Goal: Task Accomplishment & Management: Complete application form

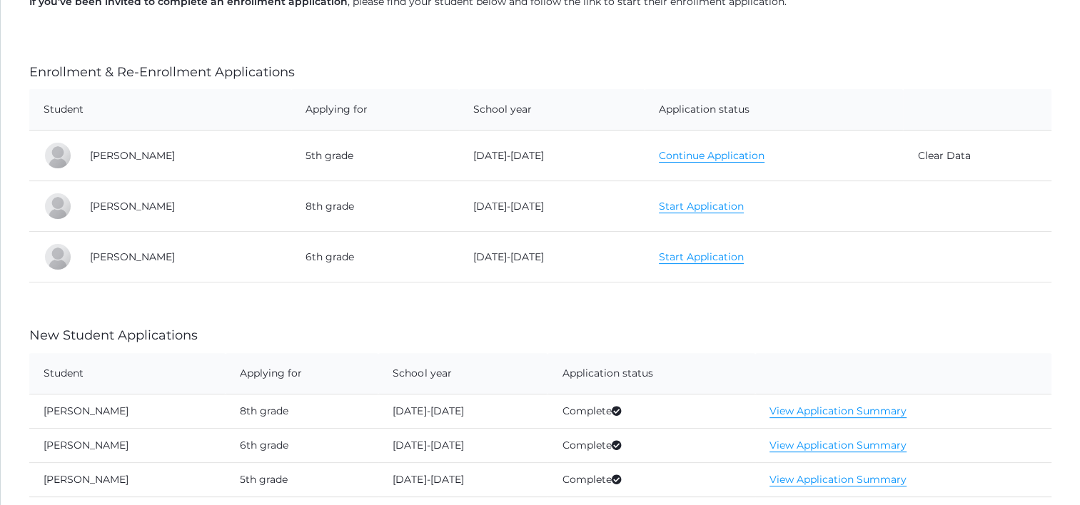
scroll to position [214, 0]
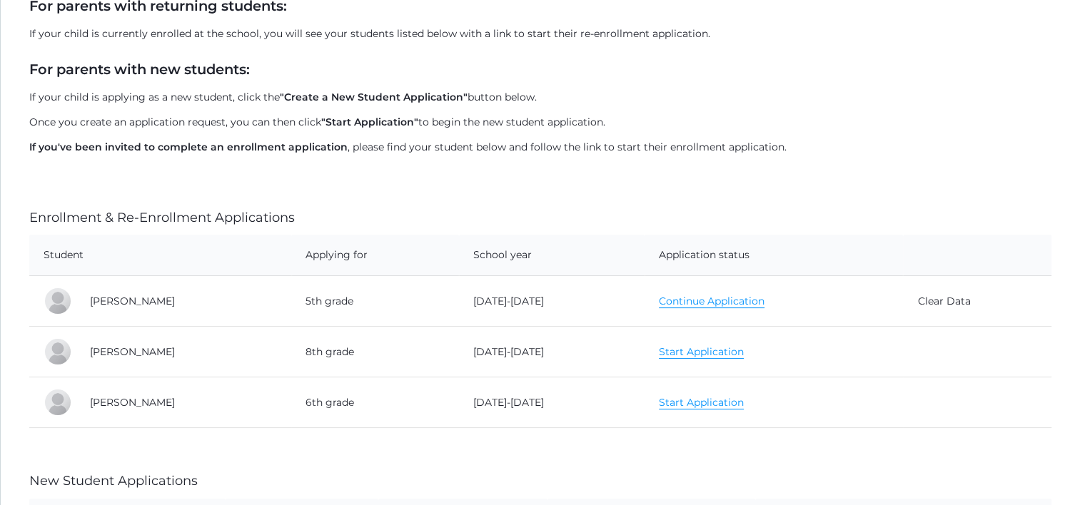
click at [699, 299] on link "Continue Application" at bounding box center [712, 302] width 106 height 14
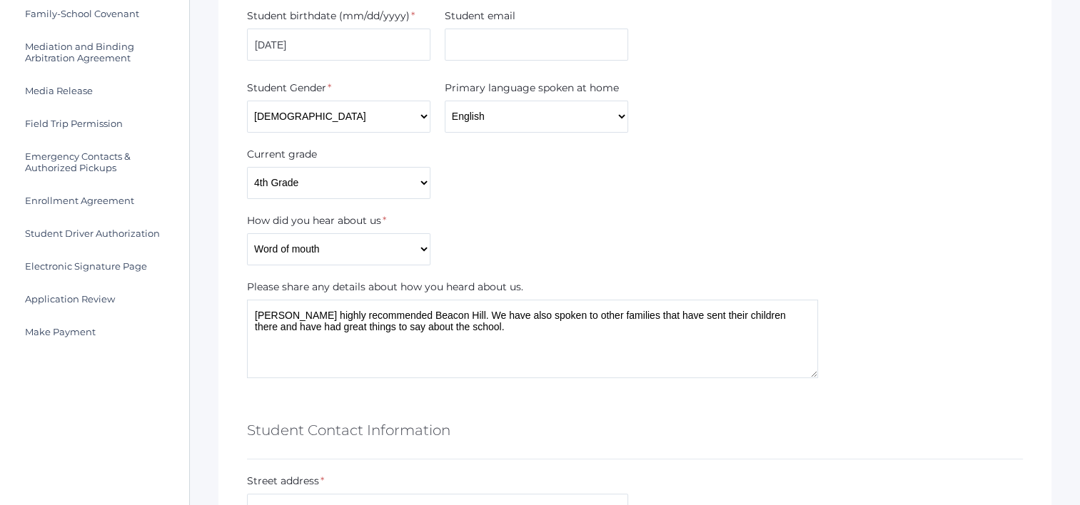
scroll to position [143, 0]
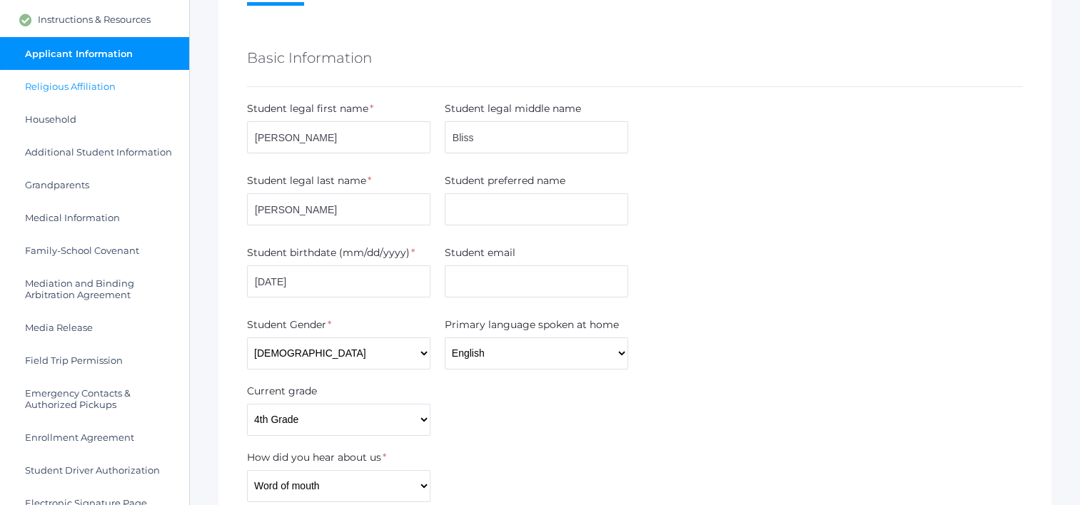
click at [65, 82] on span "Religious Affiliation" at bounding box center [70, 86] width 91 height 11
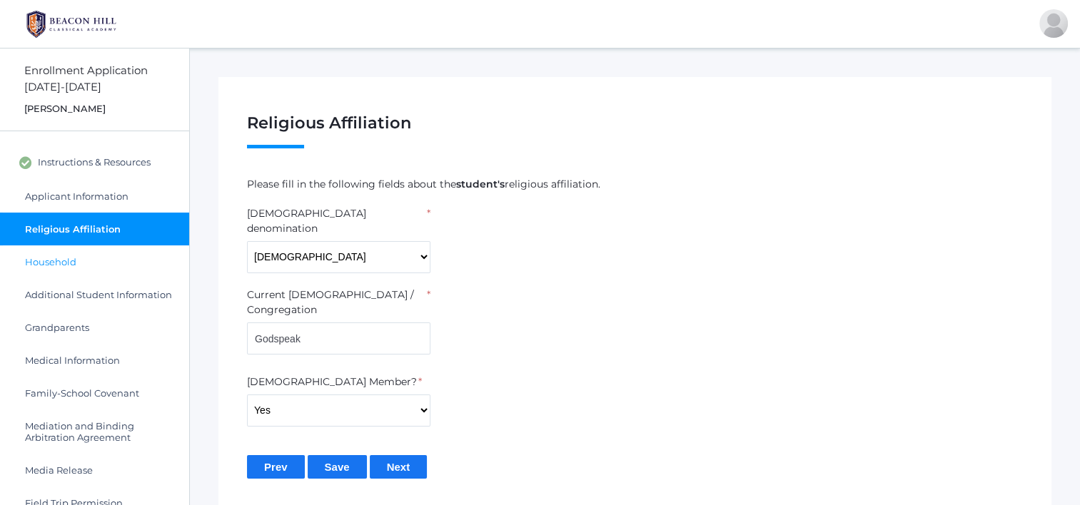
click at [58, 258] on span "Household" at bounding box center [50, 261] width 51 height 11
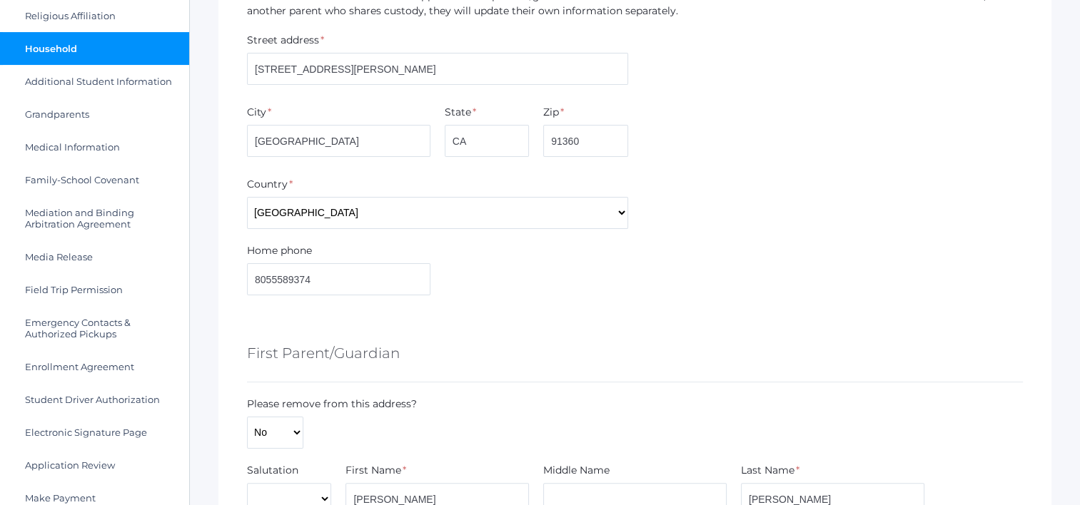
scroll to position [143, 0]
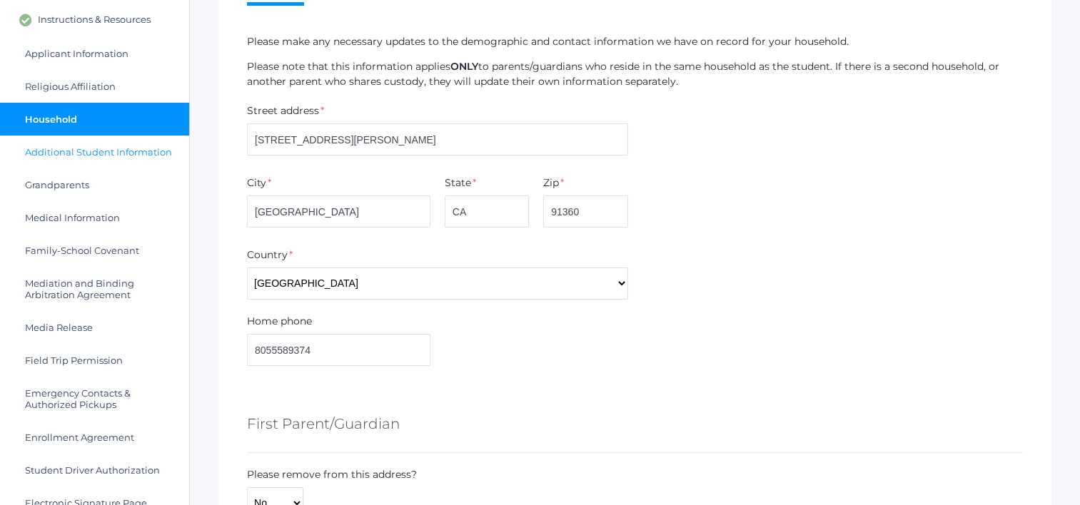
click at [106, 147] on span "Additional Student Information" at bounding box center [98, 151] width 147 height 11
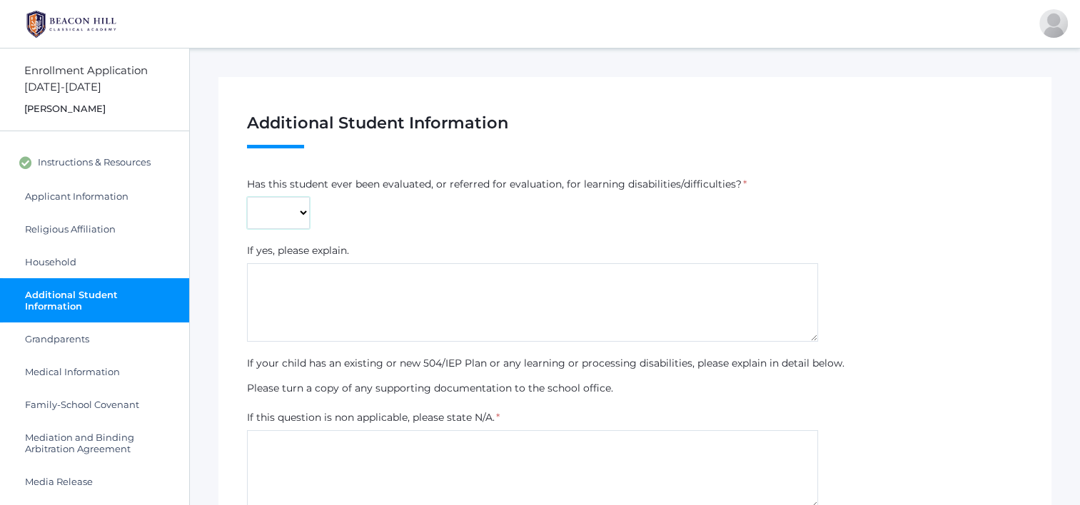
click at [287, 209] on select "Yes No" at bounding box center [278, 213] width 63 height 32
select select "Yes"
click at [247, 197] on select "Yes No" at bounding box center [278, 213] width 63 height 32
click at [398, 260] on div "If yes, please explain." at bounding box center [635, 253] width 776 height 20
click at [437, 298] on textarea at bounding box center [532, 302] width 571 height 78
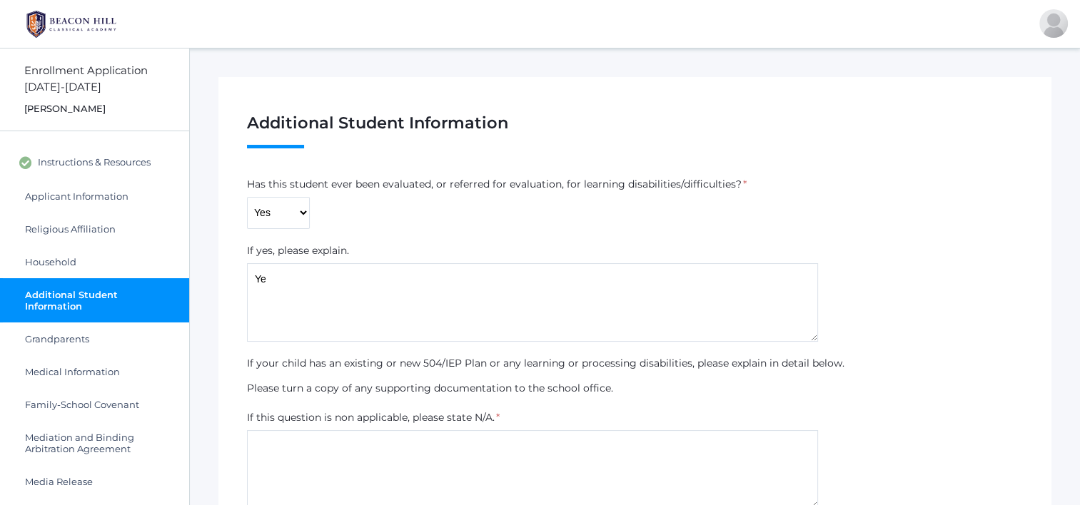
type textarea "Y"
type textarea "W"
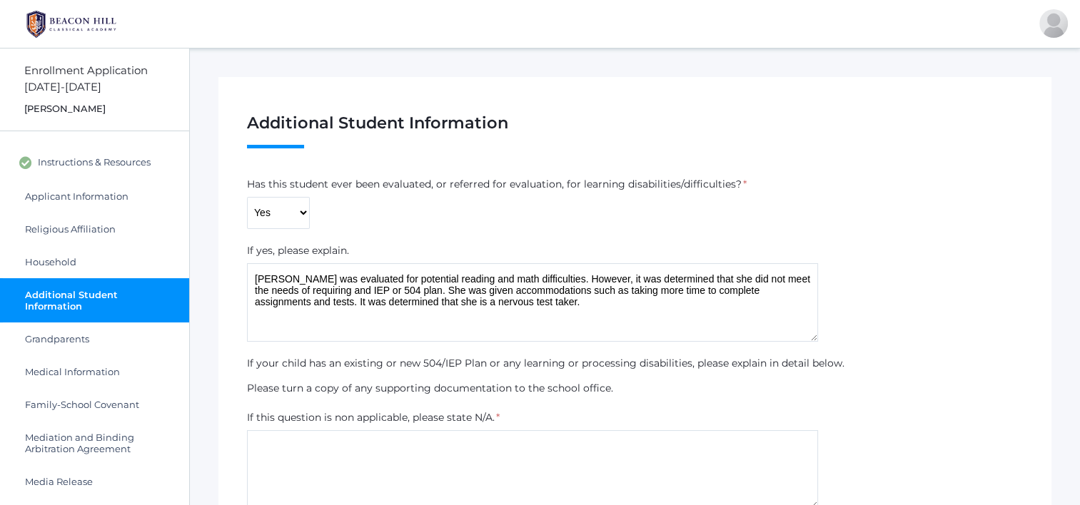
drag, startPoint x: 510, startPoint y: 303, endPoint x: 250, endPoint y: 271, distance: 261.0
click at [250, 271] on textarea "Pauline was evaluated for potential reading and math difficulties. However, it …" at bounding box center [532, 302] width 571 height 78
type textarea "Pauline was evaluated for potential reading and math difficulties. However, it …"
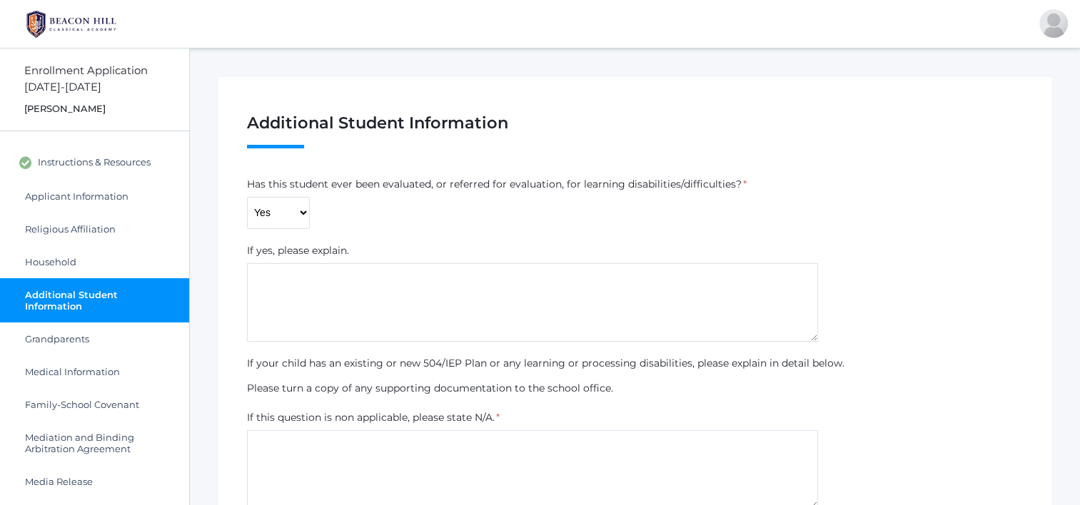
paste textarea "Pauline was evaluated for potential reading and math difficulties. However, it …"
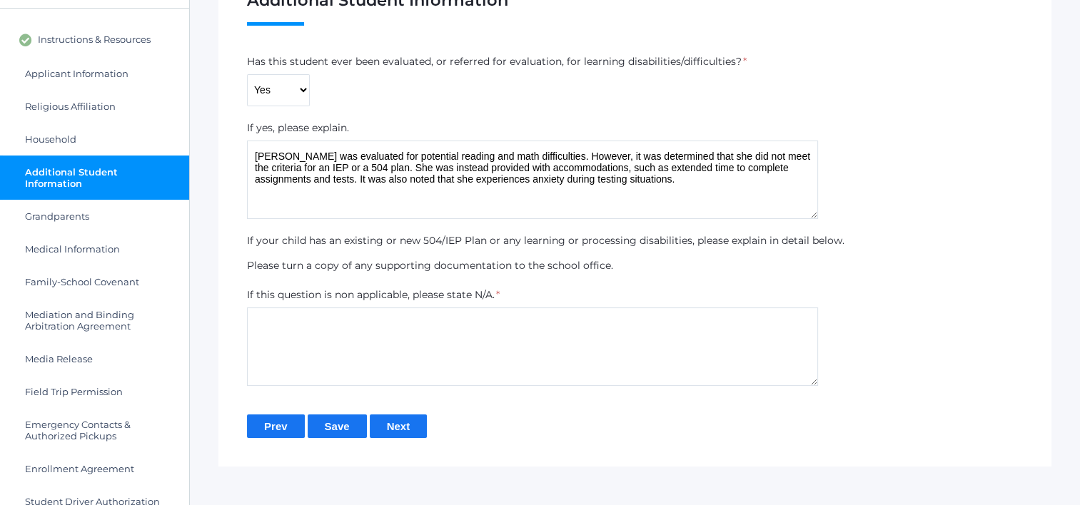
scroll to position [143, 0]
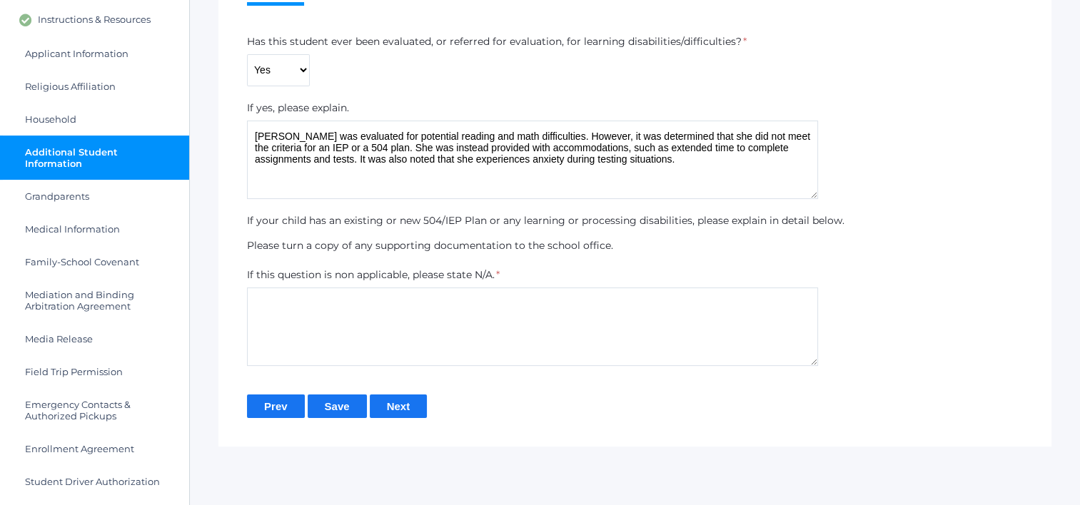
type textarea "Pauline was evaluated for potential reading and math difficulties. However, it …"
drag, startPoint x: 390, startPoint y: 311, endPoint x: 400, endPoint y: 305, distance: 11.5
click at [395, 306] on textarea at bounding box center [532, 327] width 571 height 78
type textarea "T"
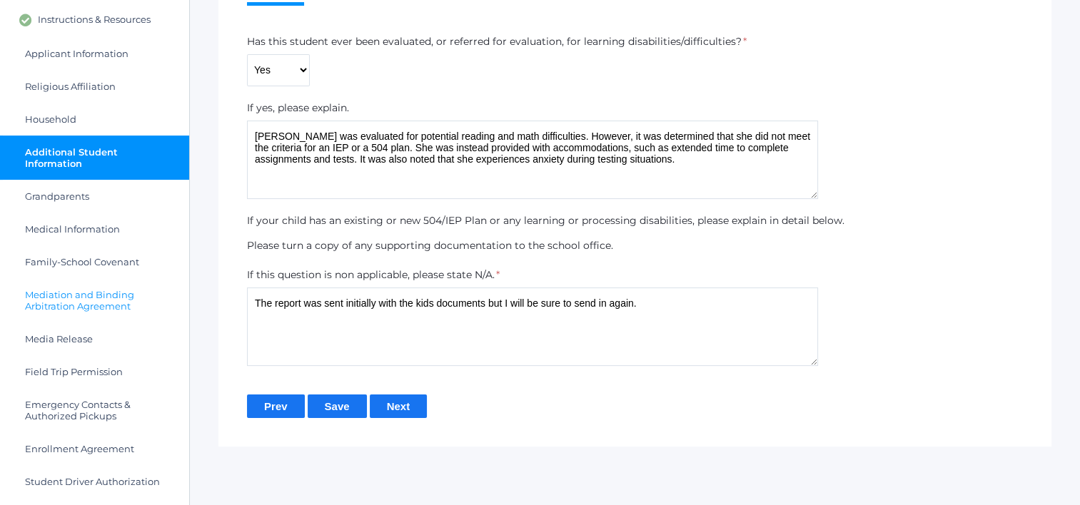
drag, startPoint x: 648, startPoint y: 312, endPoint x: 94, endPoint y: 297, distance: 554.0
click at [94, 297] on div "Enrollment Application 2025-2026 Pauline Harris Instructions & Resources Applic…" at bounding box center [540, 258] width 1080 height 705
type textarea "The report was sent initially with the kids documents but I will be sure to sen…"
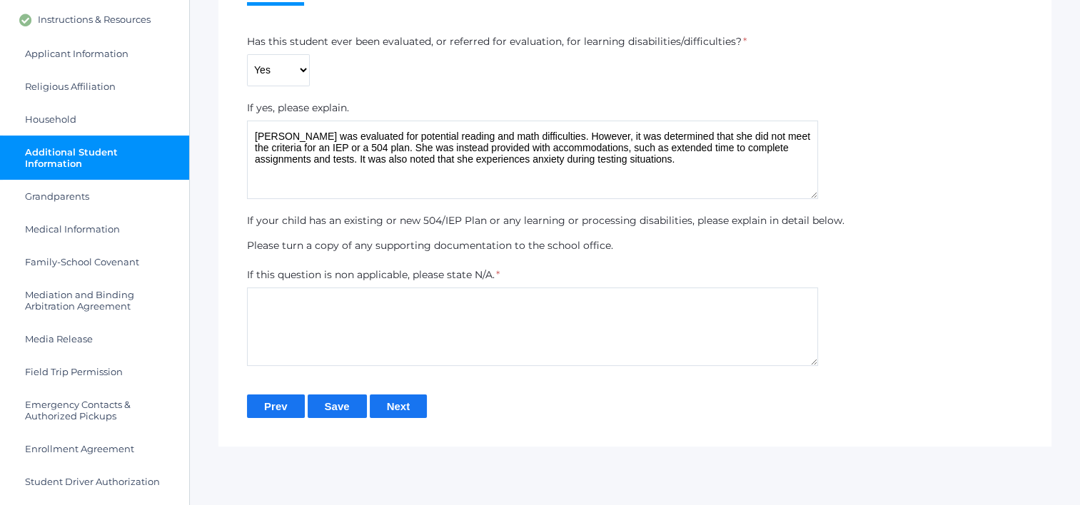
paste textarea "The report was originally included with the student’s documentation; however, I…"
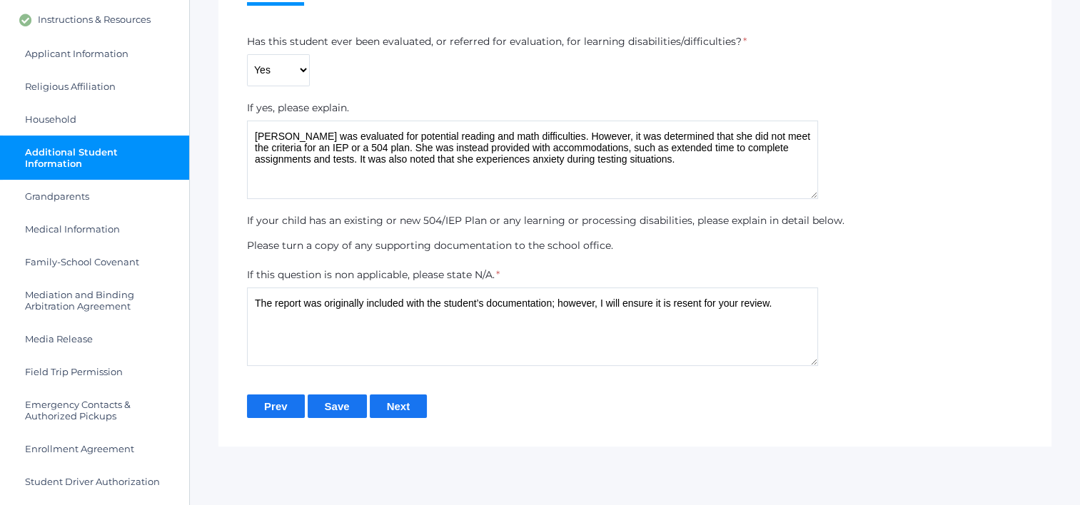
type textarea "The report was originally included with the student’s documentation; however, I…"
click at [394, 411] on input "Next" at bounding box center [399, 407] width 58 height 24
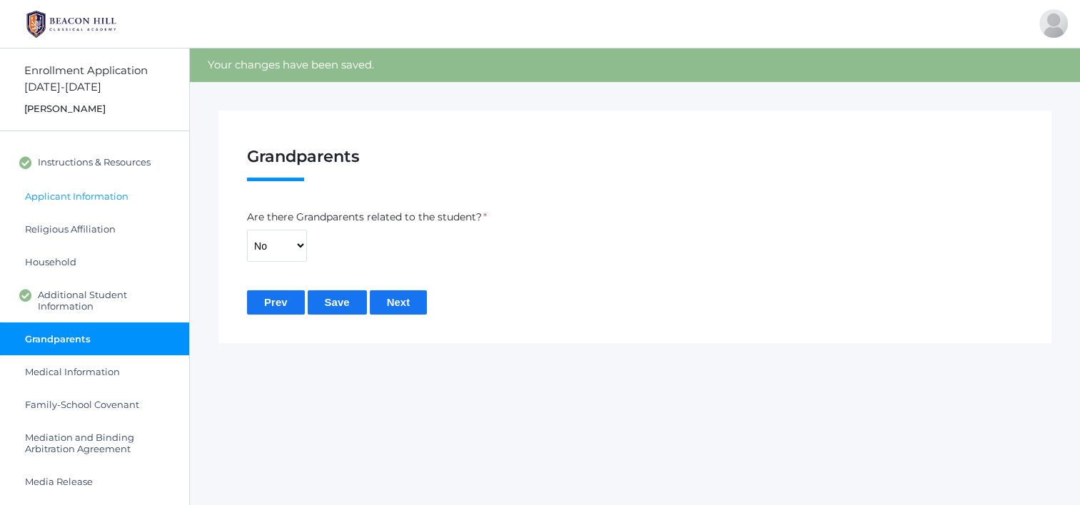
click at [66, 195] on span "Applicant Information" at bounding box center [76, 196] width 103 height 11
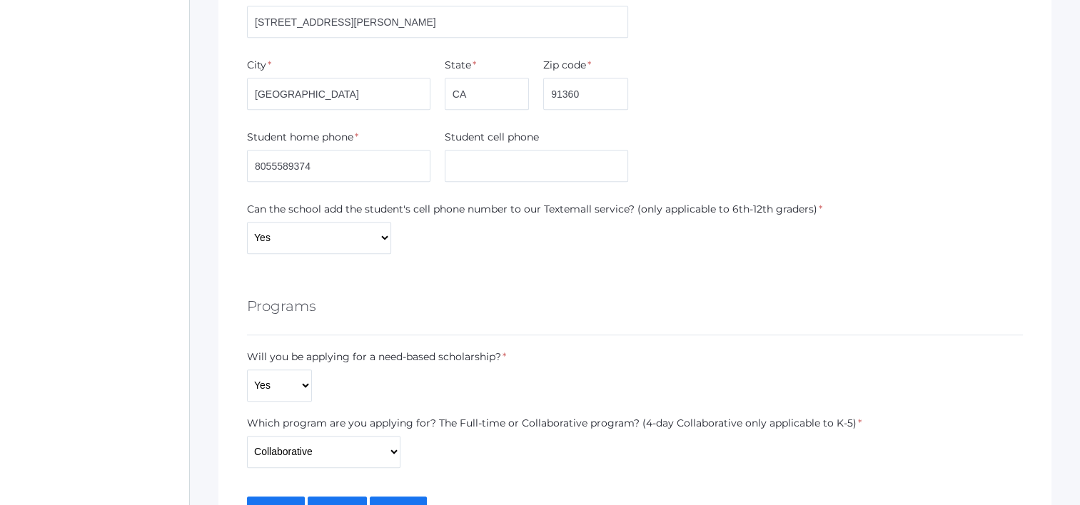
scroll to position [973, 0]
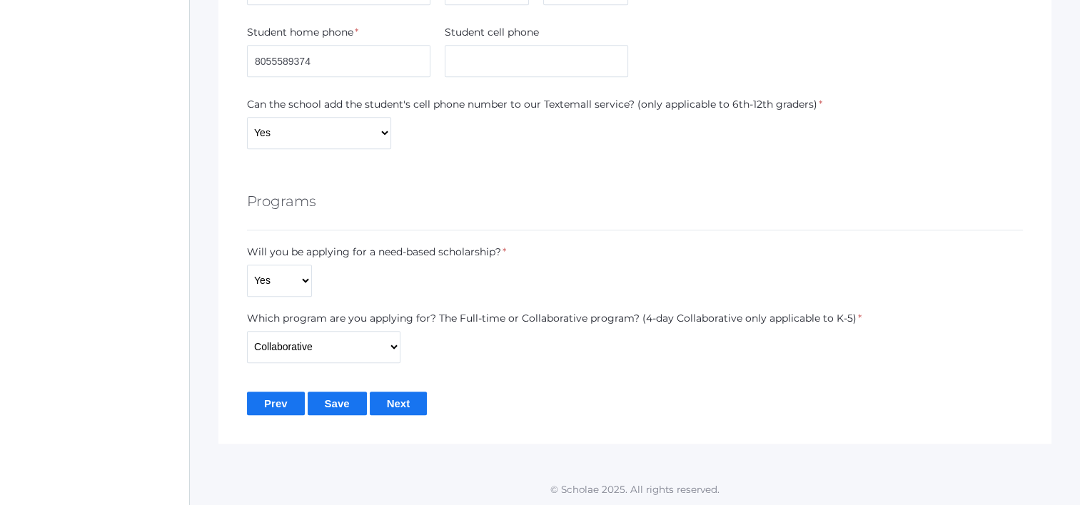
click at [344, 393] on input "Save" at bounding box center [337, 404] width 59 height 24
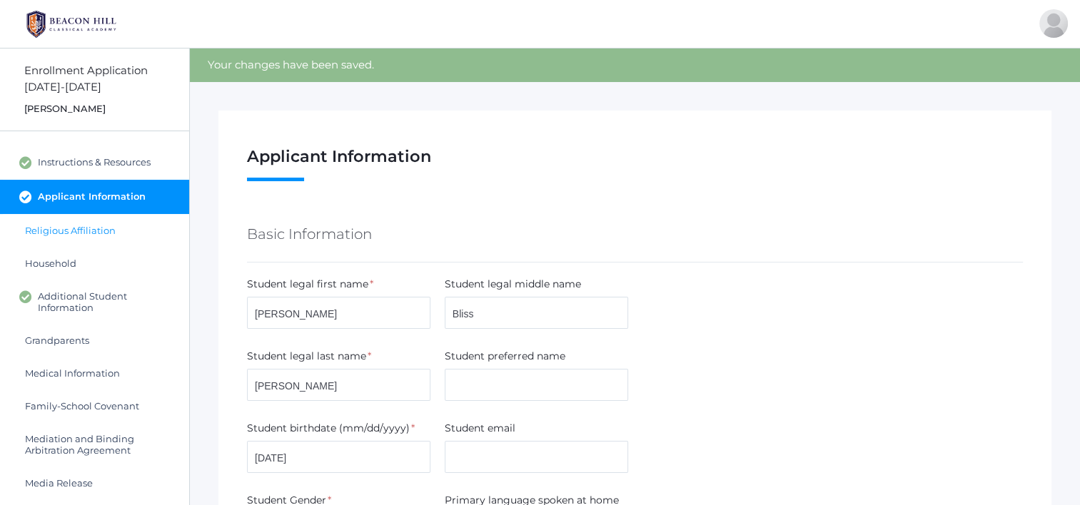
click at [78, 223] on link "Religious Affiliation" at bounding box center [94, 230] width 189 height 33
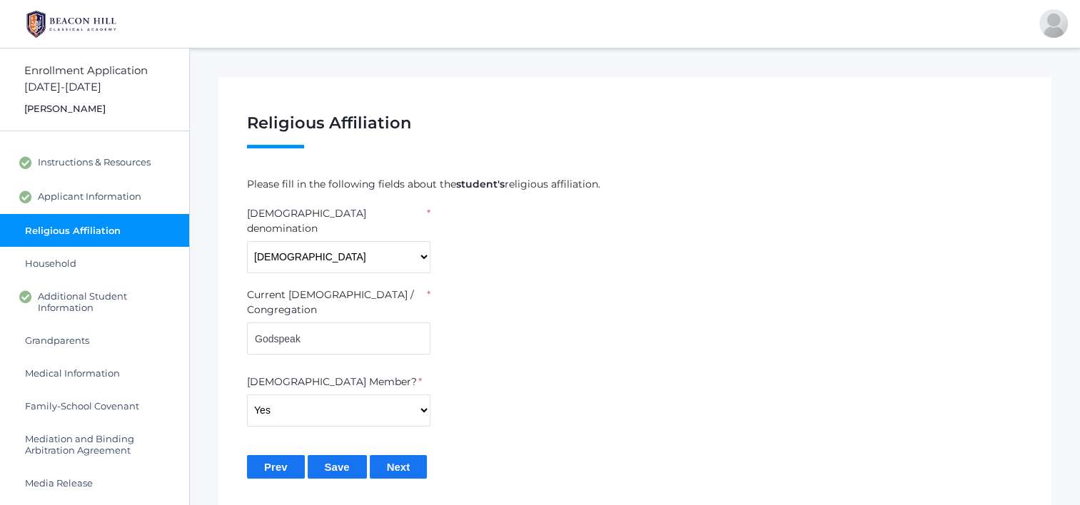
click at [345, 455] on input "Save" at bounding box center [337, 467] width 59 height 24
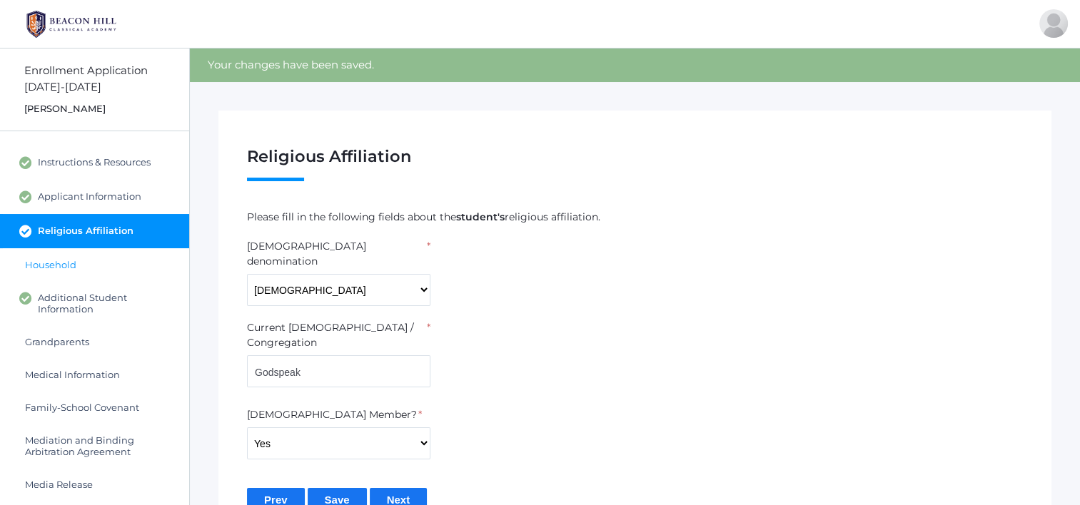
click at [73, 268] on span "Household" at bounding box center [50, 264] width 51 height 11
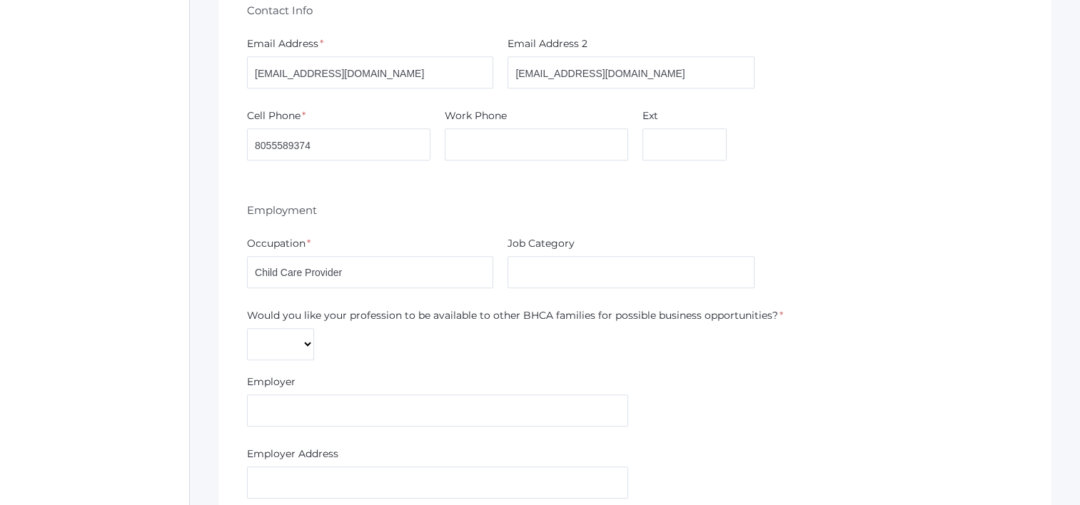
scroll to position [856, 0]
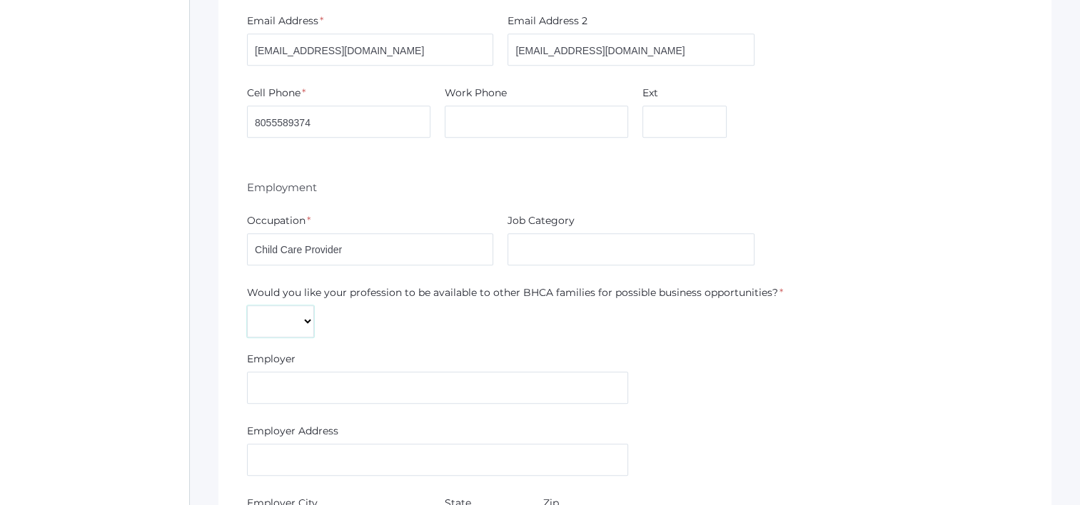
click at [293, 313] on select "Yes No" at bounding box center [280, 321] width 67 height 32
select select "Yes"
click at [247, 305] on select "Yes No" at bounding box center [280, 321] width 67 height 32
click at [539, 254] on input "text" at bounding box center [630, 249] width 246 height 32
type input "X"
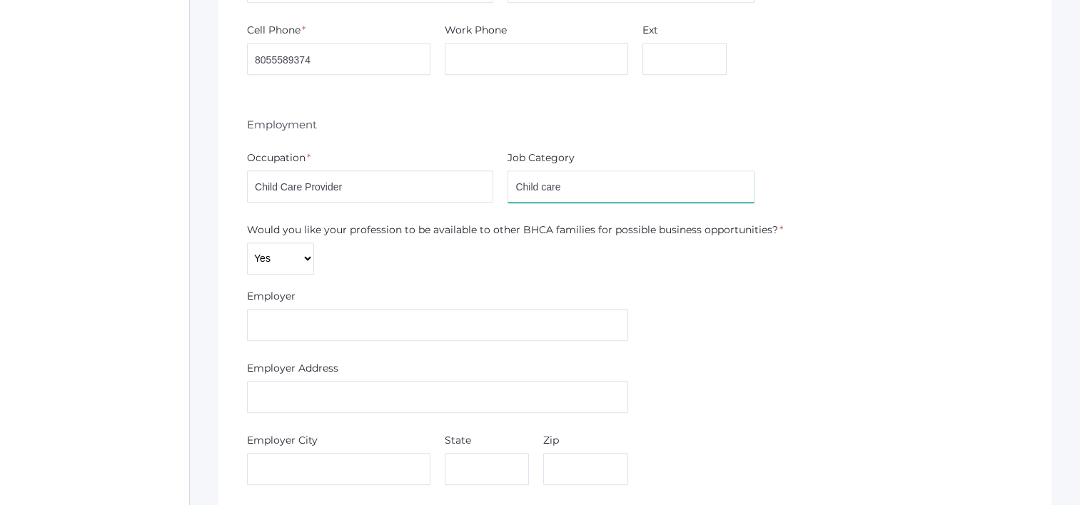
scroll to position [1070, 0]
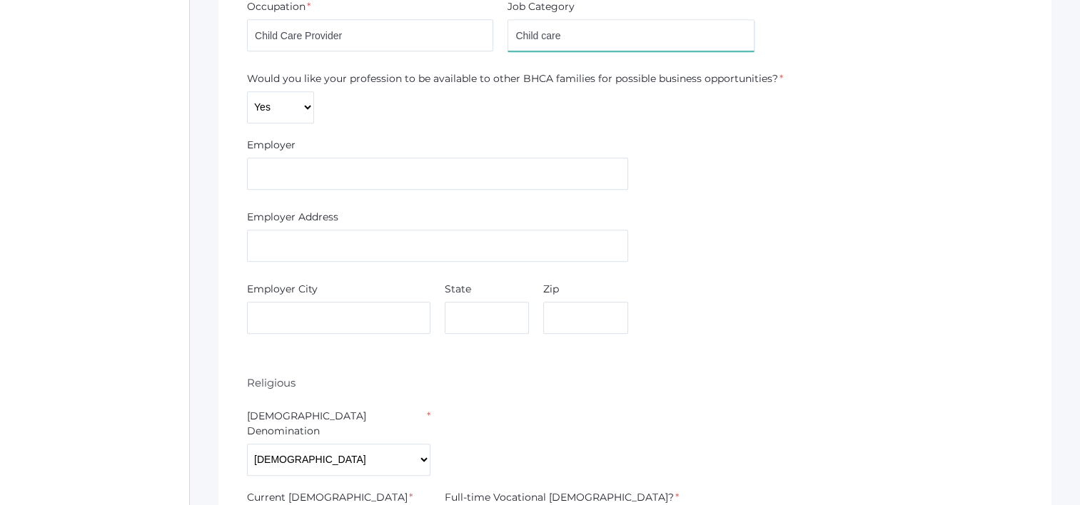
type input "Child care"
click at [296, 246] on input "text" at bounding box center [437, 246] width 381 height 32
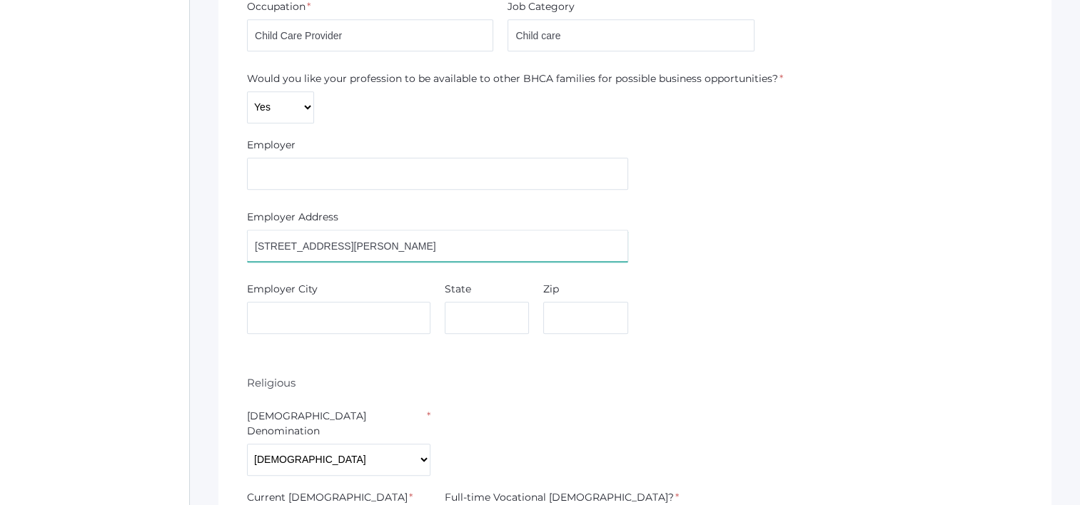
type input "[STREET_ADDRESS][PERSON_NAME]"
type input "[GEOGRAPHIC_DATA]"
type input "CA"
type input "91360"
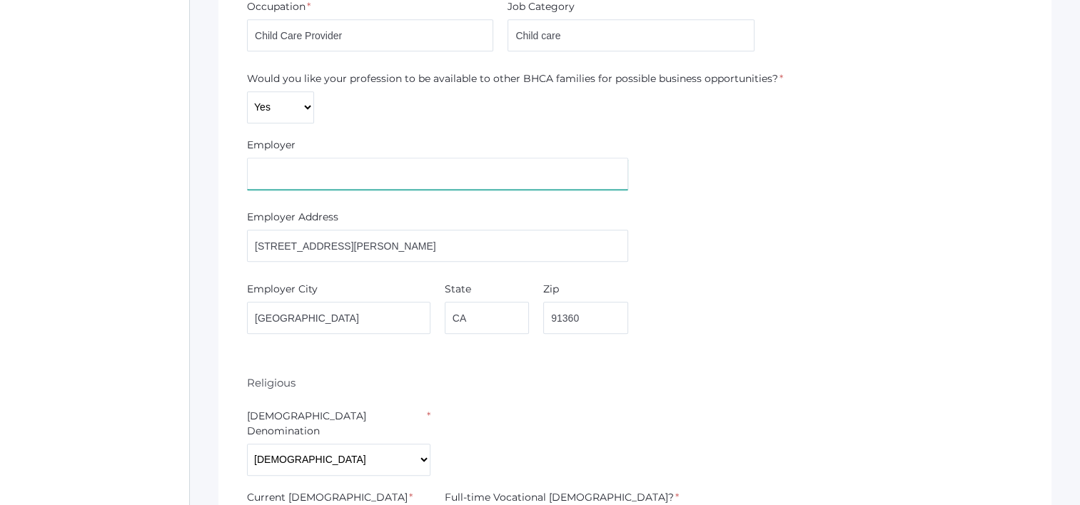
click at [380, 174] on input "text" at bounding box center [437, 174] width 381 height 32
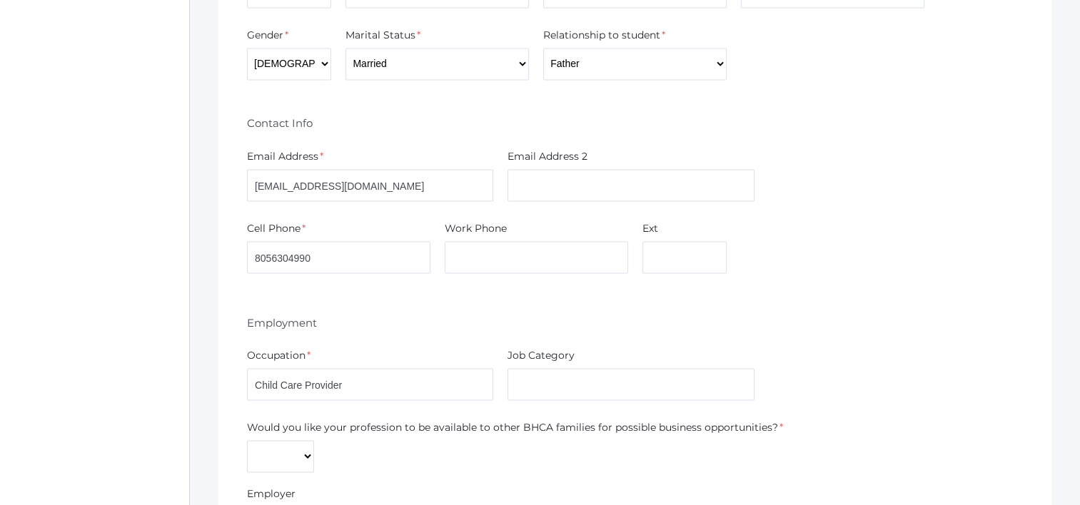
scroll to position [2426, 0]
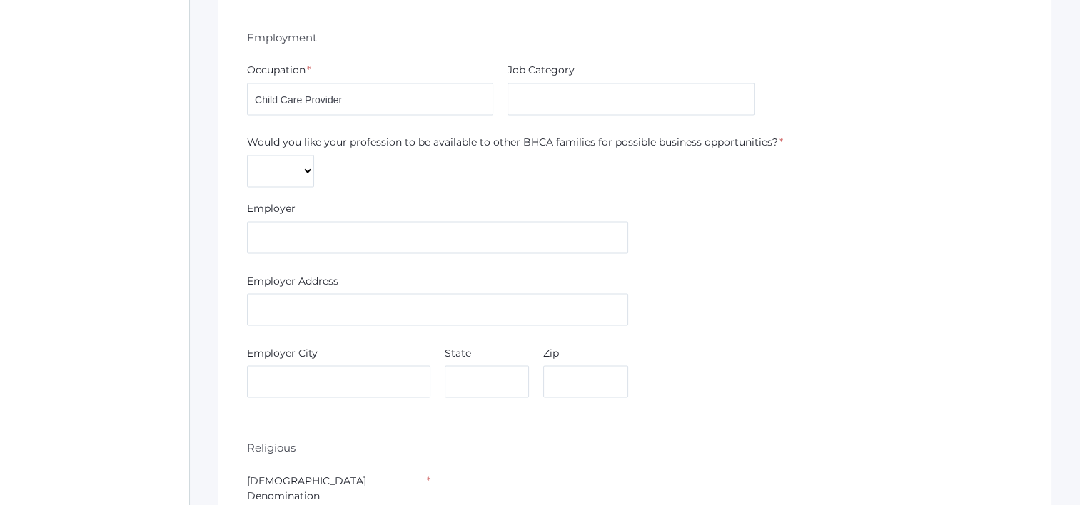
type input "First Steps Childcare"
click at [288, 165] on select "Yes No" at bounding box center [280, 171] width 67 height 32
select select "Yes"
click at [247, 155] on select "Yes No" at bounding box center [280, 171] width 67 height 32
click at [403, 221] on input "text" at bounding box center [437, 237] width 381 height 32
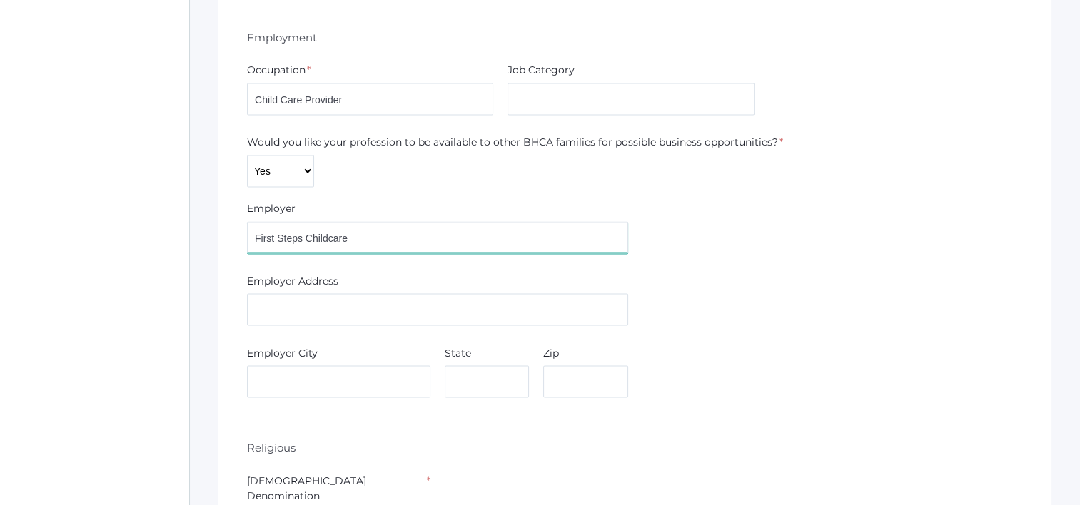
type input "First Steps Childcare"
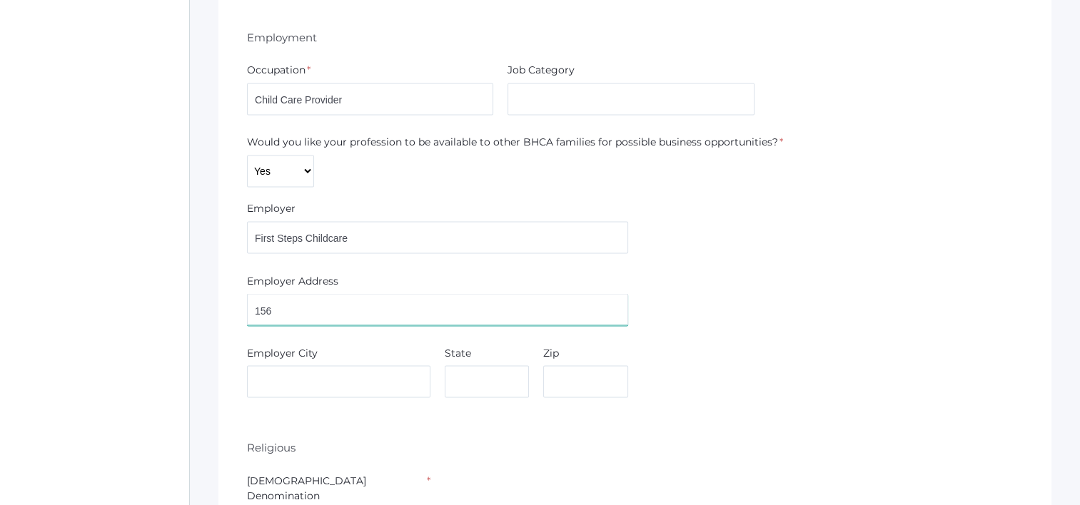
type input "[STREET_ADDRESS][PERSON_NAME]"
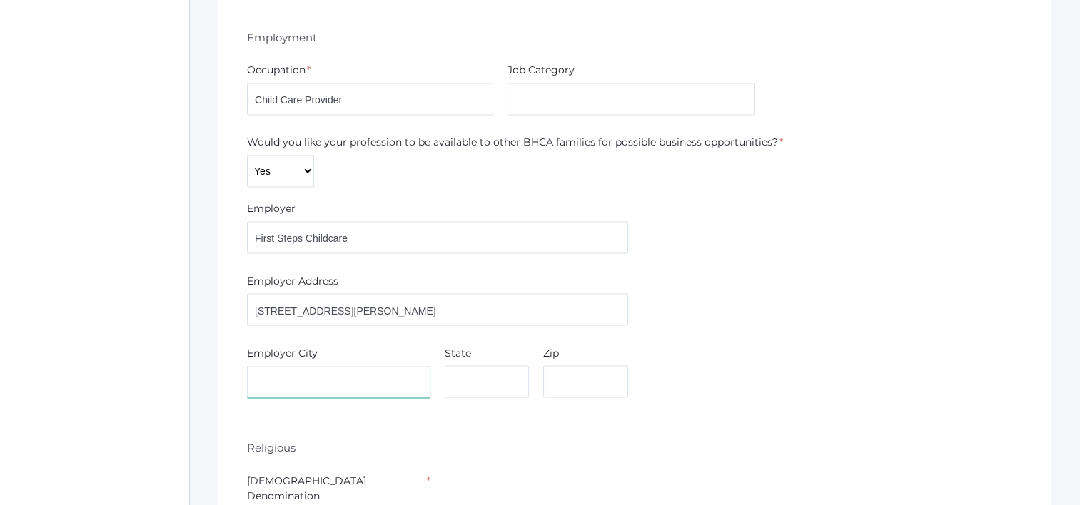
type input "[GEOGRAPHIC_DATA]"
type input "CA"
type input "91360"
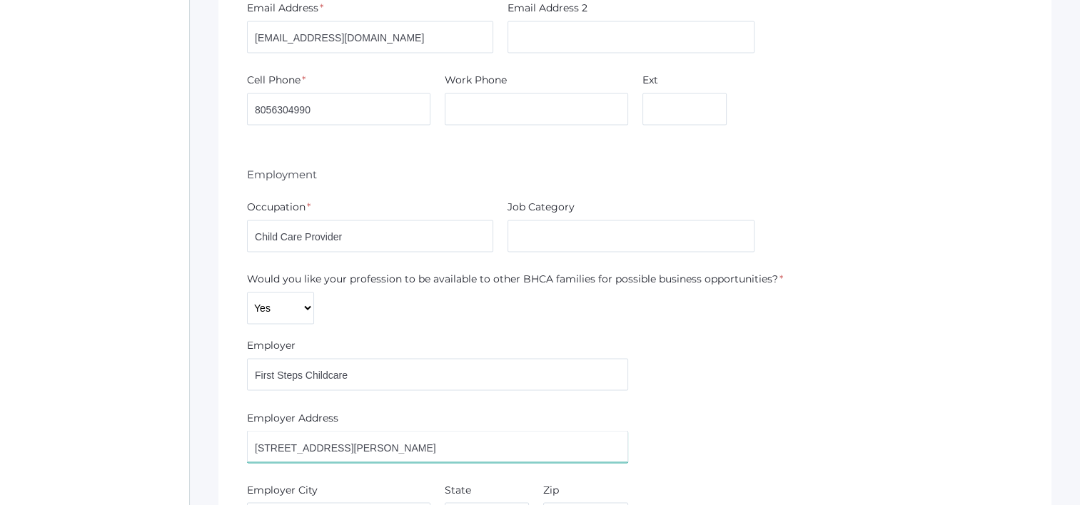
scroll to position [2284, 0]
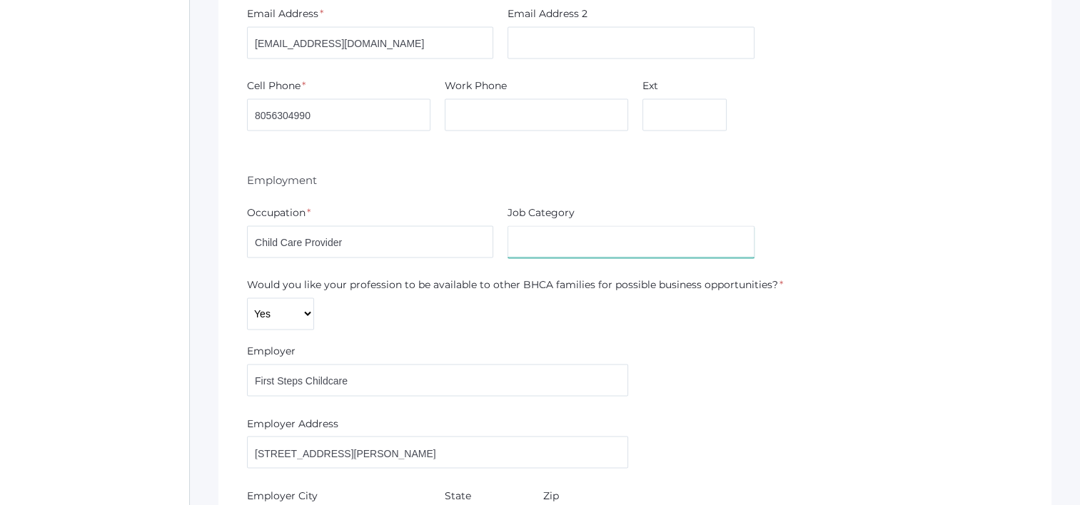
click at [607, 236] on input "text" at bounding box center [630, 242] width 246 height 32
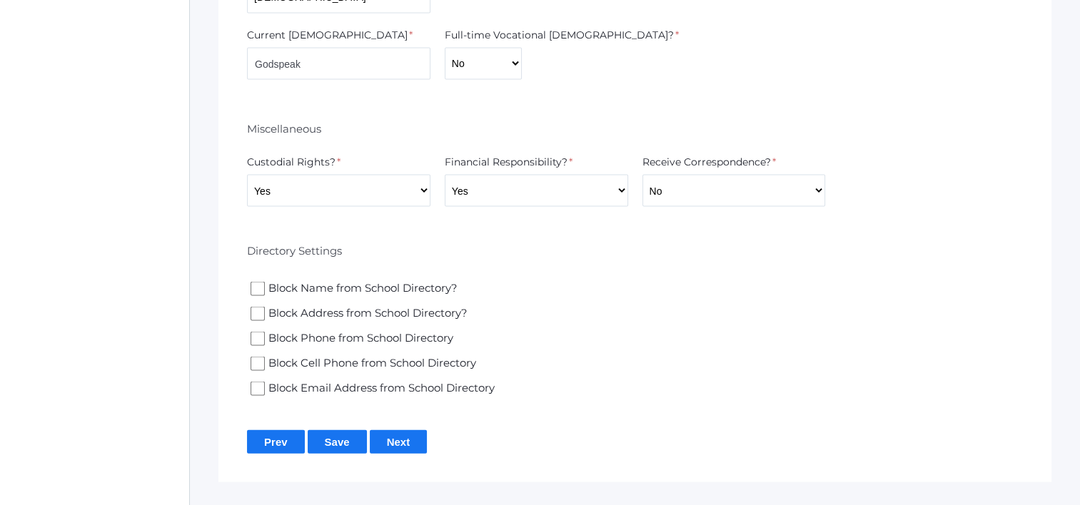
scroll to position [2957, 0]
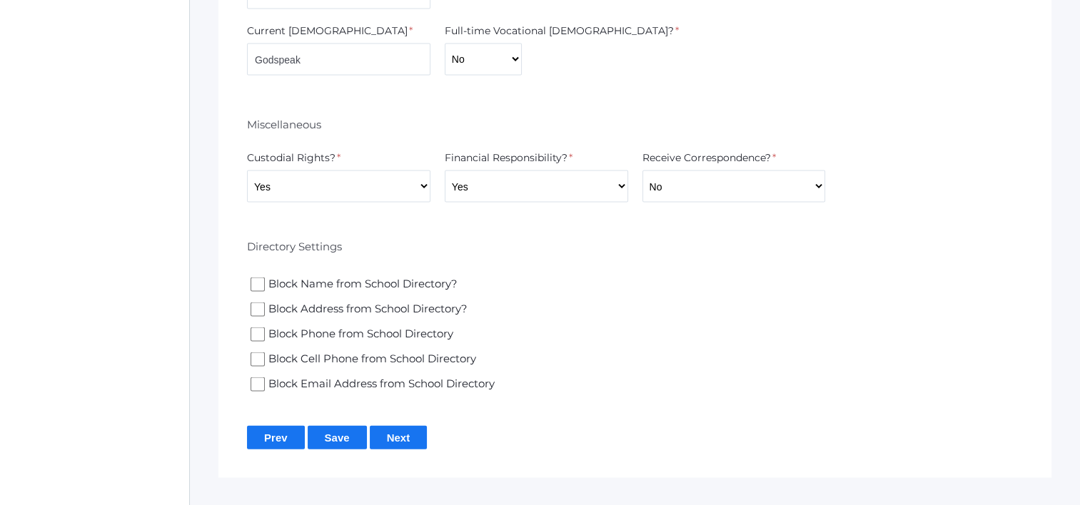
type input "Child care"
click at [330, 426] on input "Save" at bounding box center [337, 438] width 59 height 24
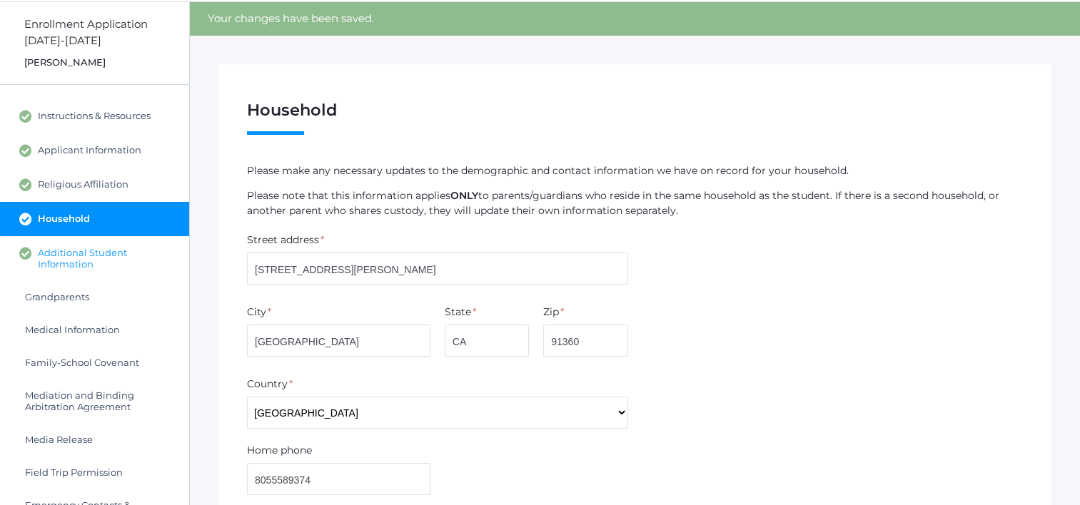
scroll to position [71, 0]
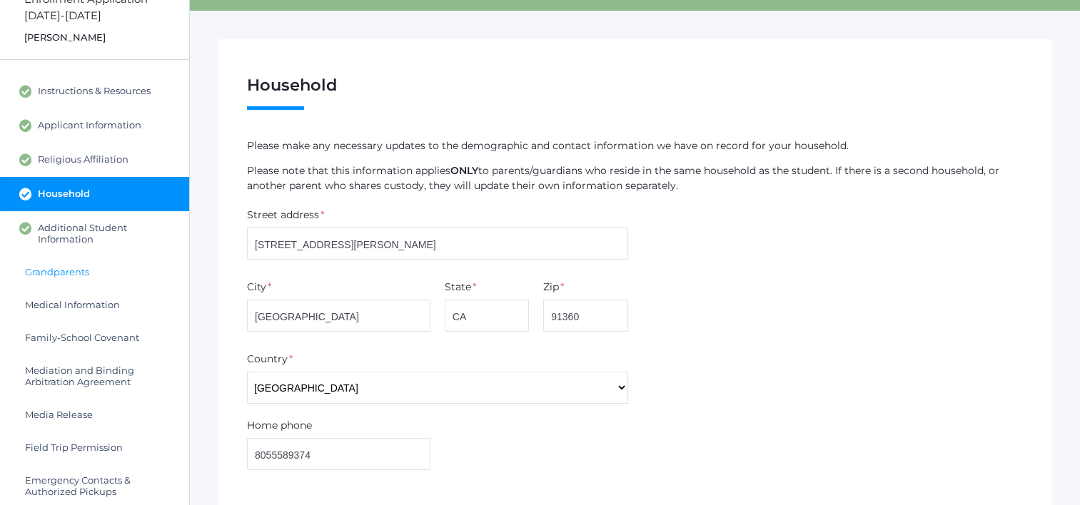
click at [75, 271] on span "Grandparents" at bounding box center [57, 271] width 64 height 11
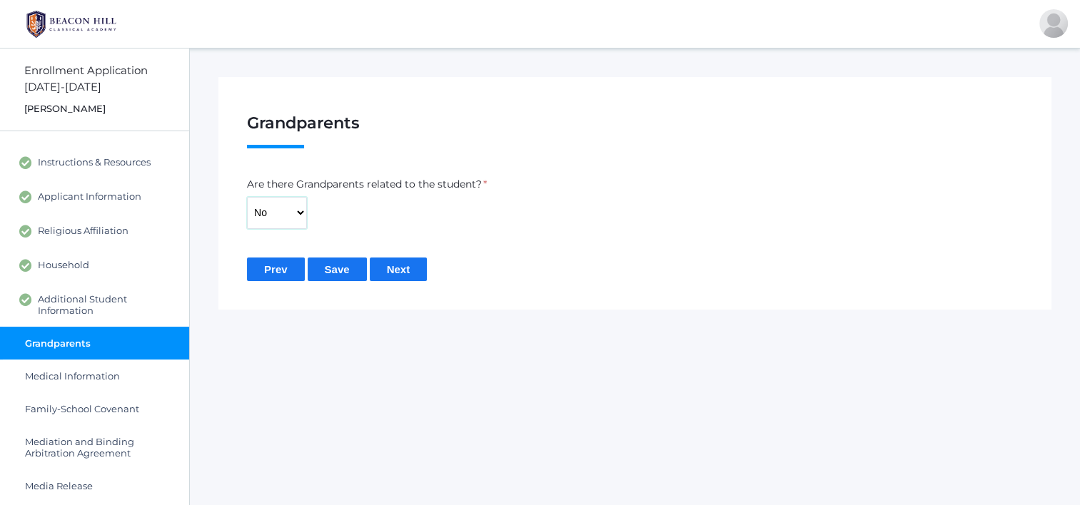
click at [278, 221] on select "Yes No" at bounding box center [277, 213] width 60 height 32
select select "Yes"
click at [247, 197] on select "Yes No" at bounding box center [277, 213] width 60 height 32
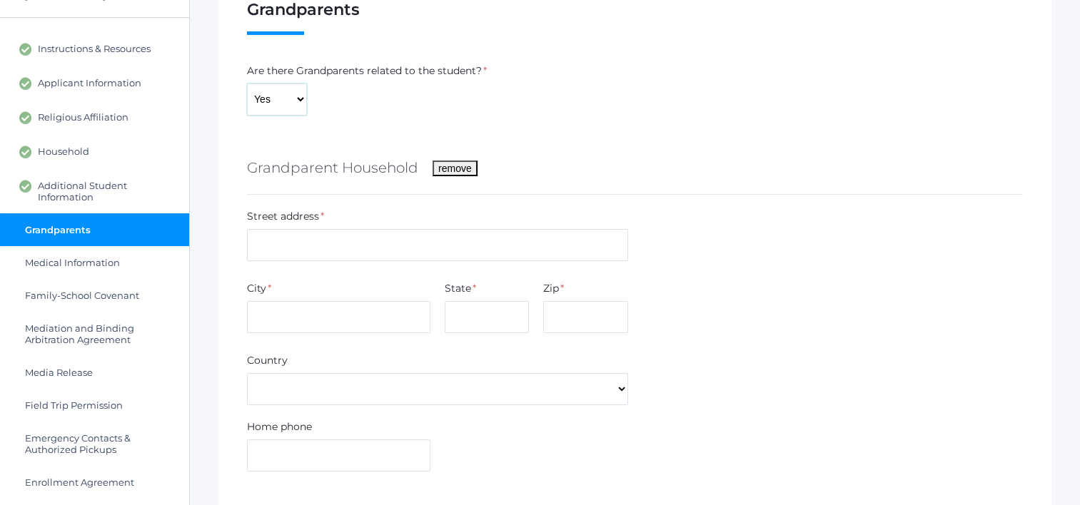
scroll to position [143, 0]
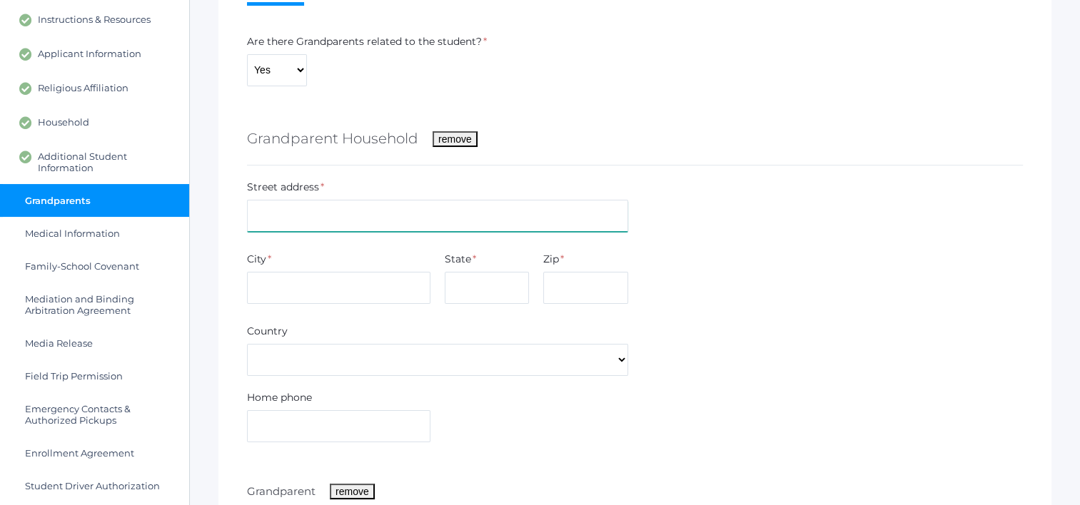
click at [318, 218] on input "text" at bounding box center [437, 216] width 381 height 32
click at [386, 218] on input "1827 [PERSON_NAME] AVe" at bounding box center [437, 216] width 381 height 32
type input "[STREET_ADDRESS][PERSON_NAME]"
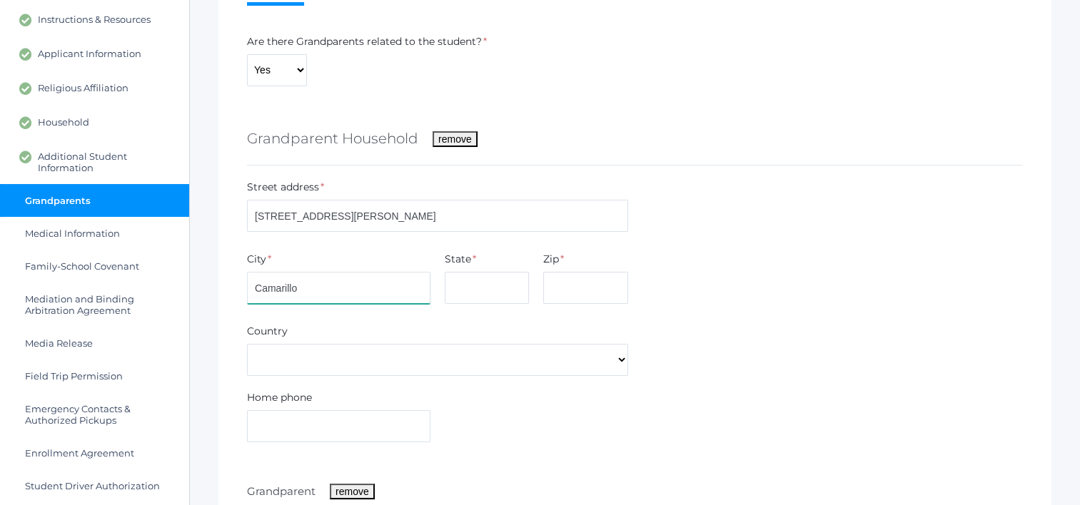
type input "Camarillo"
type input "CA"
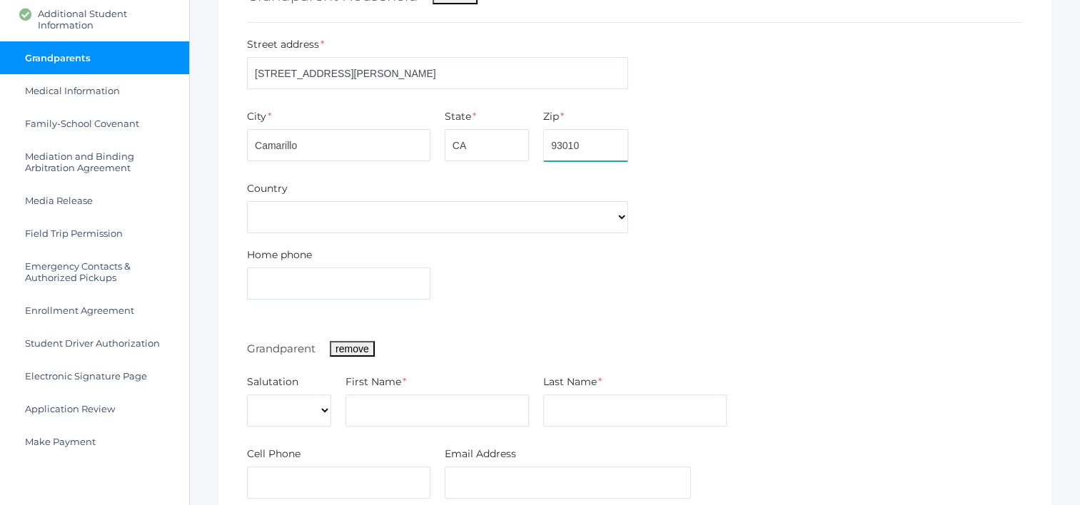
type input "93010"
click at [338, 278] on input "text" at bounding box center [338, 284] width 183 height 32
click at [280, 291] on input "8054082416" at bounding box center [338, 284] width 183 height 32
click at [285, 285] on input "8054082416" at bounding box center [338, 284] width 183 height 32
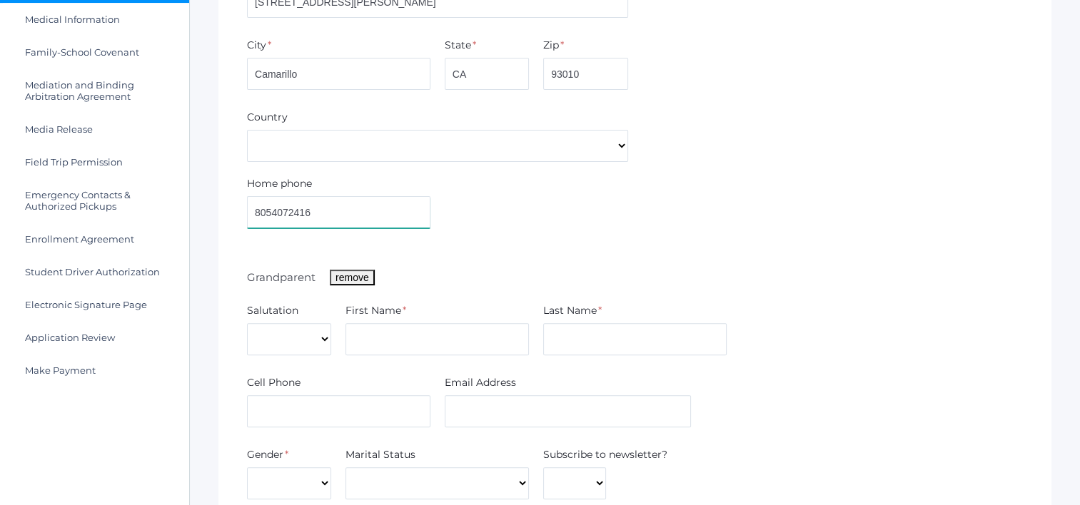
scroll to position [428, 0]
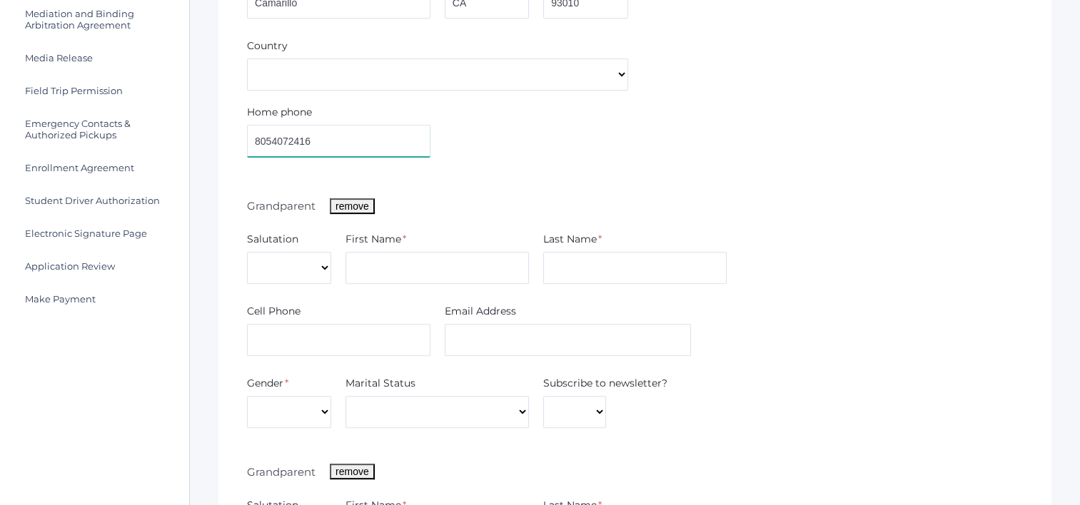
type input "8054072416"
click at [404, 242] on div "*" at bounding box center [404, 242] width 4 height 20
click at [411, 251] on div "First Name *" at bounding box center [436, 258] width 183 height 52
click at [422, 258] on input "text" at bounding box center [436, 268] width 183 height 32
type input "Alfred"
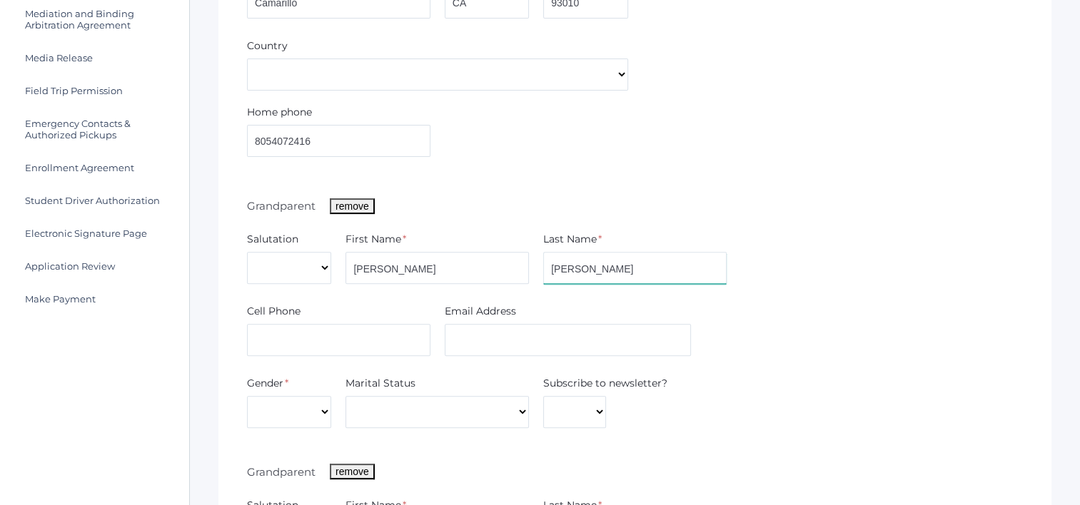
type input "Garcia"
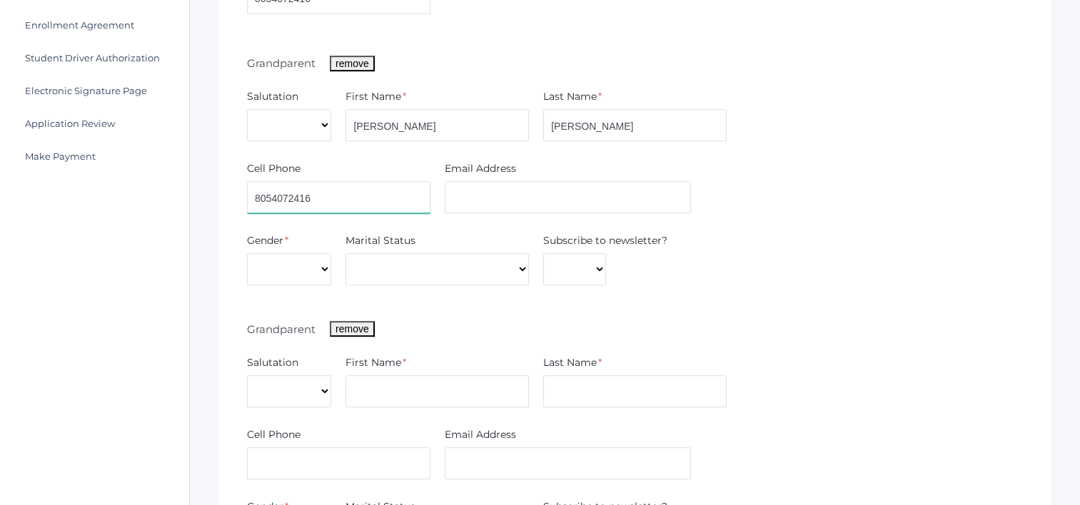
type input "8054072416"
click at [325, 268] on select "Male Female" at bounding box center [289, 269] width 84 height 32
select select "Male"
click at [247, 253] on select "Male Female" at bounding box center [289, 269] width 84 height 32
click at [582, 263] on select "Yes No" at bounding box center [574, 269] width 63 height 32
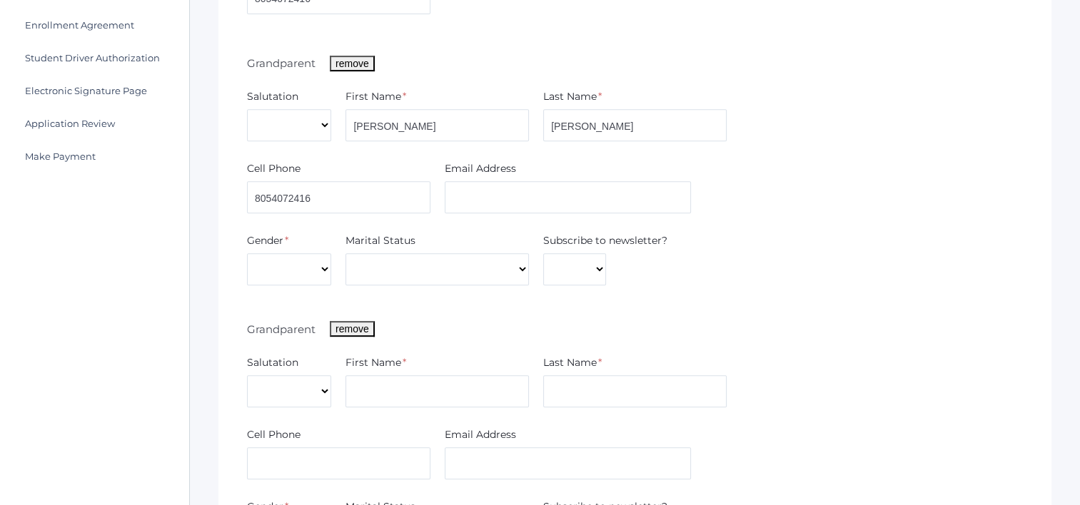
click at [645, 274] on div "Subscribe to newsletter? Yes No" at bounding box center [606, 259] width 126 height 52
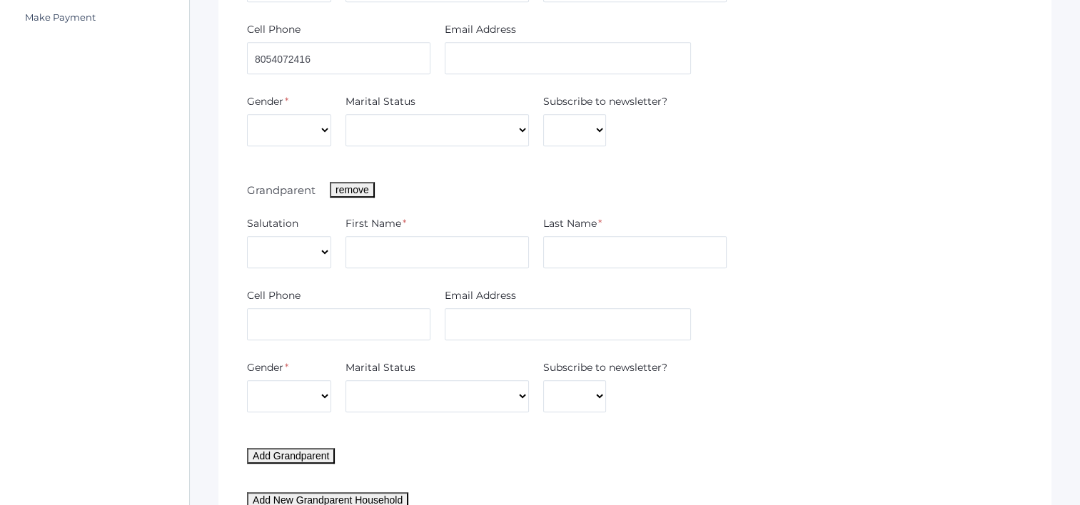
scroll to position [714, 0]
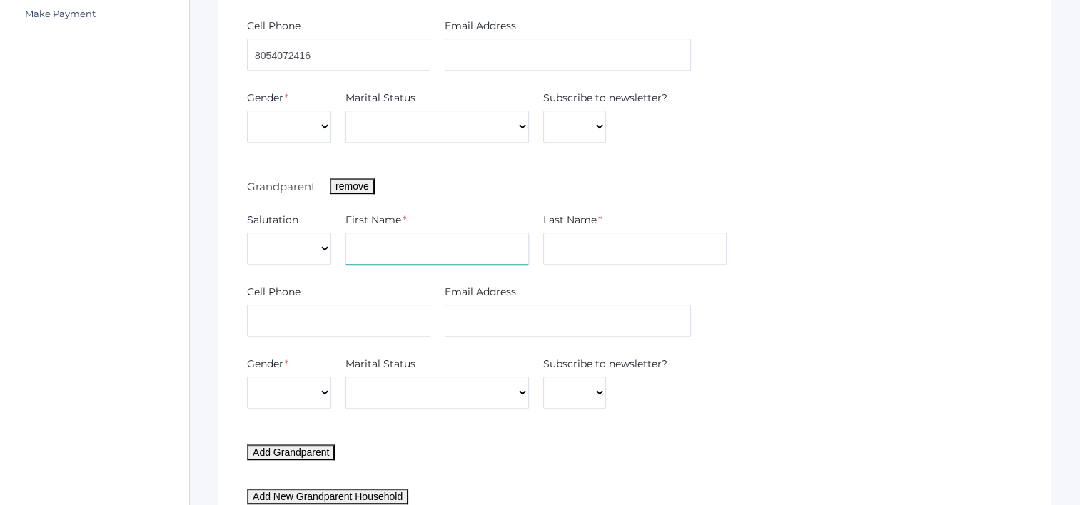
click at [385, 255] on input "text" at bounding box center [436, 249] width 183 height 32
type input "Barbara"
type input "Garcia"
click at [300, 388] on select "Male Female" at bounding box center [289, 393] width 84 height 32
select select "Female"
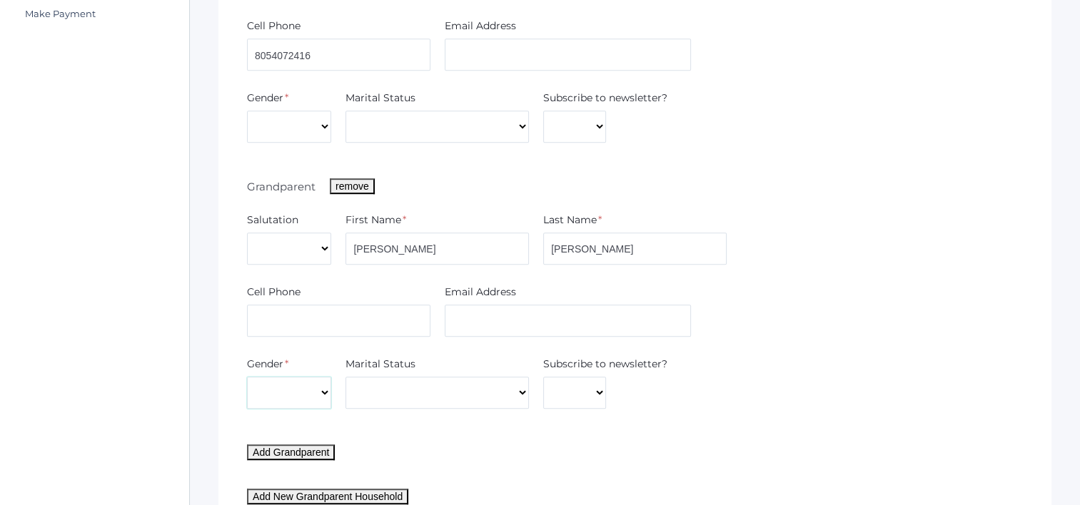
click at [247, 377] on select "Male Female" at bounding box center [289, 393] width 84 height 32
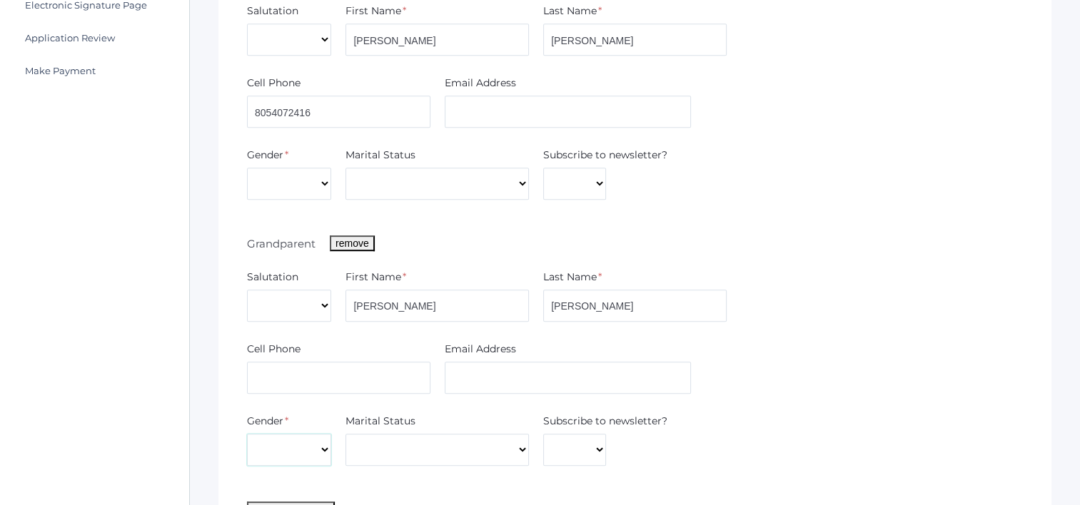
scroll to position [571, 0]
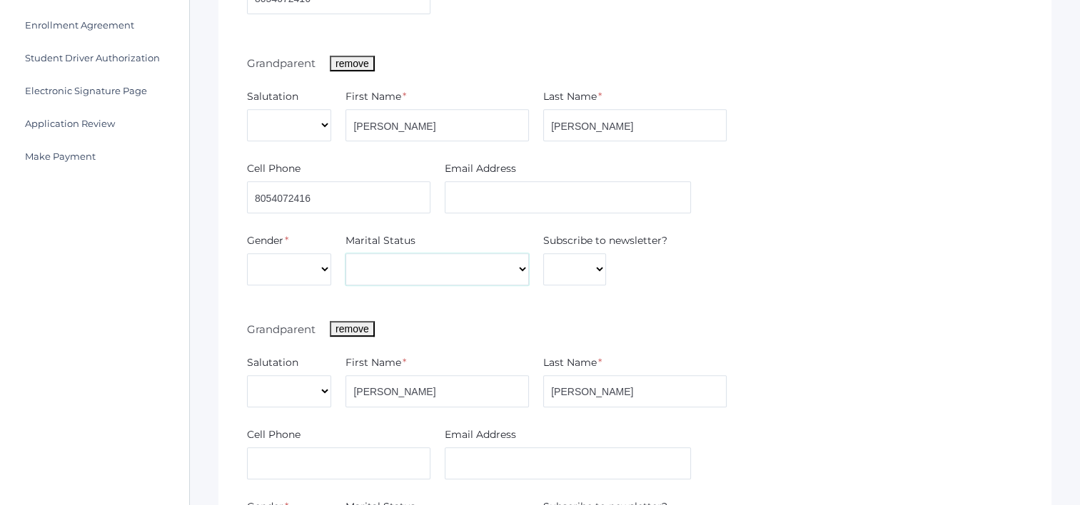
click at [394, 275] on select "Divorced Married Remarried Separated Single Widowed" at bounding box center [436, 269] width 183 height 32
select select "Married"
click at [345, 253] on select "Divorced Married Remarried Separated Single Widowed" at bounding box center [436, 269] width 183 height 32
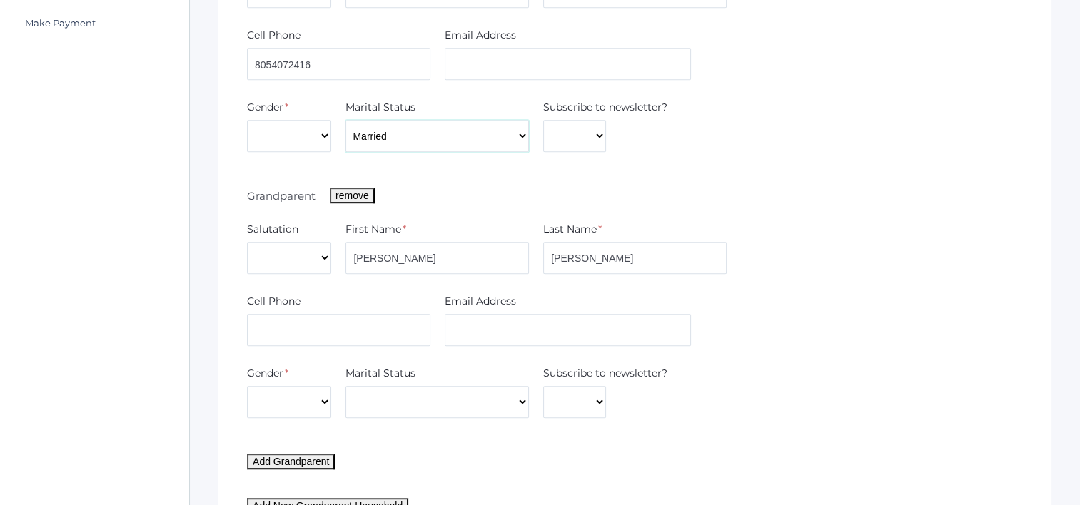
scroll to position [714, 0]
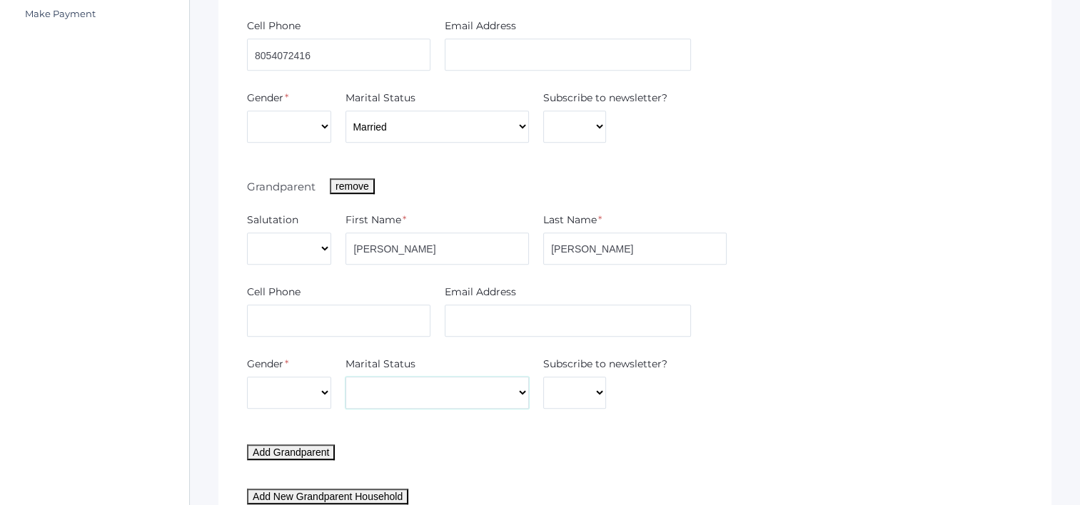
drag, startPoint x: 468, startPoint y: 395, endPoint x: 462, endPoint y: 402, distance: 9.7
click at [468, 395] on select "Divorced Married Remarried Separated Single Widowed" at bounding box center [436, 393] width 183 height 32
select select "Married"
click at [345, 377] on select "Divorced Married Remarried Separated Single Widowed" at bounding box center [436, 393] width 183 height 32
click at [358, 323] on input "text" at bounding box center [338, 321] width 183 height 32
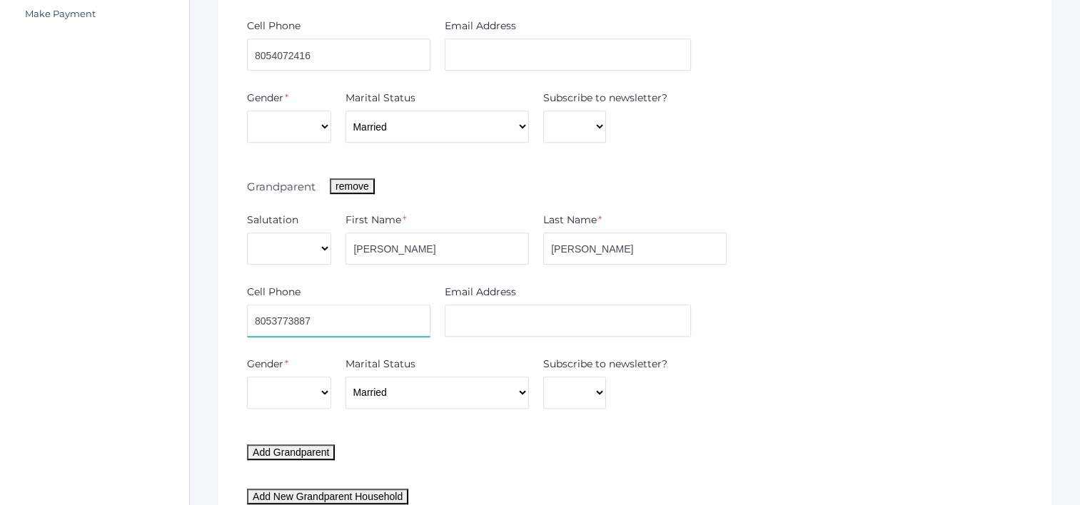
type input "8053773887"
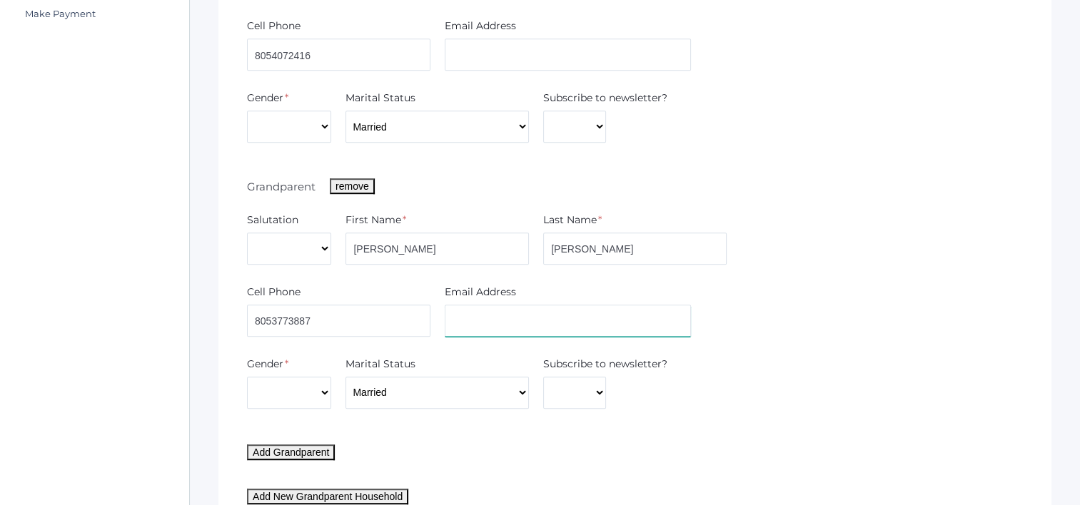
click at [525, 330] on input "text" at bounding box center [568, 321] width 246 height 32
click at [533, 457] on div "Grandparent Household remove Street address * 1827 N. Fenmore Ave City * Camari…" at bounding box center [635, 2] width 776 height 916
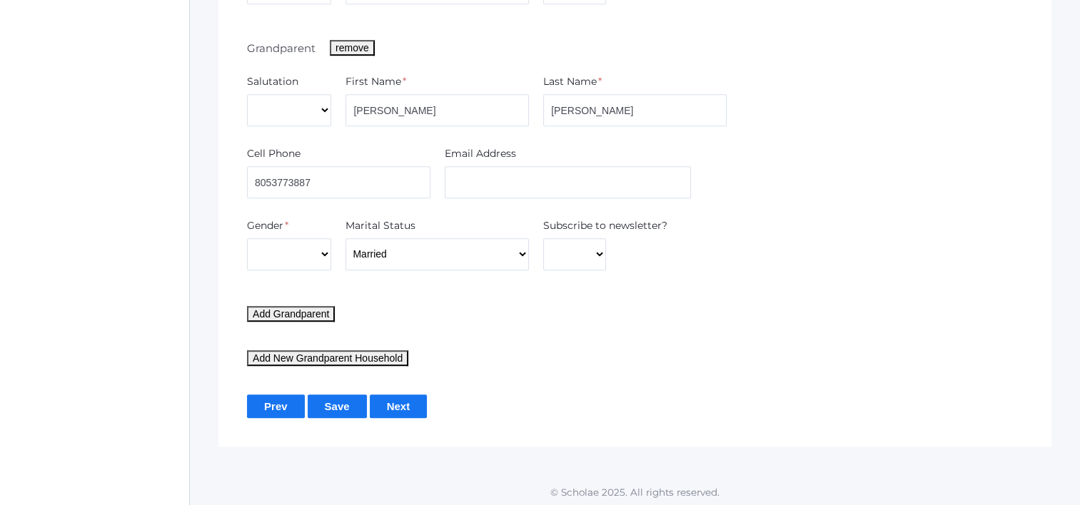
scroll to position [854, 0]
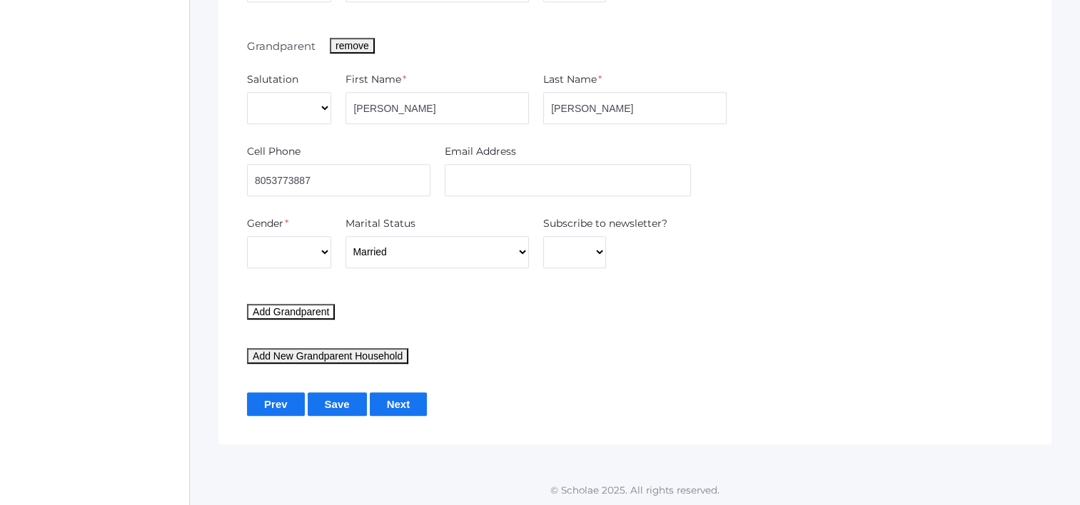
click at [300, 313] on button "Add Grandparent" at bounding box center [291, 312] width 88 height 16
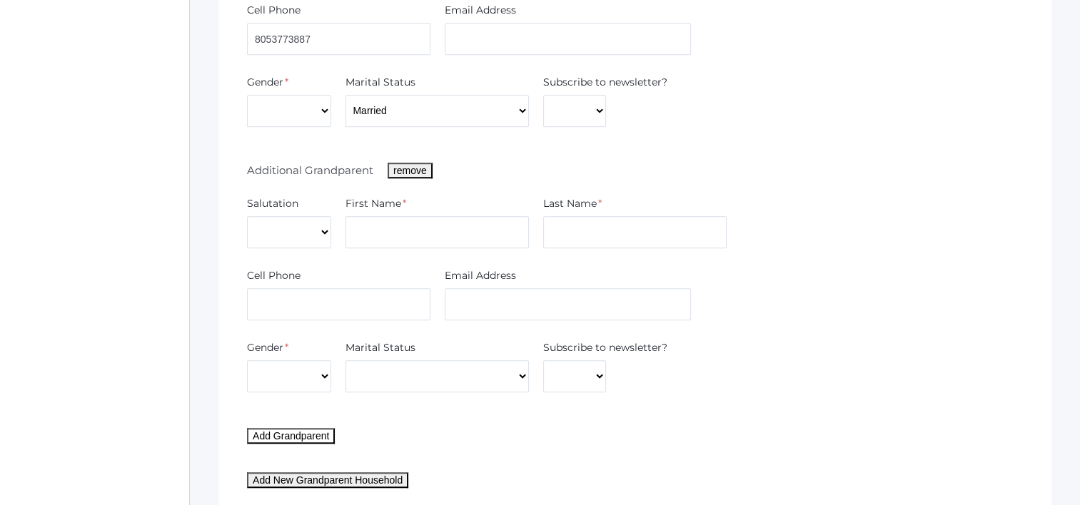
scroll to position [997, 0]
click at [387, 231] on input "text" at bounding box center [436, 231] width 183 height 32
type input "Helen"
type input "H"
type input "Garcia"
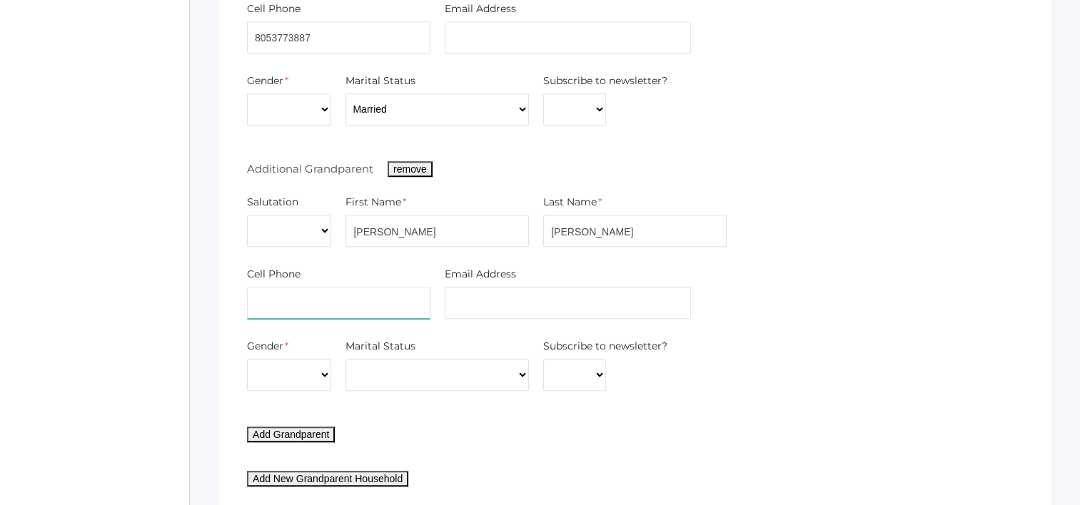
click at [395, 306] on input "text" at bounding box center [338, 303] width 183 height 32
type input "8053882984"
click at [303, 380] on select "Male Female" at bounding box center [289, 375] width 84 height 32
select select "Female"
click at [247, 359] on select "Male Female" at bounding box center [289, 375] width 84 height 32
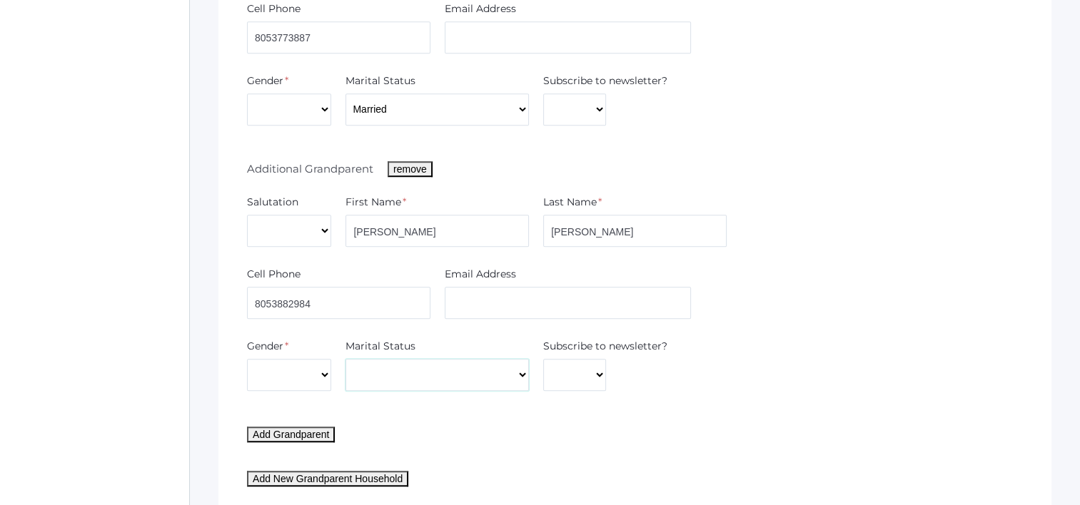
click at [372, 382] on select "Divorced Married Remarried Separated Single Widowed" at bounding box center [436, 375] width 183 height 32
select select "Married"
click at [345, 359] on select "Divorced Married Remarried Separated Single Widowed" at bounding box center [436, 375] width 183 height 32
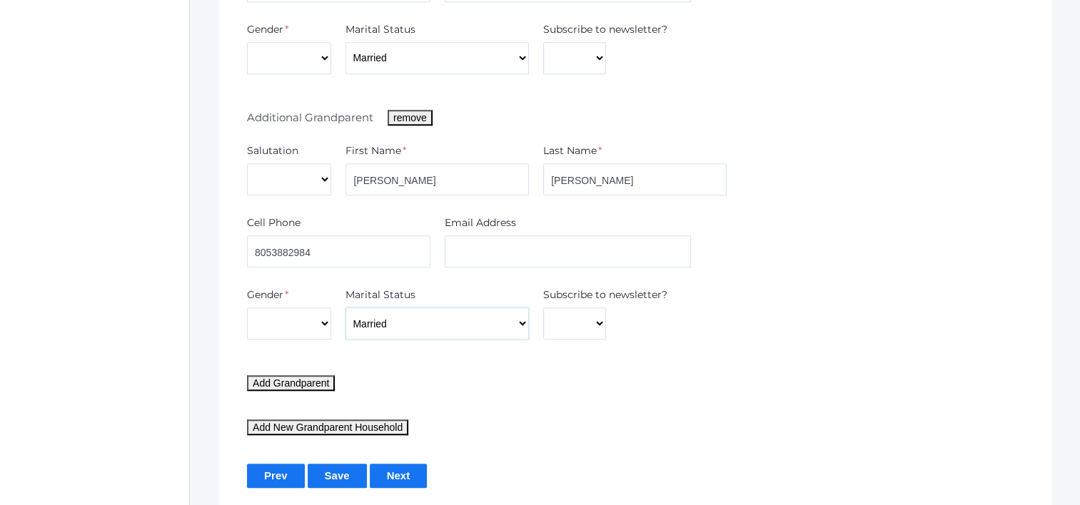
scroll to position [1120, 0]
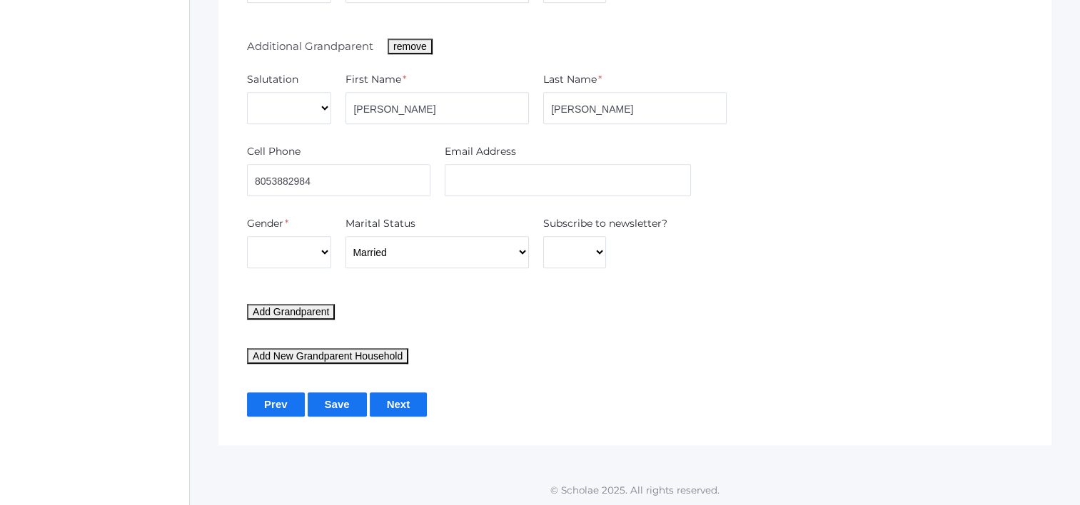
click at [337, 412] on input "Save" at bounding box center [337, 404] width 59 height 24
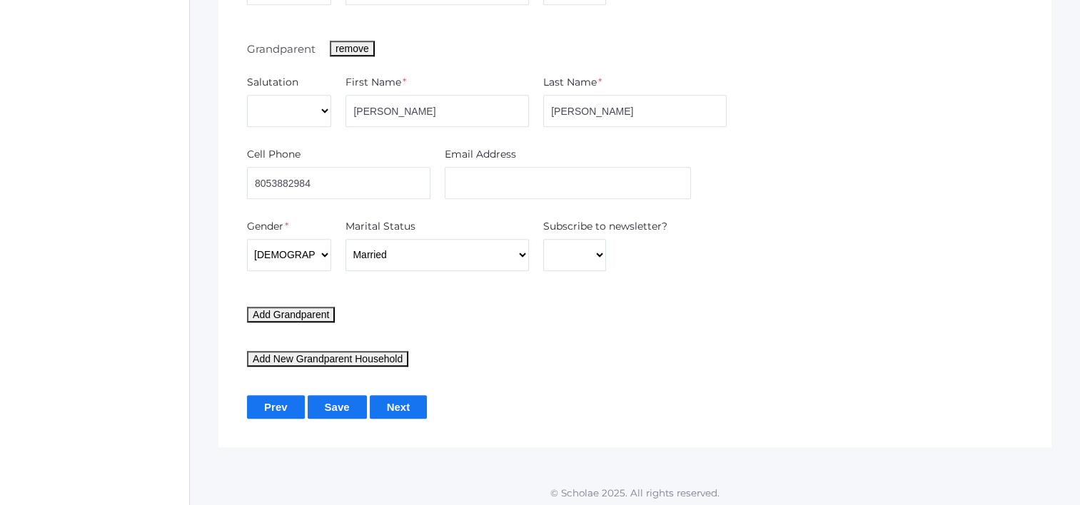
scroll to position [1153, 0]
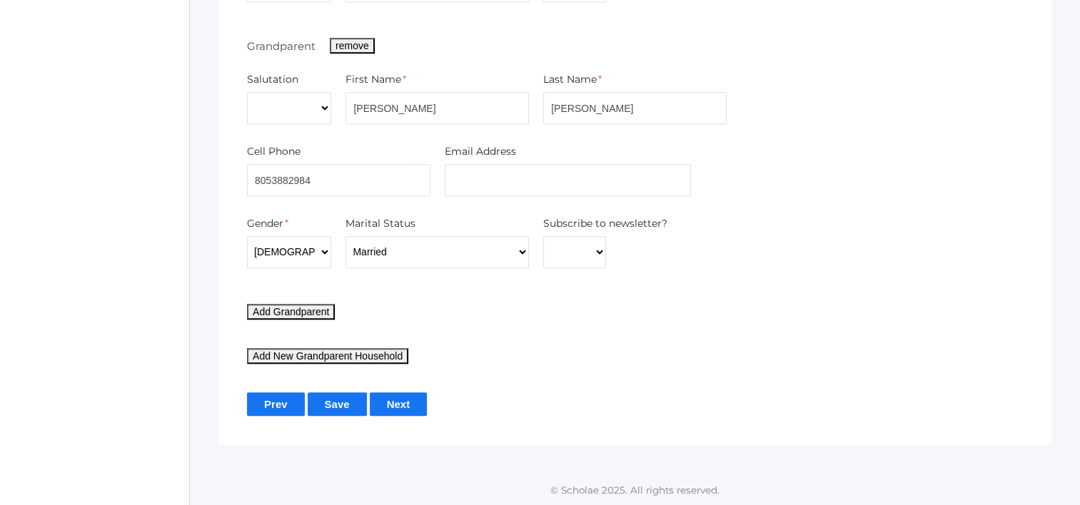
click at [400, 407] on input "Next" at bounding box center [399, 404] width 58 height 24
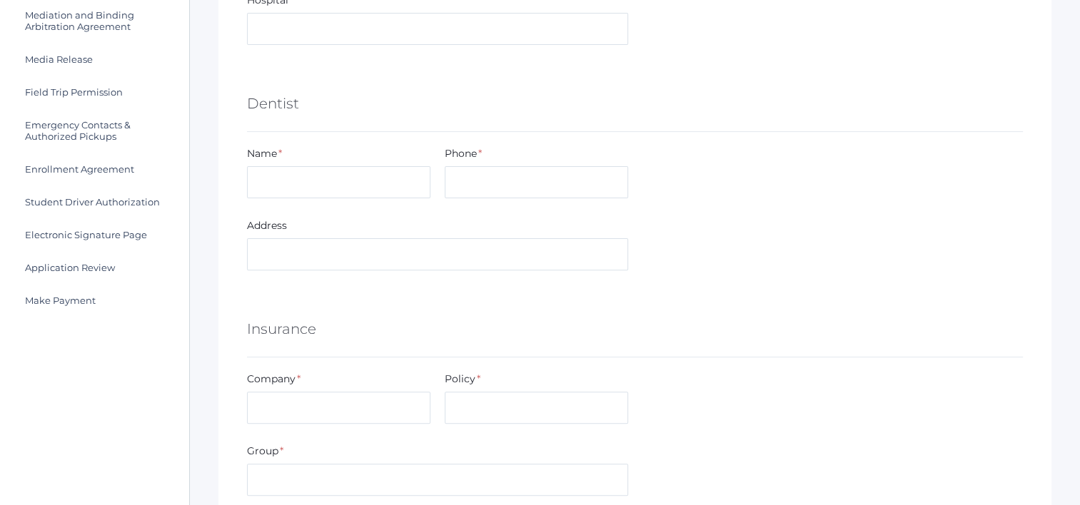
scroll to position [143, 0]
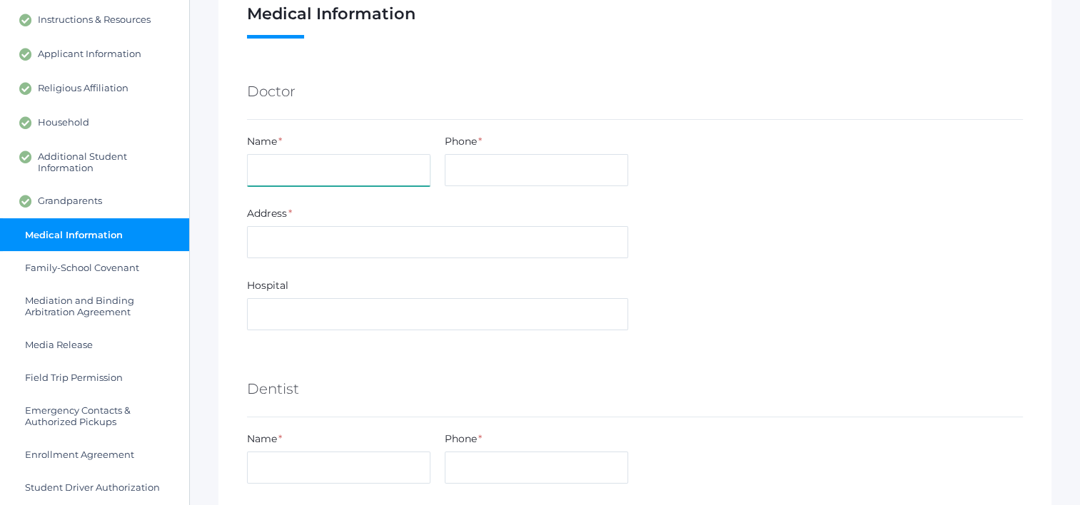
click at [360, 173] on input "text" at bounding box center [338, 170] width 183 height 32
type input "Dr. [PERSON_NAME]"
type input "8055235400"
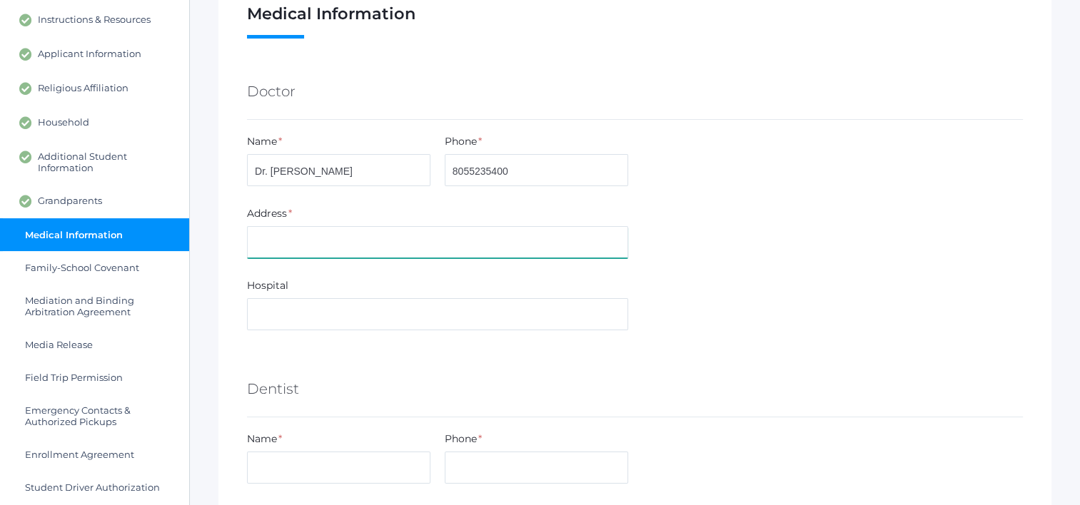
click at [333, 236] on input "text" at bounding box center [437, 242] width 381 height 32
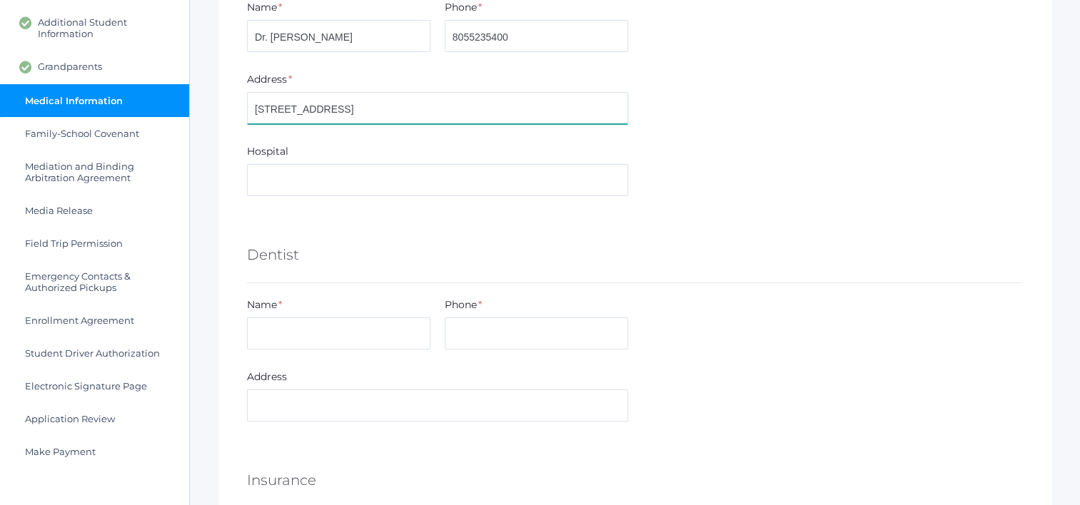
scroll to position [285, 0]
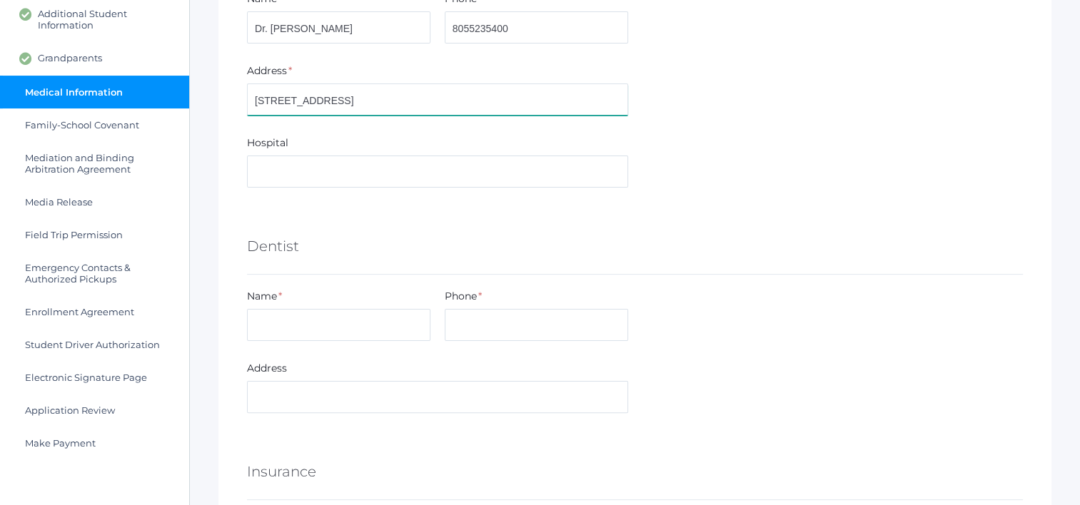
type input "612 Springs Rd"
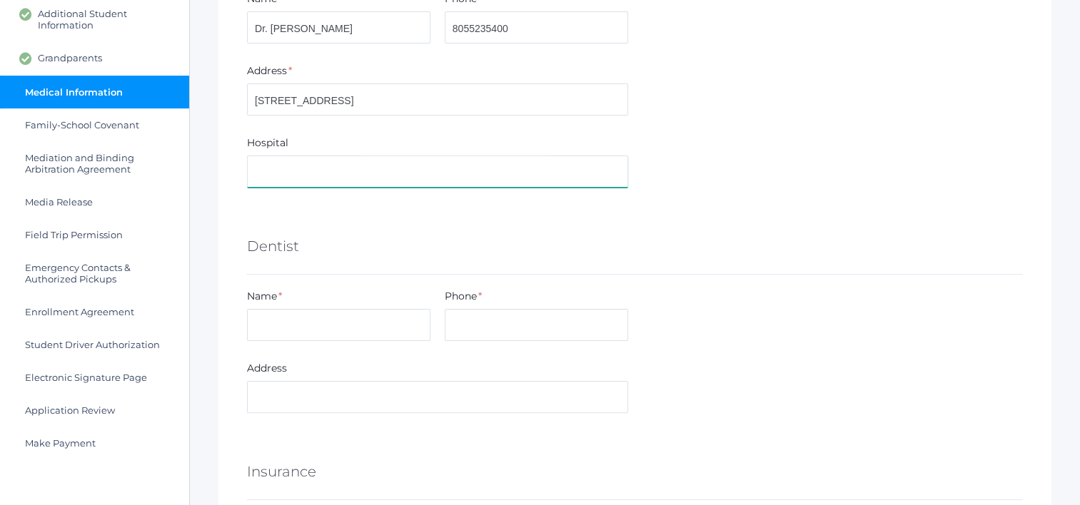
click at [332, 171] on input "text" at bounding box center [437, 172] width 381 height 32
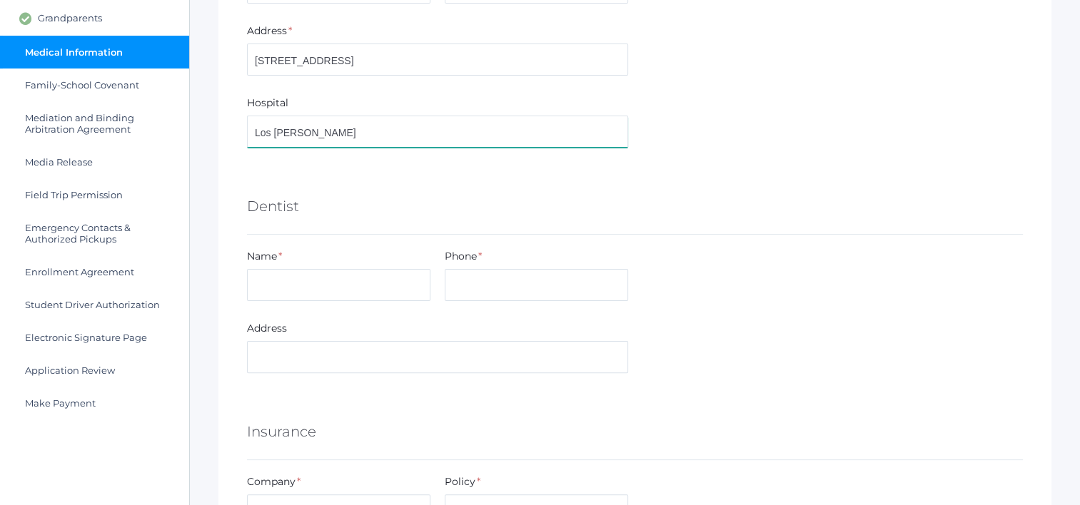
scroll to position [428, 0]
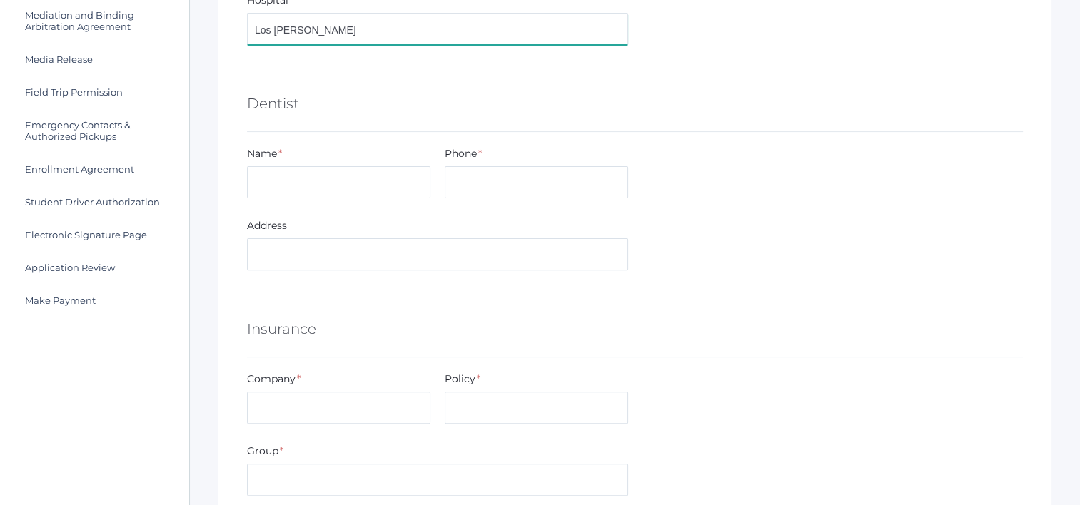
type input "Los Robles"
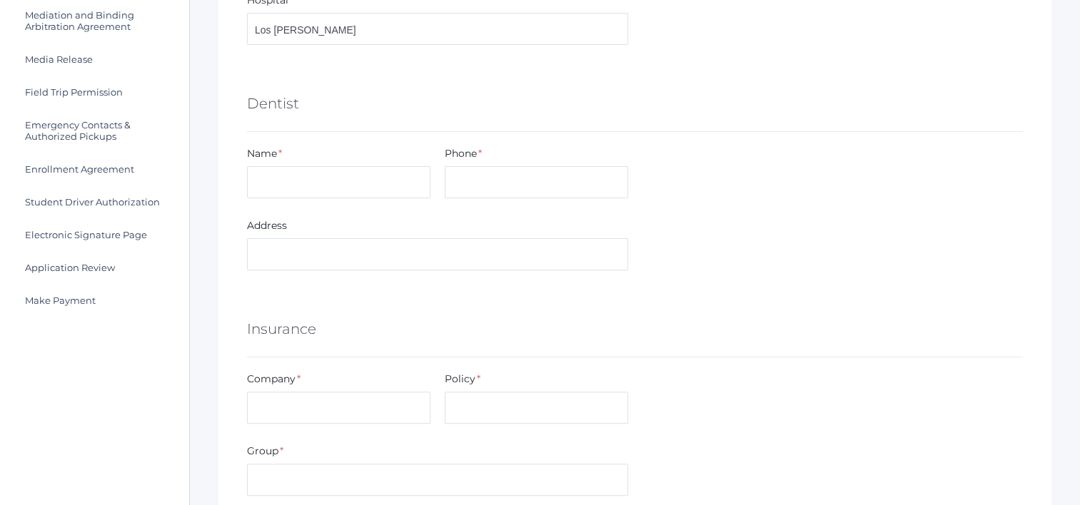
click at [310, 201] on div "Name *" at bounding box center [339, 175] width 198 height 58
click at [311, 190] on input "text" at bounding box center [338, 182] width 183 height 32
type input "Smiling Sea Pediatric"
click at [529, 188] on input "text" at bounding box center [536, 182] width 183 height 32
type input "8189910978"
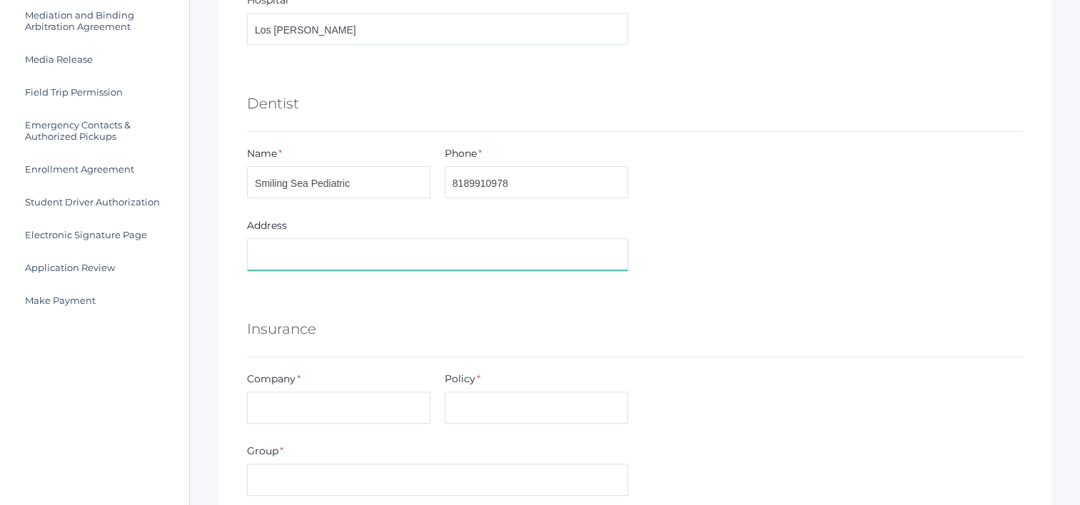
click at [440, 246] on input "text" at bounding box center [437, 254] width 381 height 32
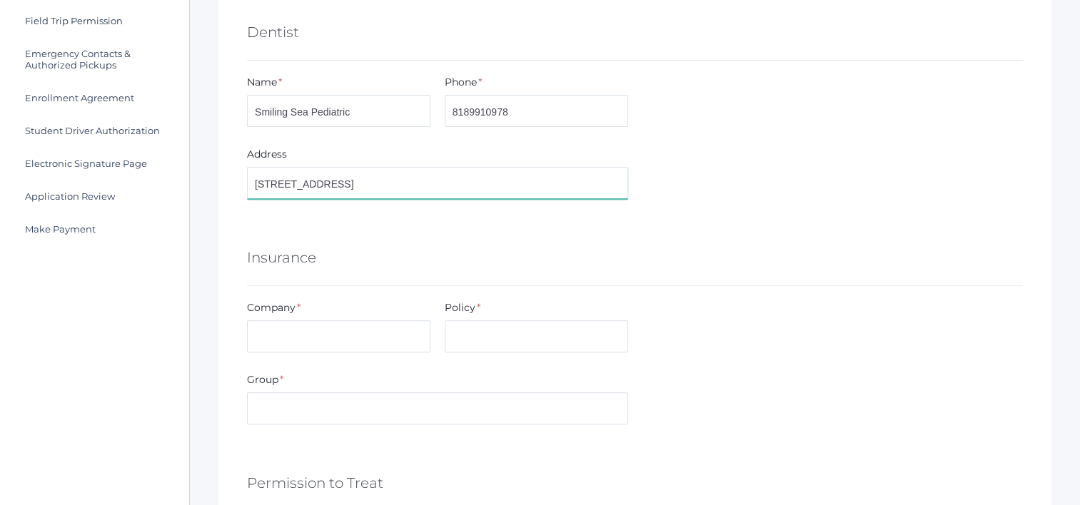
type input "394 Lombard St Thousand Oaks, CA 91360"
click at [343, 343] on input "text" at bounding box center [338, 336] width 183 height 32
type input "Gold Coast"
click at [585, 329] on input "text" at bounding box center [536, 336] width 183 height 32
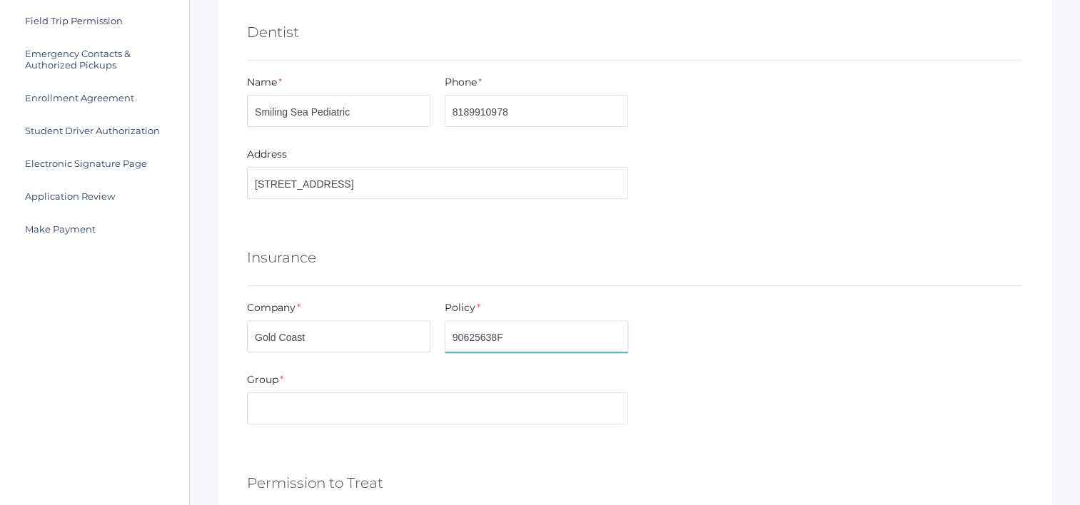
type input "90625638F"
click at [413, 410] on input "text" at bounding box center [437, 408] width 381 height 32
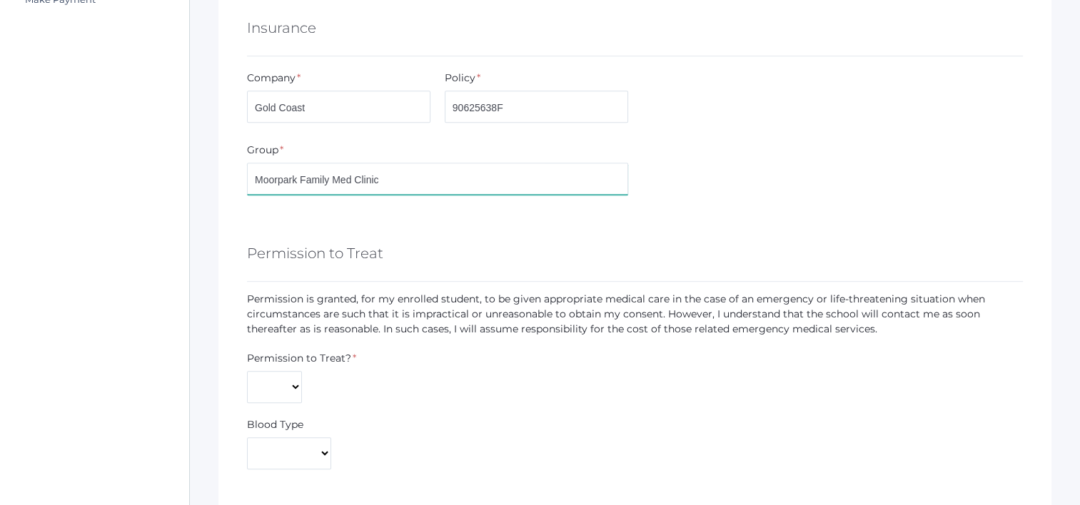
scroll to position [856, 0]
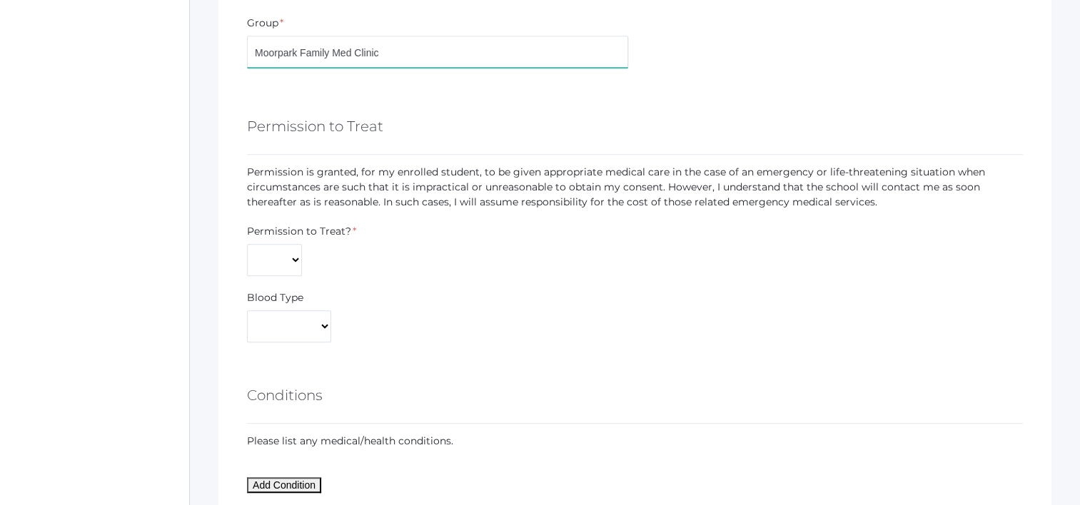
type input "Moorpark Family Med Clinic"
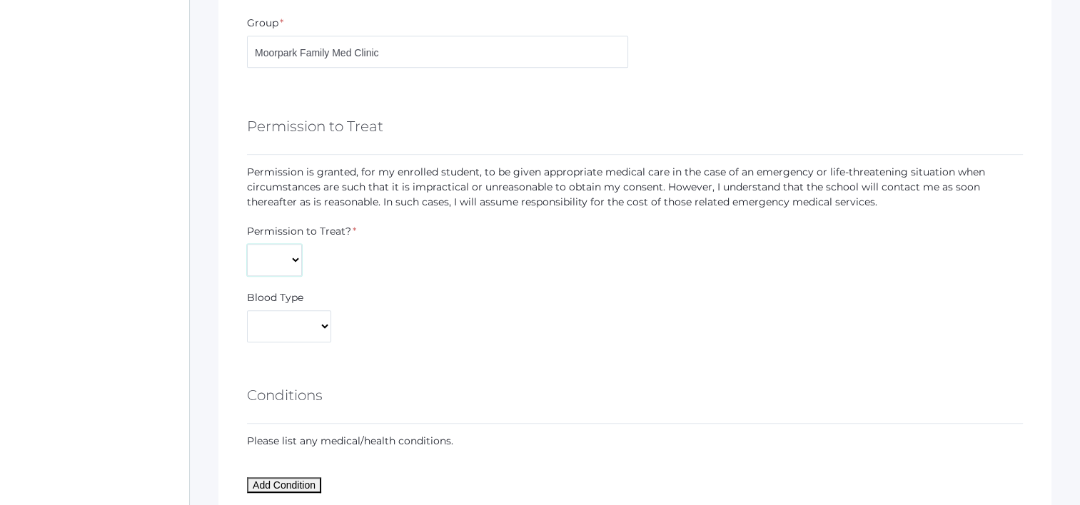
click at [281, 257] on select "Yes No" at bounding box center [274, 260] width 55 height 32
select select "Yes"
click at [247, 244] on select "Yes No" at bounding box center [274, 260] width 55 height 32
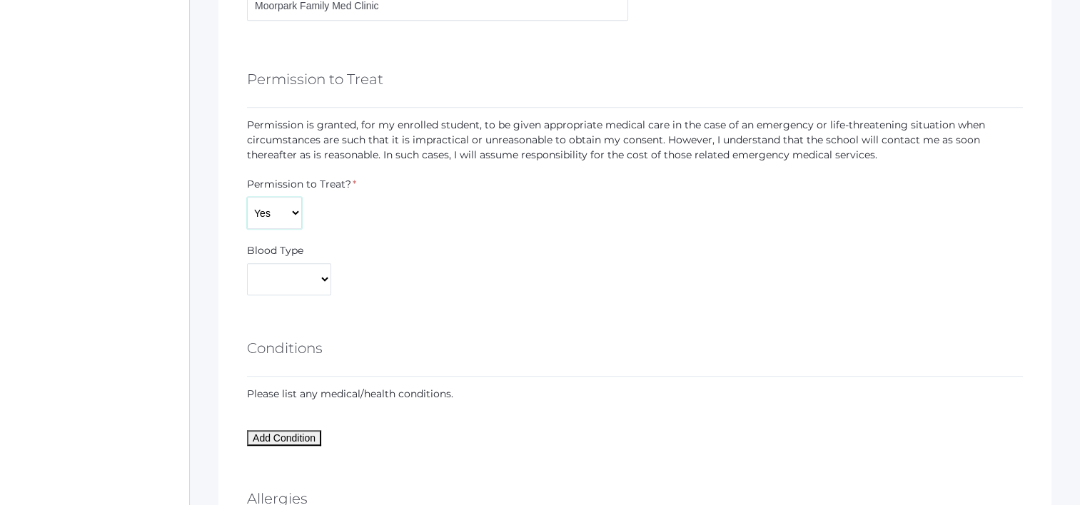
scroll to position [928, 0]
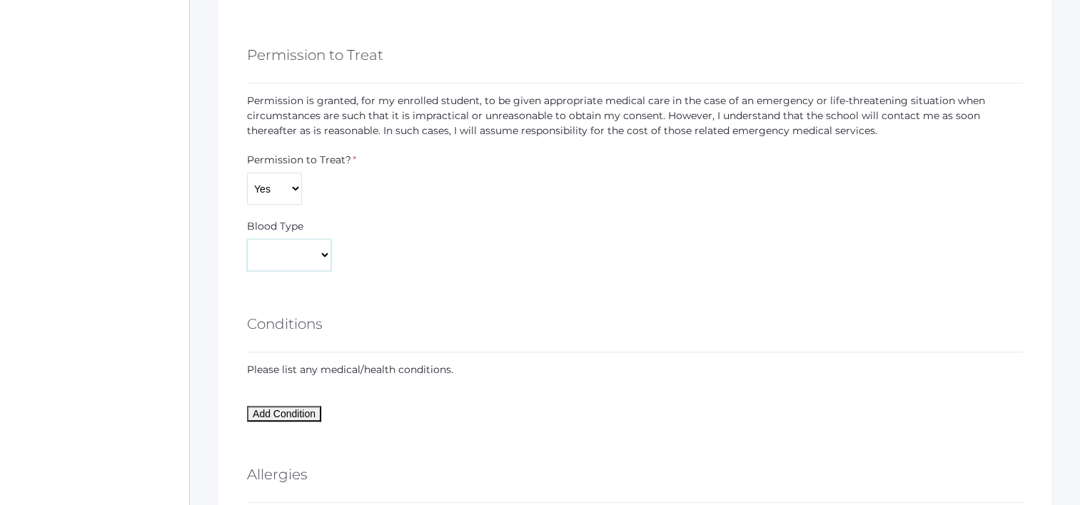
click at [284, 253] on select "A+ A- AB+ AB- B+ B- O+ O-" at bounding box center [289, 255] width 84 height 32
click at [416, 203] on div "Permission to Treat? * Yes No" at bounding box center [635, 179] width 790 height 52
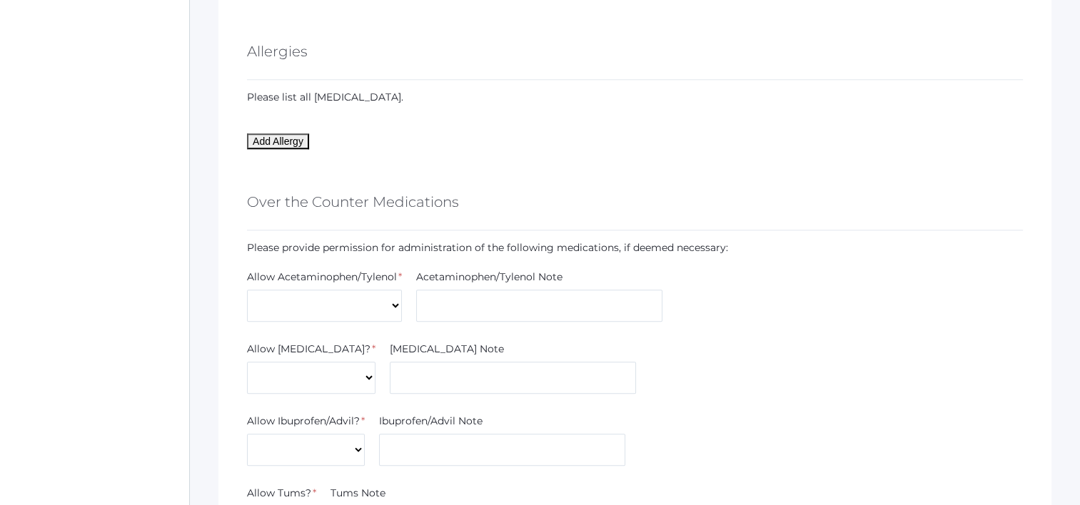
scroll to position [1356, 0]
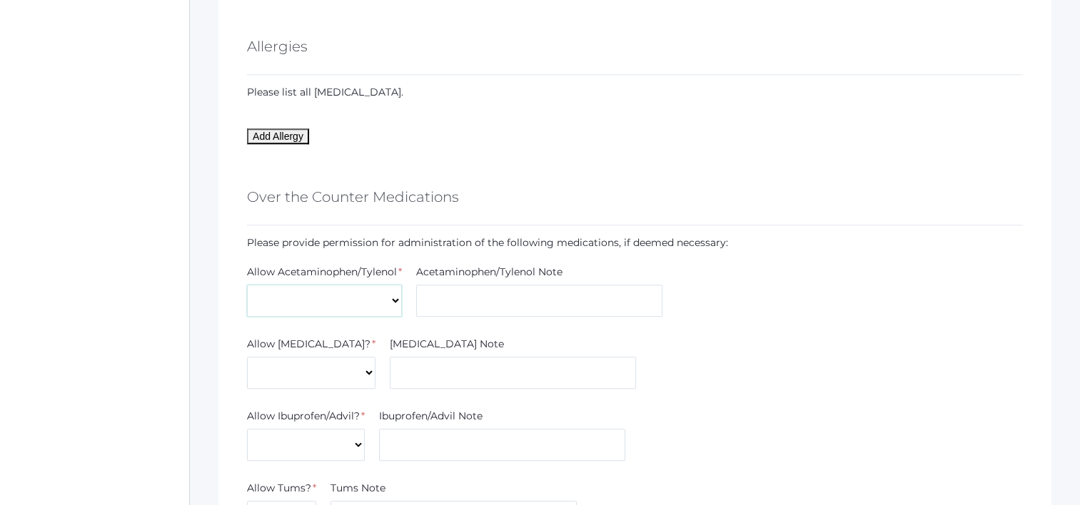
click at [374, 285] on select "Yes No" at bounding box center [324, 301] width 155 height 32
select select "Yes"
click at [247, 285] on select "Yes No" at bounding box center [324, 301] width 155 height 32
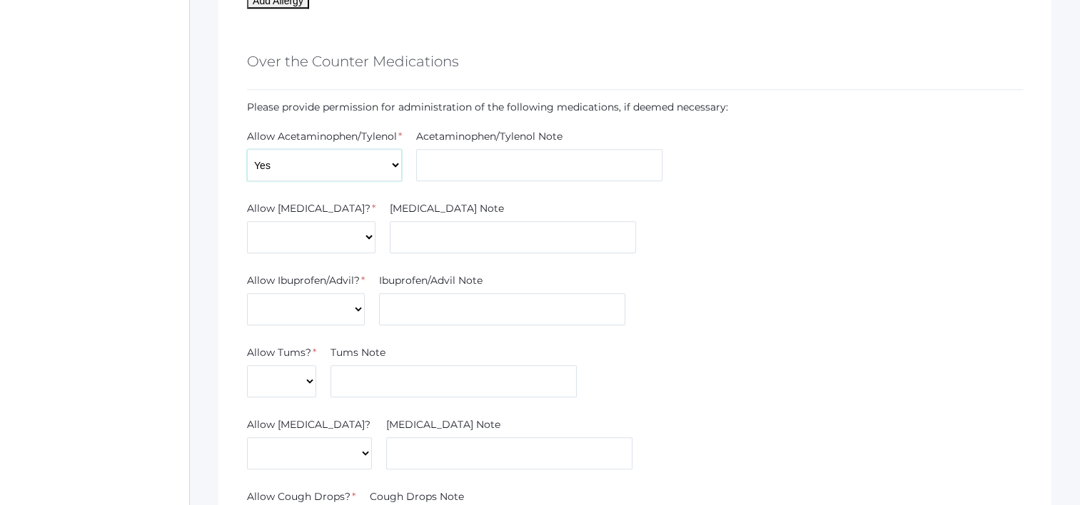
scroll to position [1499, 0]
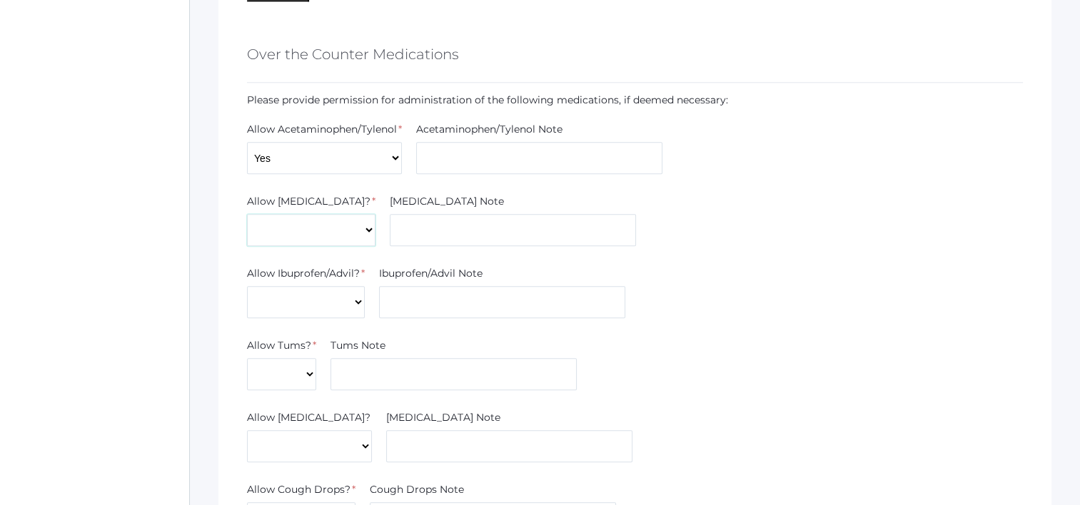
click at [304, 240] on select "Yes No" at bounding box center [311, 230] width 128 height 32
select select "Yes"
click at [247, 214] on select "Yes No" at bounding box center [311, 230] width 128 height 32
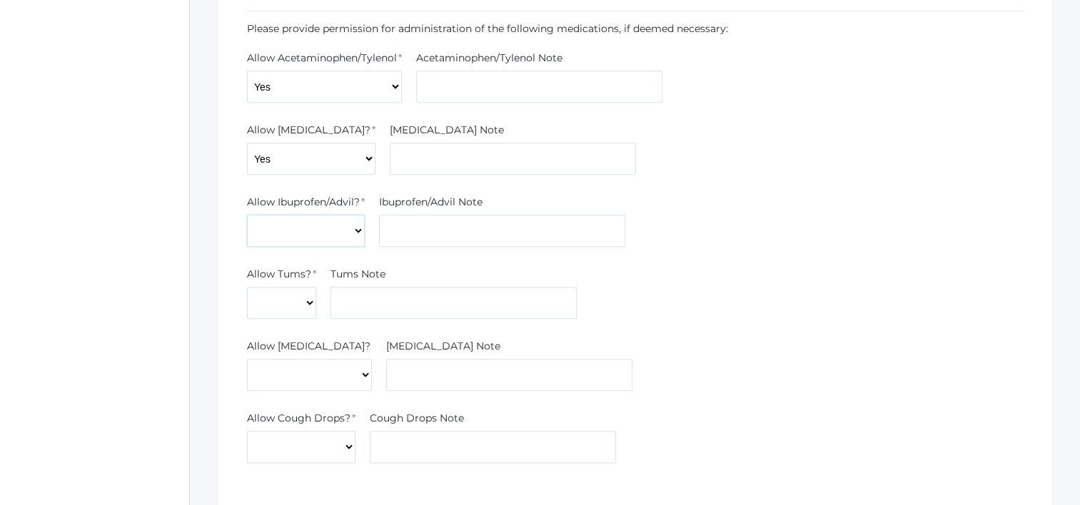
drag, startPoint x: 331, startPoint y: 230, endPoint x: 324, endPoint y: 245, distance: 17.2
click at [331, 230] on select "Yes No" at bounding box center [306, 231] width 118 height 32
select select "Yes"
click at [247, 215] on select "Yes No" at bounding box center [306, 231] width 118 height 32
click at [293, 300] on select "Yes No" at bounding box center [281, 303] width 69 height 32
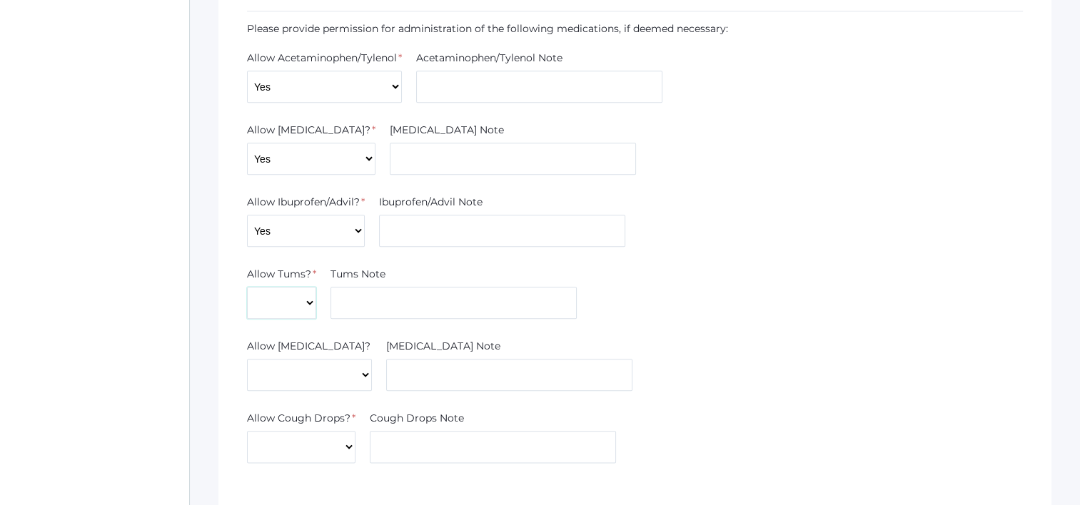
select select "Yes"
click at [247, 287] on select "Yes No" at bounding box center [281, 303] width 69 height 32
click at [300, 377] on select "Yes No" at bounding box center [309, 375] width 125 height 32
select select "Yes"
click at [247, 359] on select "Yes No" at bounding box center [309, 375] width 125 height 32
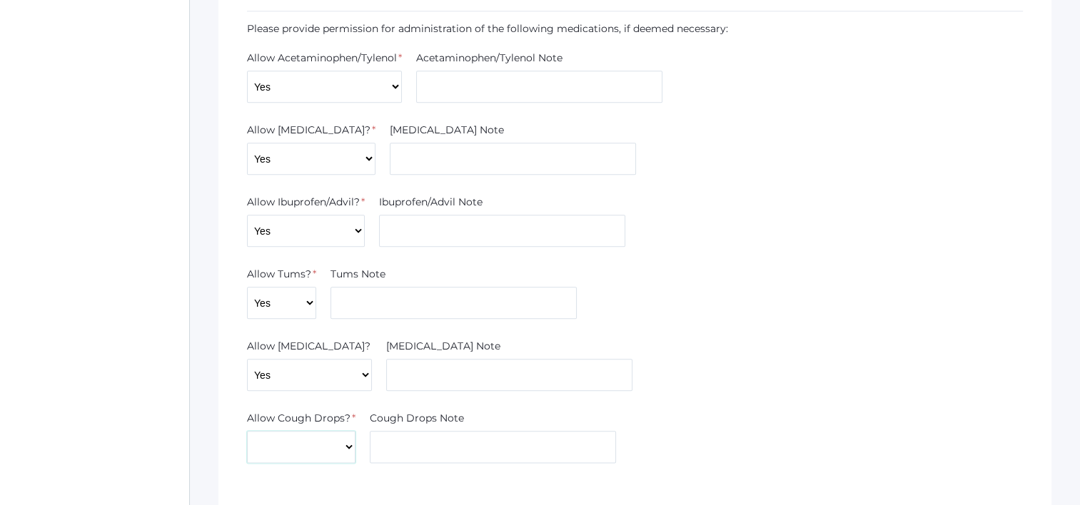
click at [330, 447] on select "Yes No" at bounding box center [301, 447] width 108 height 32
click at [329, 449] on select "Yes No" at bounding box center [301, 447] width 108 height 32
click at [308, 442] on select "Yes No" at bounding box center [301, 447] width 108 height 32
select select "Yes"
click at [247, 431] on select "Yes No" at bounding box center [301, 447] width 108 height 32
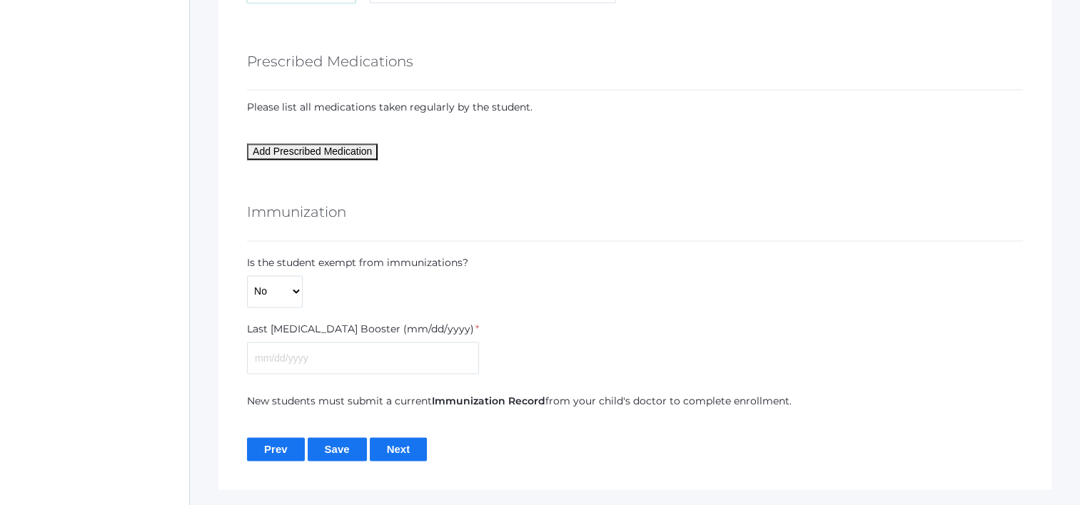
scroll to position [1998, 0]
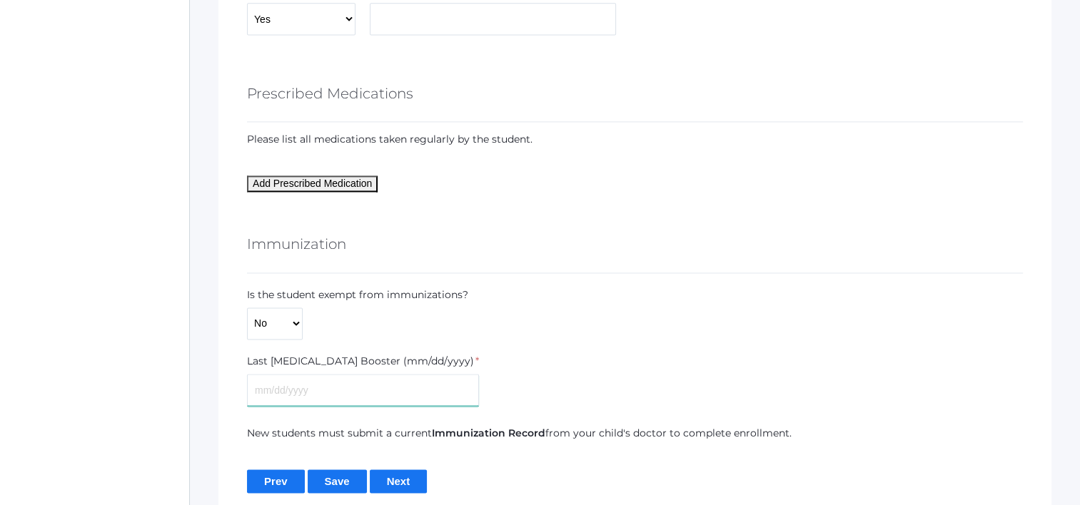
click at [313, 374] on input "text" at bounding box center [363, 390] width 232 height 32
click at [296, 385] on input "text" at bounding box center [363, 390] width 232 height 32
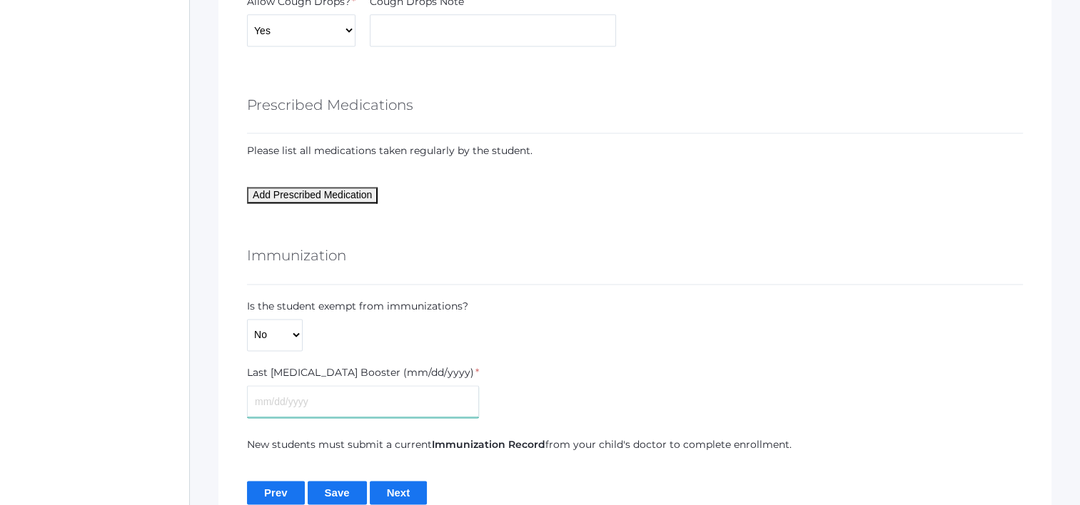
scroll to position [2069, 0]
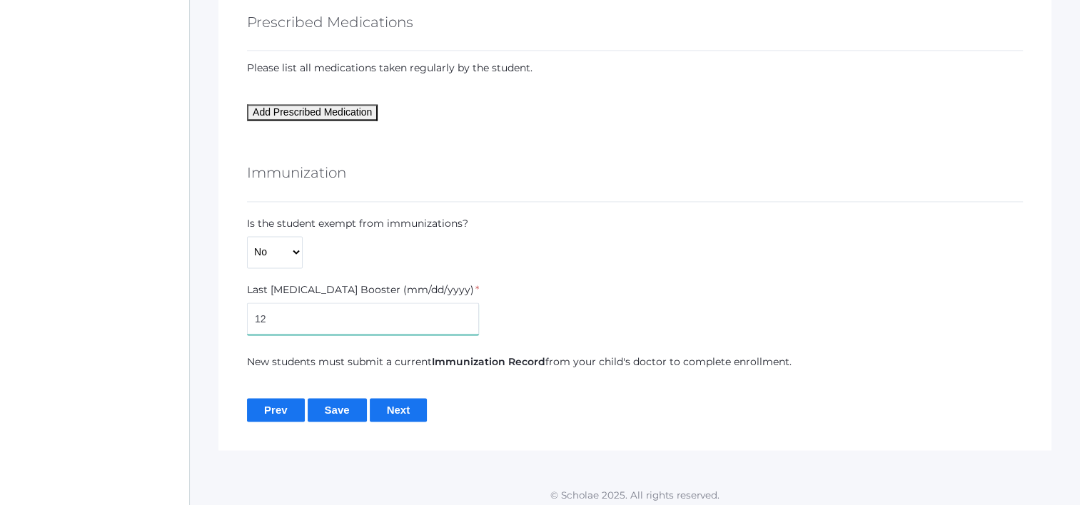
type input "1"
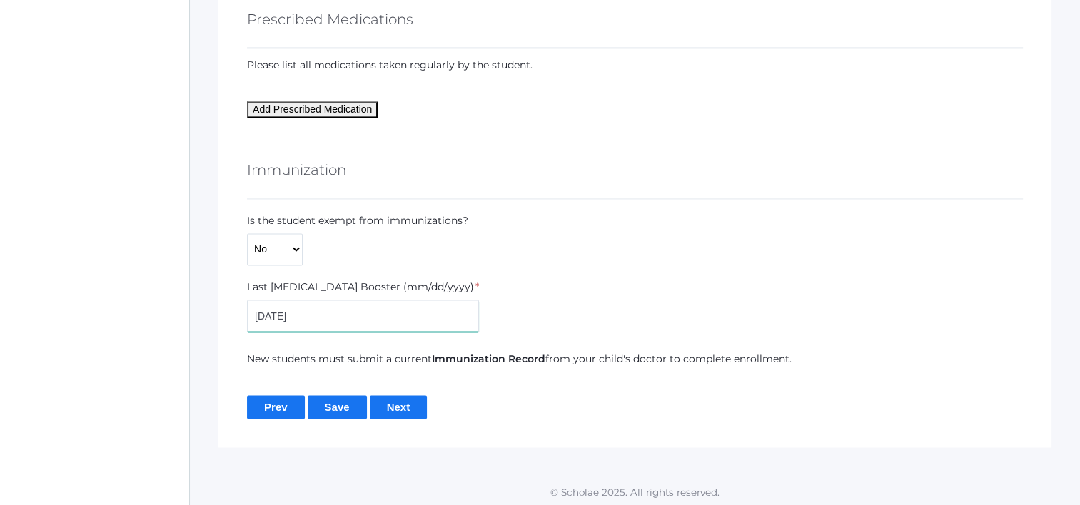
scroll to position [2074, 0]
type input "[DATE]"
click at [412, 407] on input "Next" at bounding box center [399, 406] width 58 height 24
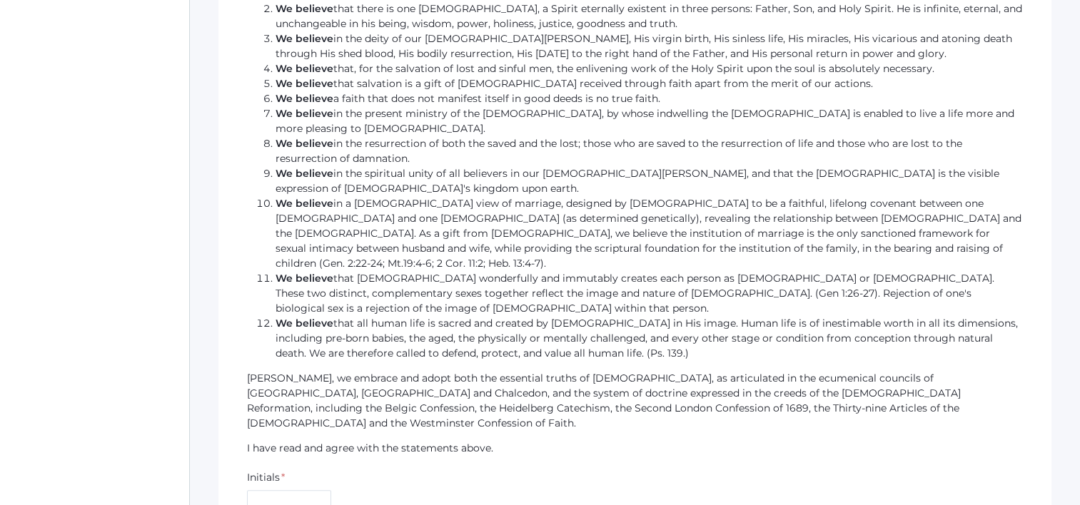
scroll to position [1213, 0]
drag, startPoint x: 310, startPoint y: 346, endPoint x: 303, endPoint y: 363, distance: 18.6
click at [313, 490] on input "text" at bounding box center [289, 506] width 84 height 32
type input "AG"
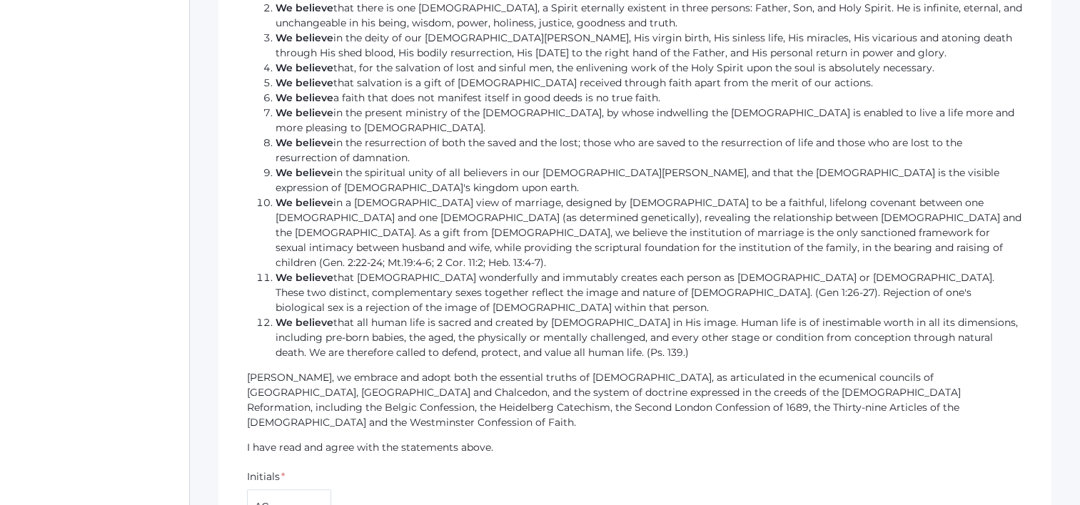
checkbox input "true"
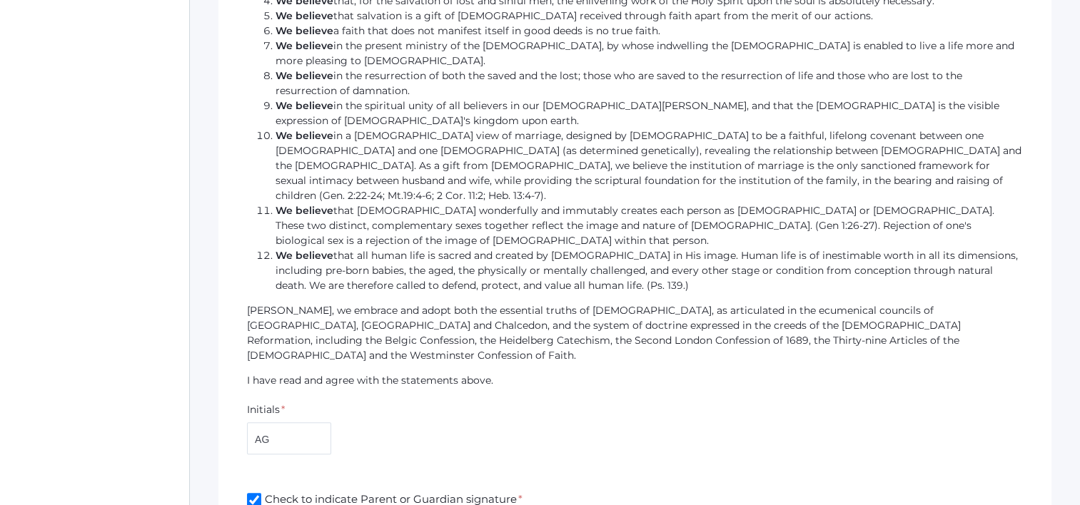
scroll to position [1366, 0]
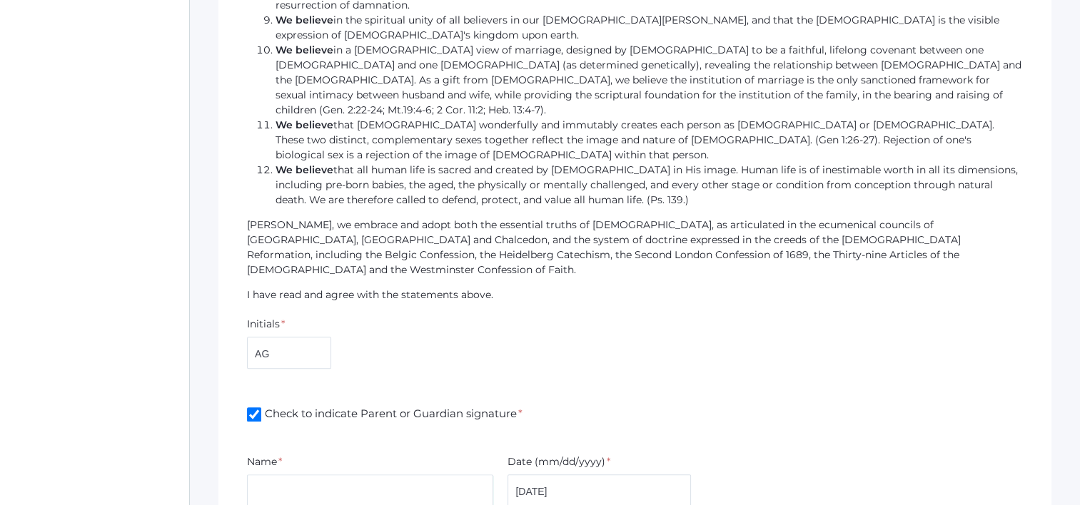
click at [309, 475] on input "text" at bounding box center [370, 491] width 246 height 32
type input "[PERSON_NAME]"
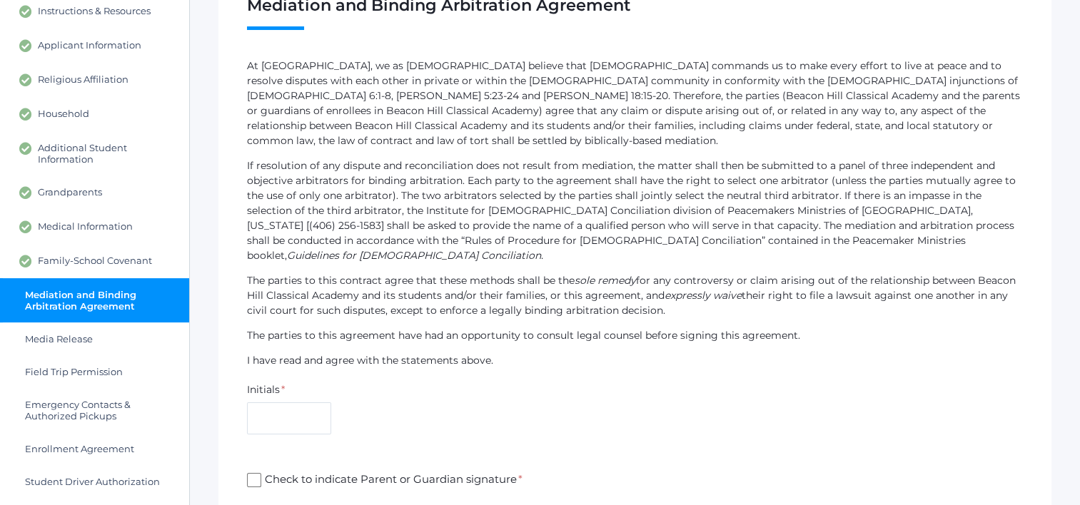
scroll to position [285, 0]
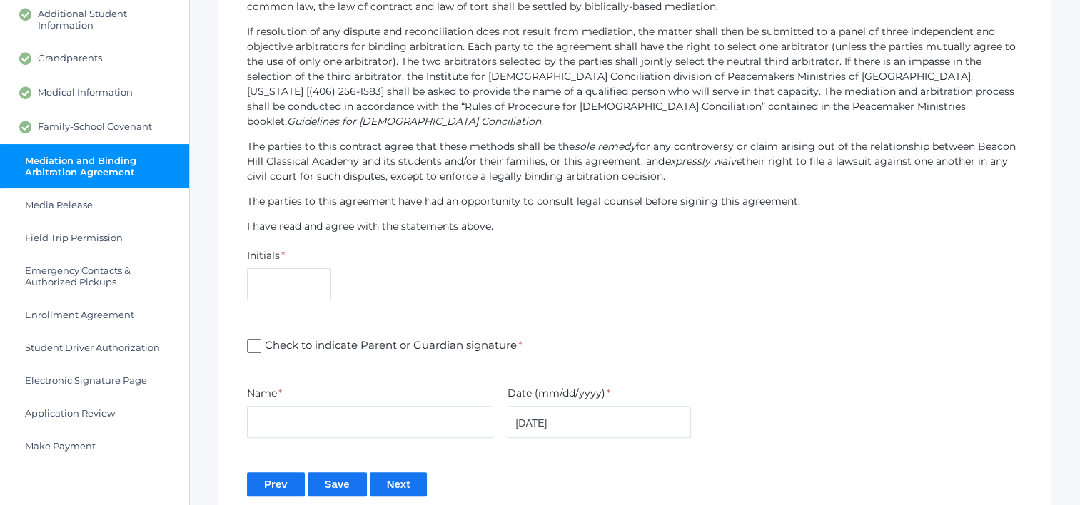
click at [300, 285] on div "Initials *" at bounding box center [289, 277] width 98 height 58
drag, startPoint x: 300, startPoint y: 280, endPoint x: 319, endPoint y: 246, distance: 39.3
click at [300, 281] on input "text" at bounding box center [289, 284] width 84 height 32
type input "AG"
click at [243, 341] on div "Check to indicate Parent or Guardian signature *" at bounding box center [635, 345] width 790 height 51
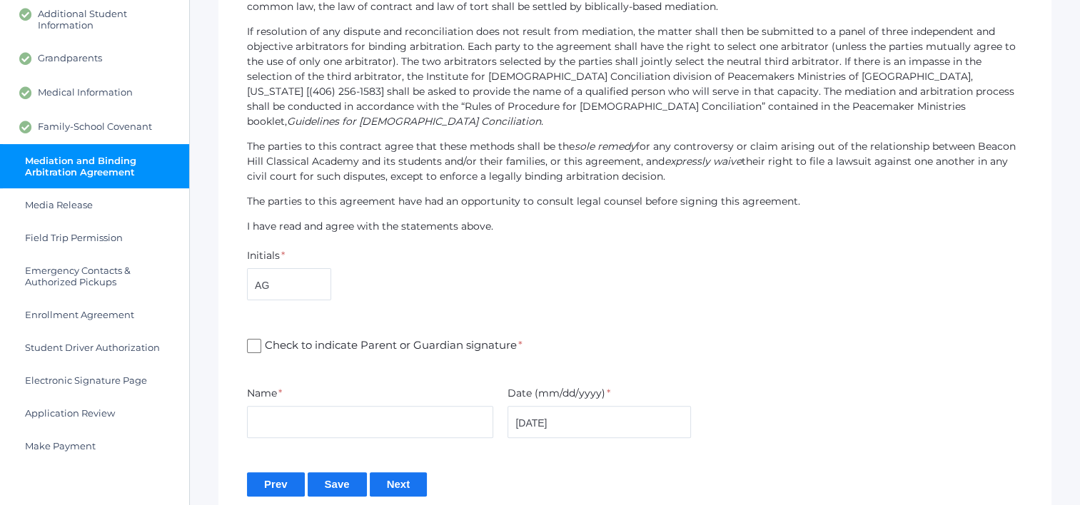
click at [253, 339] on input "Check to indicate Parent or Guardian signature *" at bounding box center [254, 346] width 14 height 14
checkbox input "true"
drag, startPoint x: 298, startPoint y: 409, endPoint x: 300, endPoint y: 419, distance: 10.1
click at [300, 419] on input "text" at bounding box center [370, 422] width 246 height 32
type input "[PERSON_NAME]"
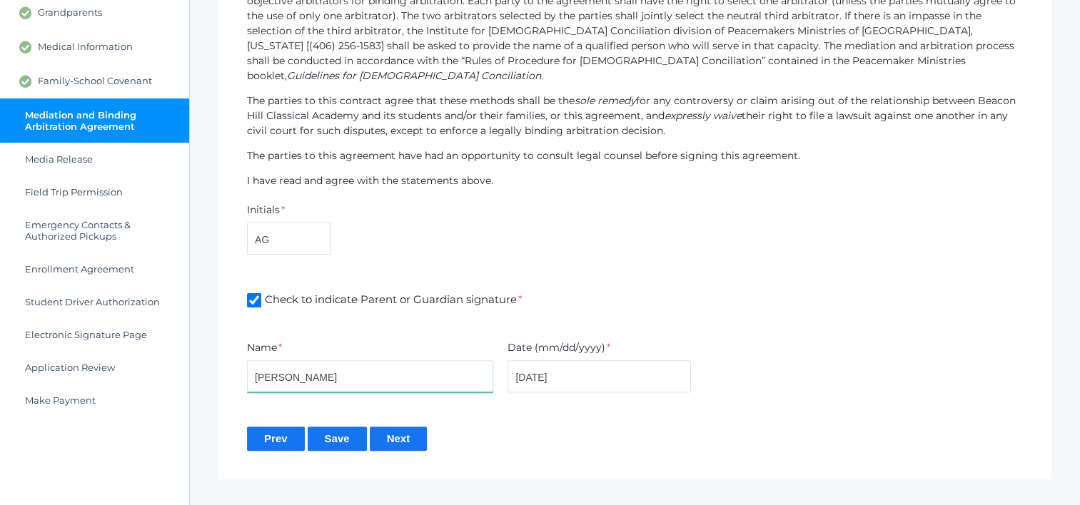
scroll to position [352, 0]
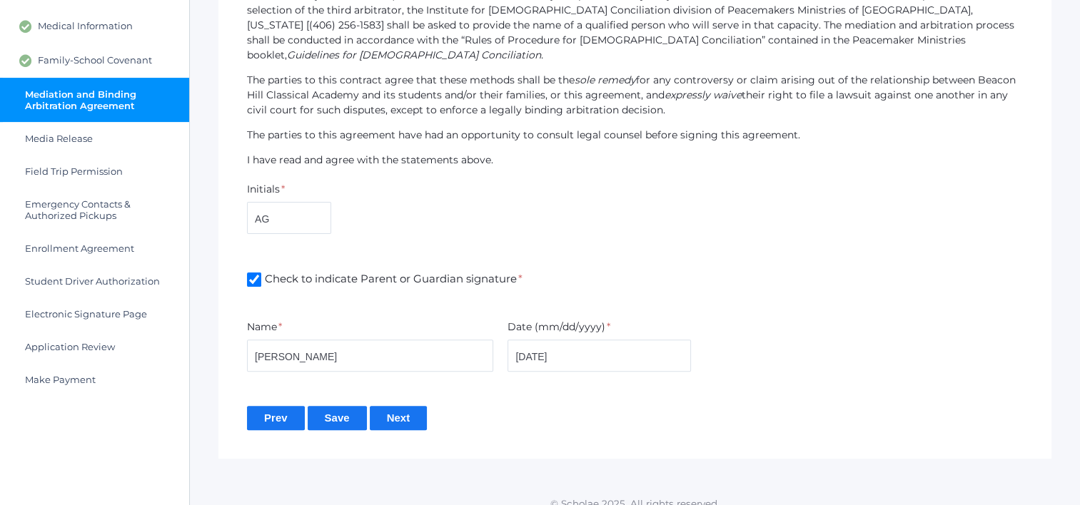
click at [393, 406] on input "Next" at bounding box center [399, 418] width 58 height 24
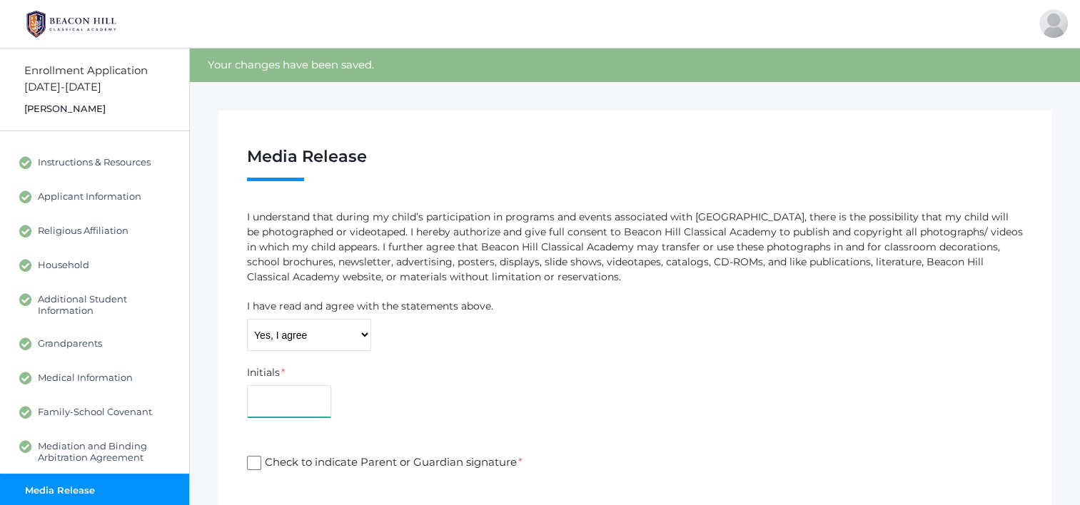
click at [300, 390] on input "text" at bounding box center [289, 401] width 84 height 32
type input "AG"
type input "[PERSON_NAME]"
click at [260, 462] on input "Check to indicate Parent or Guardian signature *" at bounding box center [254, 463] width 14 height 14
checkbox input "true"
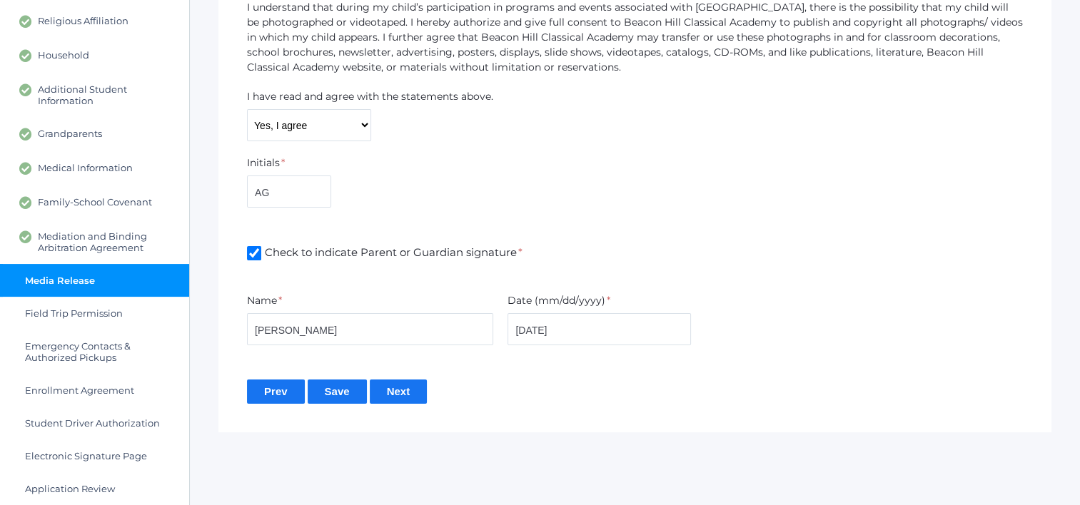
scroll to position [214, 0]
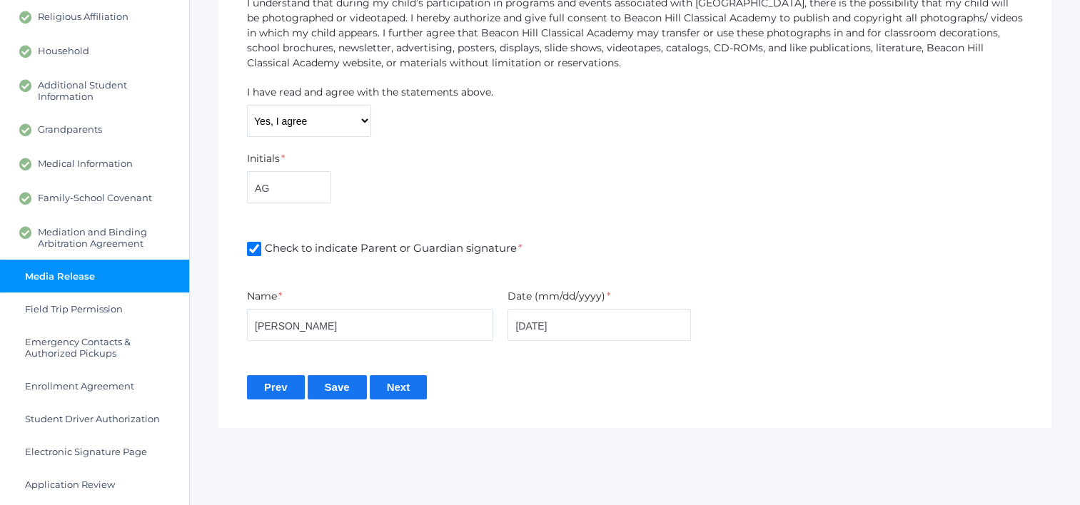
click at [390, 394] on input "Next" at bounding box center [399, 387] width 58 height 24
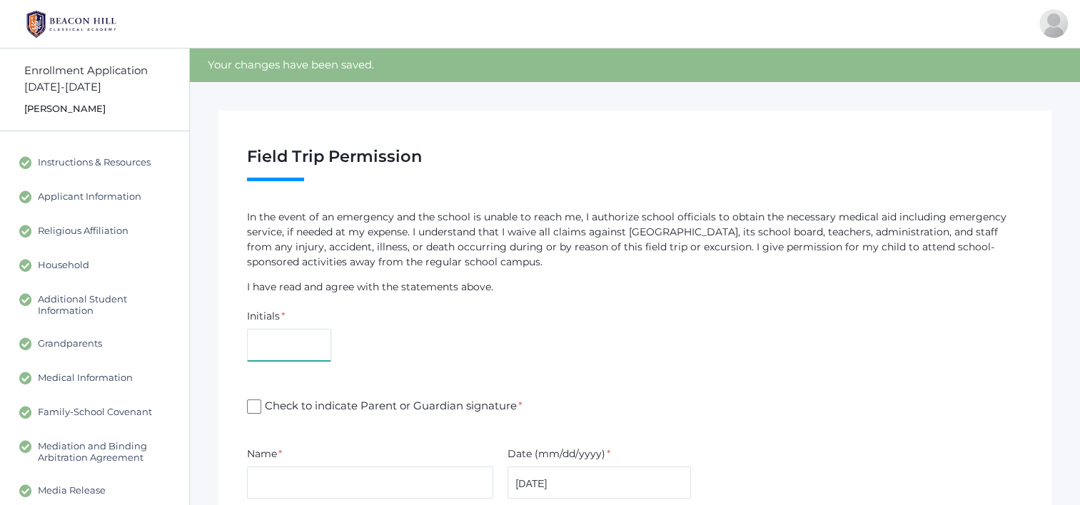
click at [300, 358] on input "text" at bounding box center [289, 345] width 84 height 32
type input "AG"
type input "[PERSON_NAME]"
click at [250, 409] on input "Check to indicate Parent or Guardian signature *" at bounding box center [254, 407] width 14 height 14
checkbox input "true"
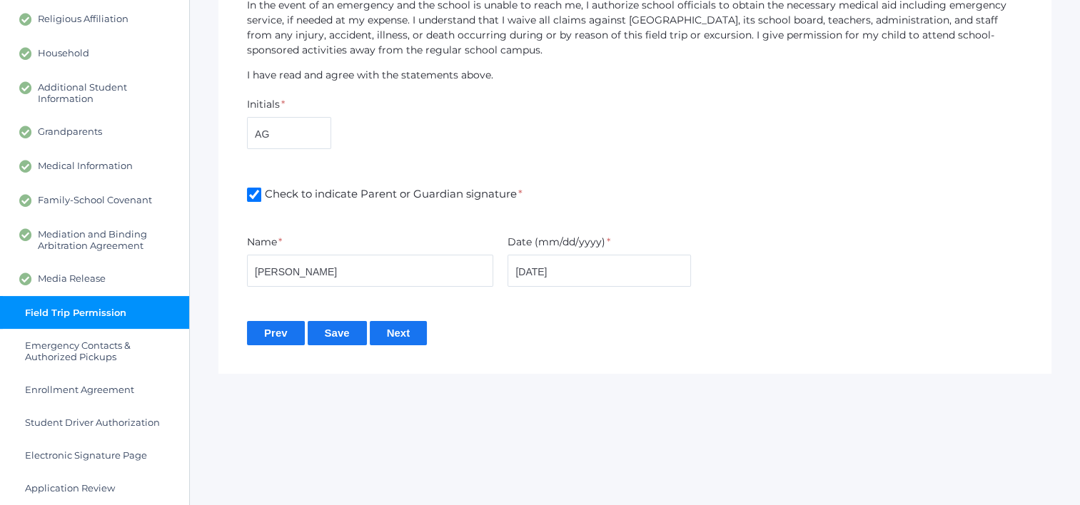
scroll to position [214, 0]
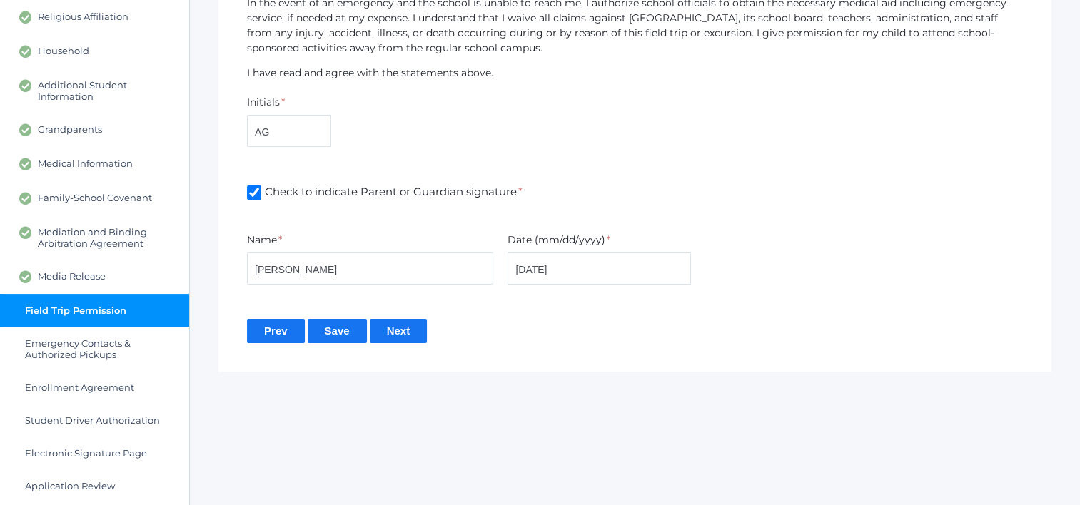
click at [343, 331] on input "Save" at bounding box center [337, 331] width 59 height 24
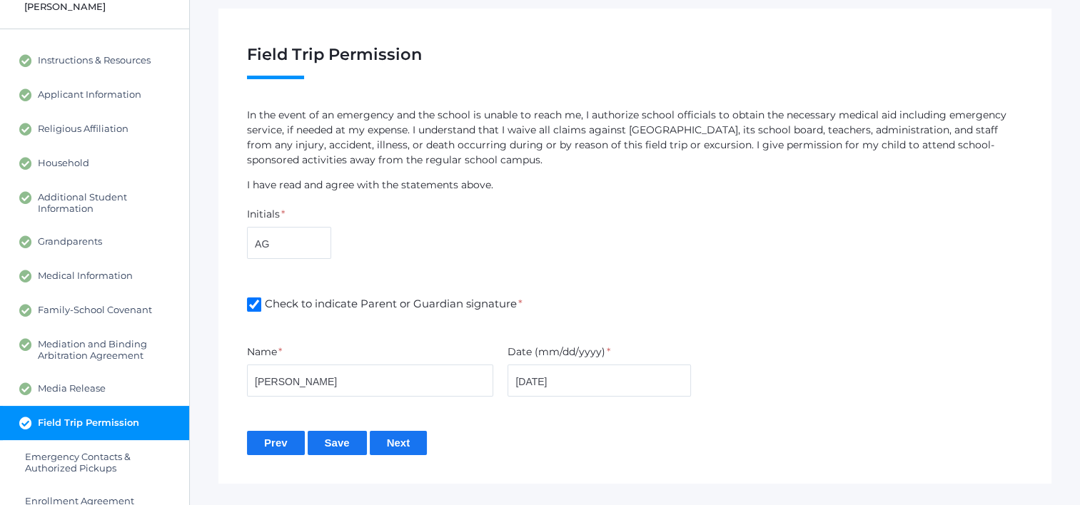
scroll to position [214, 0]
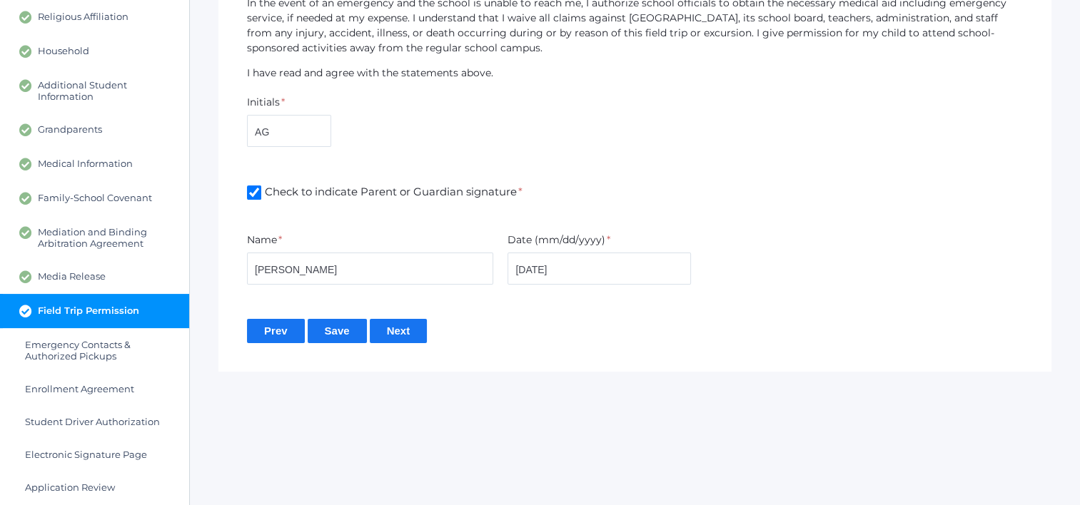
click at [414, 332] on input "Next" at bounding box center [399, 331] width 58 height 24
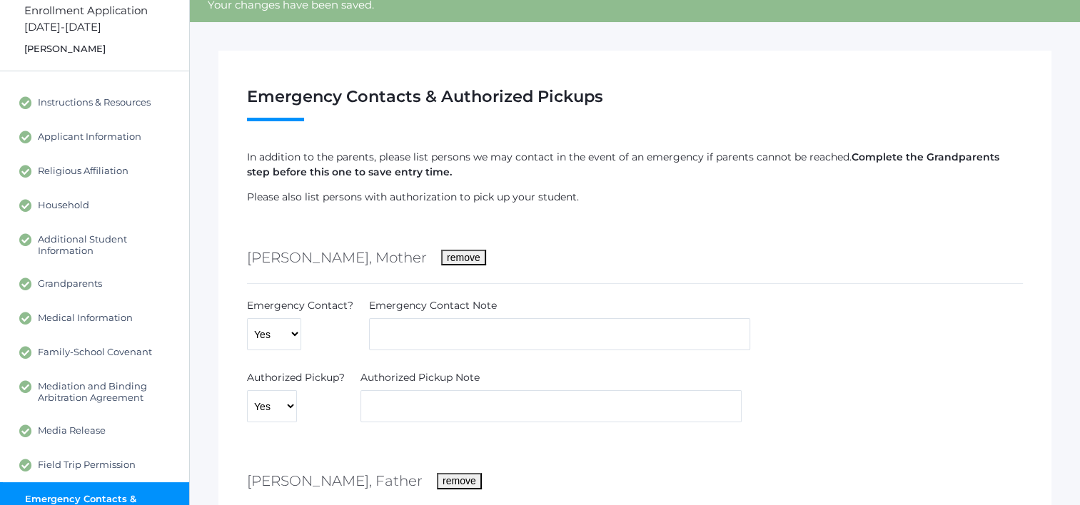
scroll to position [143, 0]
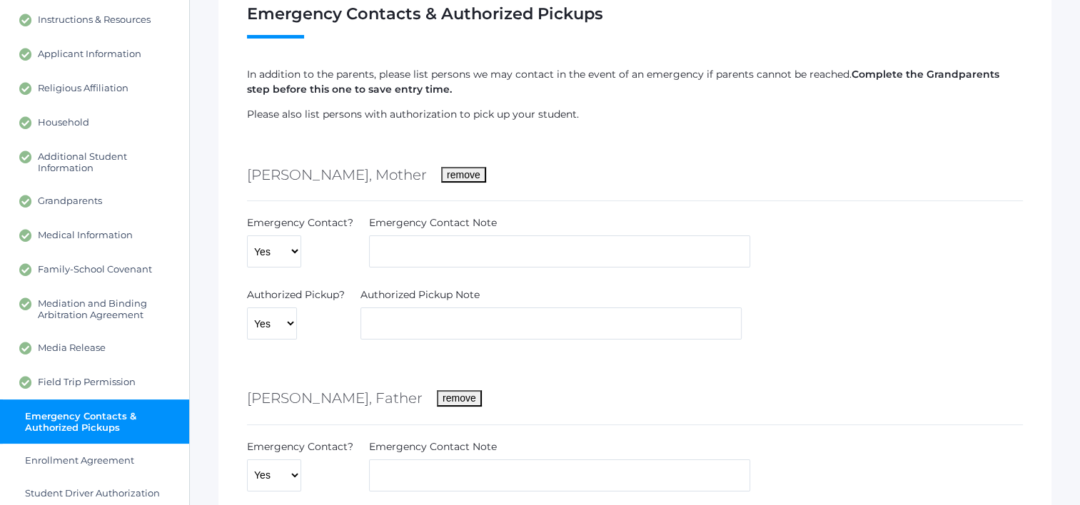
click at [462, 229] on label"] "Emergency Contact Note" at bounding box center [433, 223] width 128 height 15
click at [465, 244] on input "text" at bounding box center [559, 251] width 381 height 32
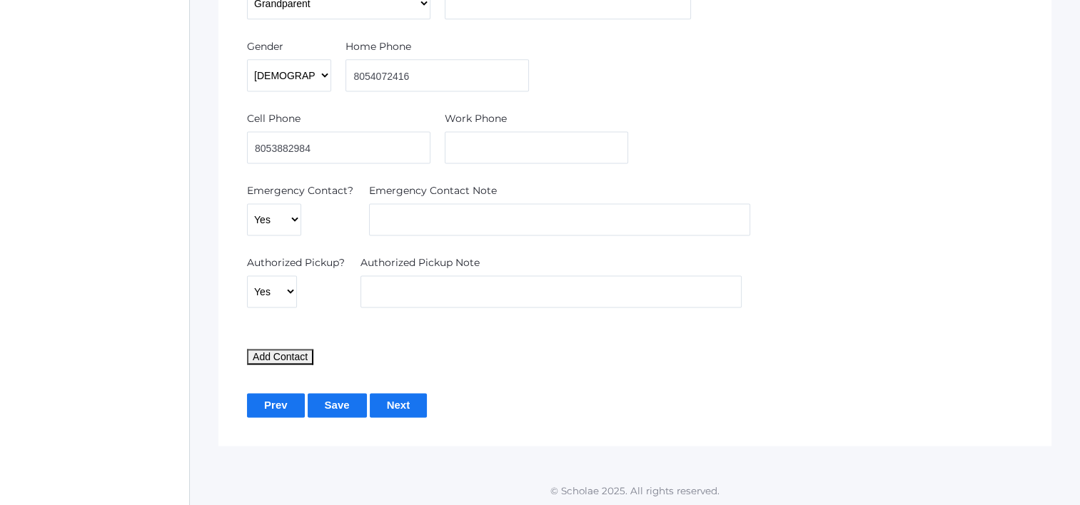
scroll to position [1935, 0]
click at [360, 400] on input "Save" at bounding box center [337, 404] width 59 height 24
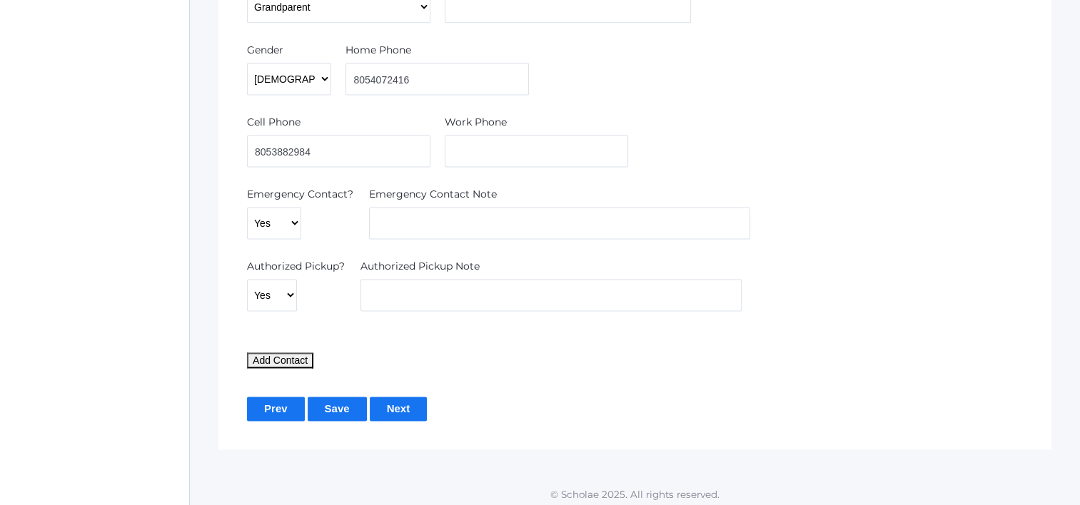
scroll to position [1935, 0]
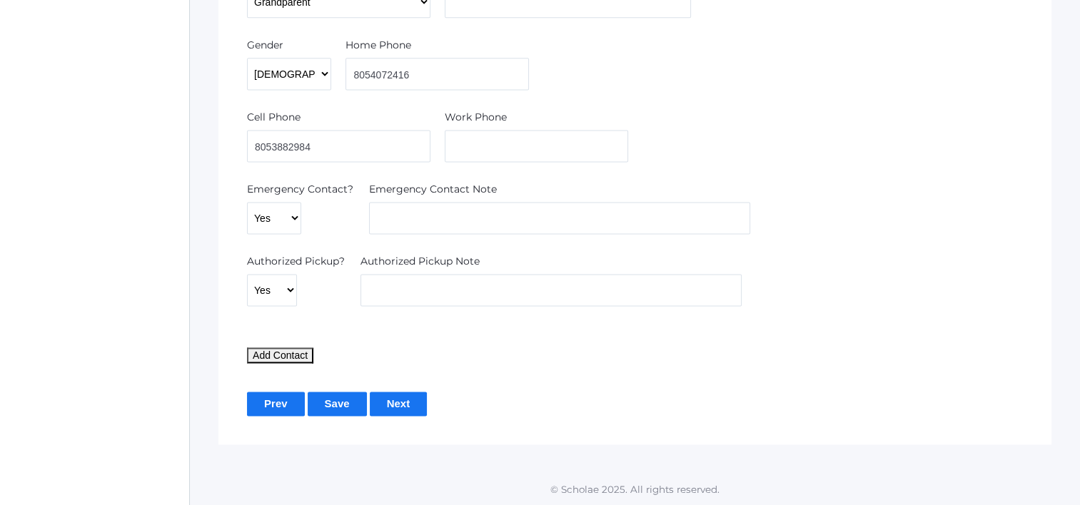
click at [408, 394] on input "Next" at bounding box center [399, 404] width 58 height 24
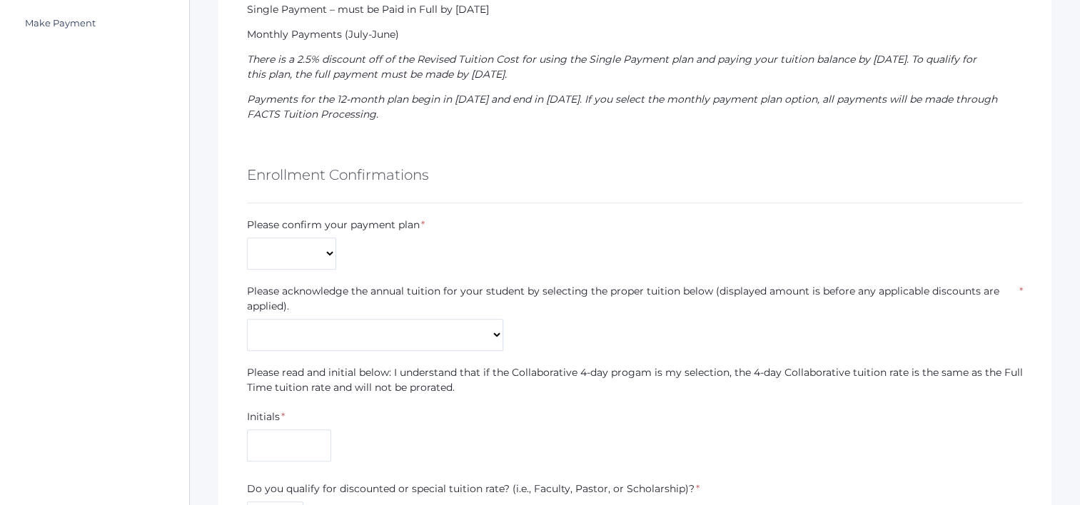
scroll to position [714, 0]
click at [318, 255] on select "Monthly Payments (July-June) Single Payment Due July" at bounding box center [291, 251] width 89 height 32
select select "Monthly Payments (July-June)"
click at [247, 235] on select "Monthly Payments (July-June) Single Payment Due July" at bounding box center [291, 251] width 89 height 32
click at [407, 323] on select "Kindergarten Collaborative (3-day) - $7,409 Kindergarten Collaborative (4-day)*…" at bounding box center [375, 333] width 256 height 32
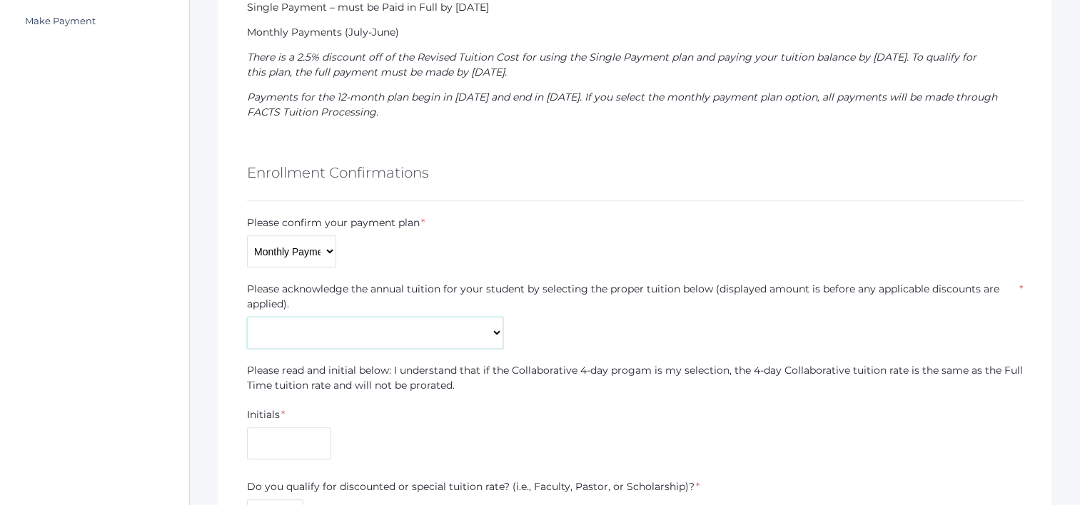
select select "$9,722"
click at [247, 317] on select "Kindergarten Collaborative (3-day) - $7,409 Kindergarten Collaborative (4-day)*…" at bounding box center [375, 333] width 256 height 32
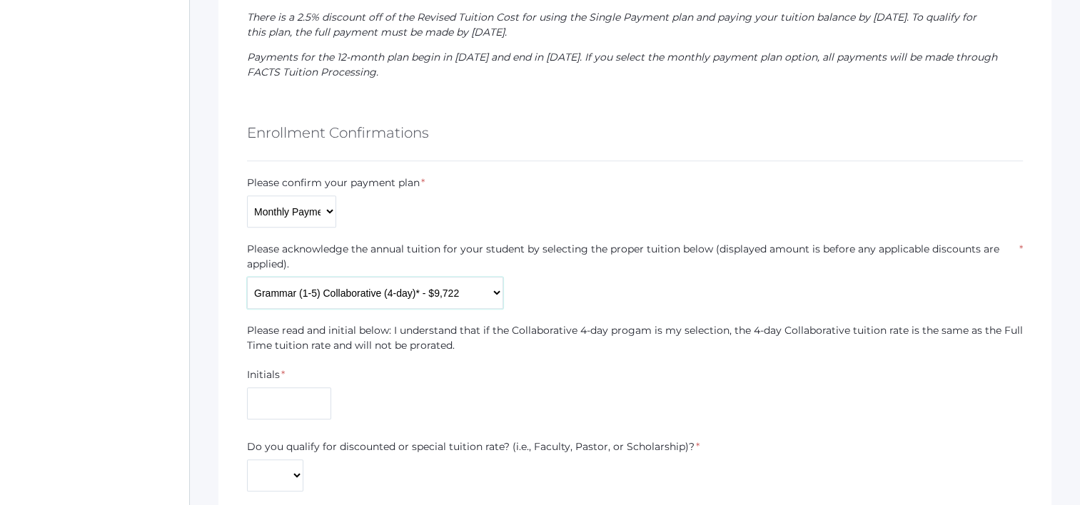
scroll to position [785, 0]
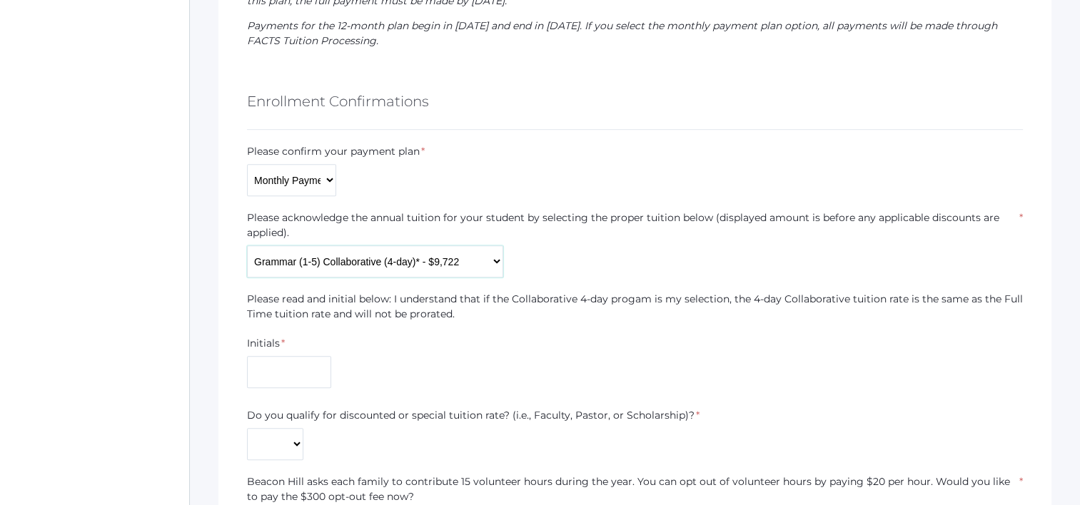
click at [485, 265] on select "Kindergarten Collaborative (3-day) - $7,409 Kindergarten Collaborative (4-day)*…" at bounding box center [375, 261] width 256 height 32
click at [554, 250] on div "Please acknowledge the annual tuition for your student by selecting the proper …" at bounding box center [635, 244] width 776 height 67
click at [298, 372] on input "text" at bounding box center [289, 372] width 84 height 32
paste input "The report was originally included with the student’s documentation; however, I…"
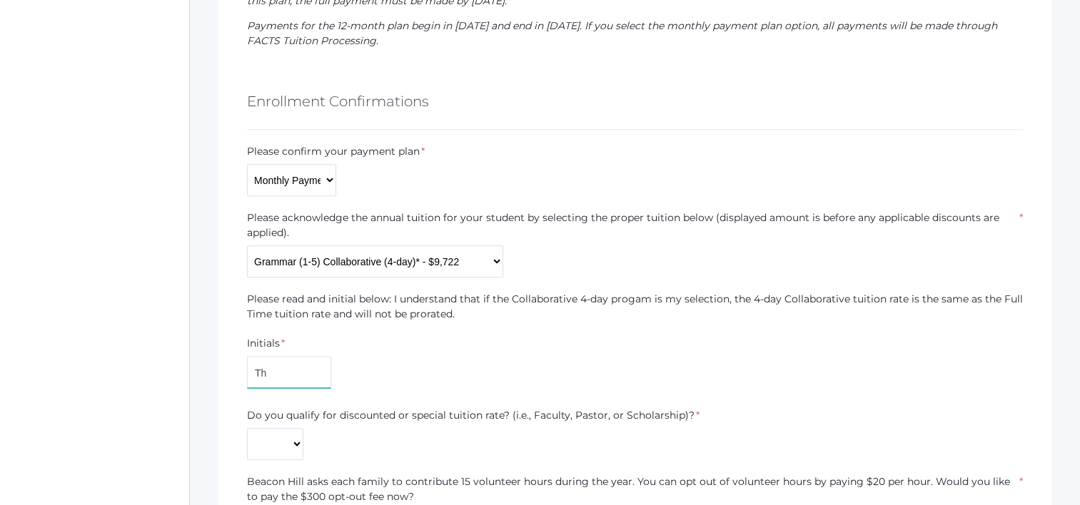
type input "T"
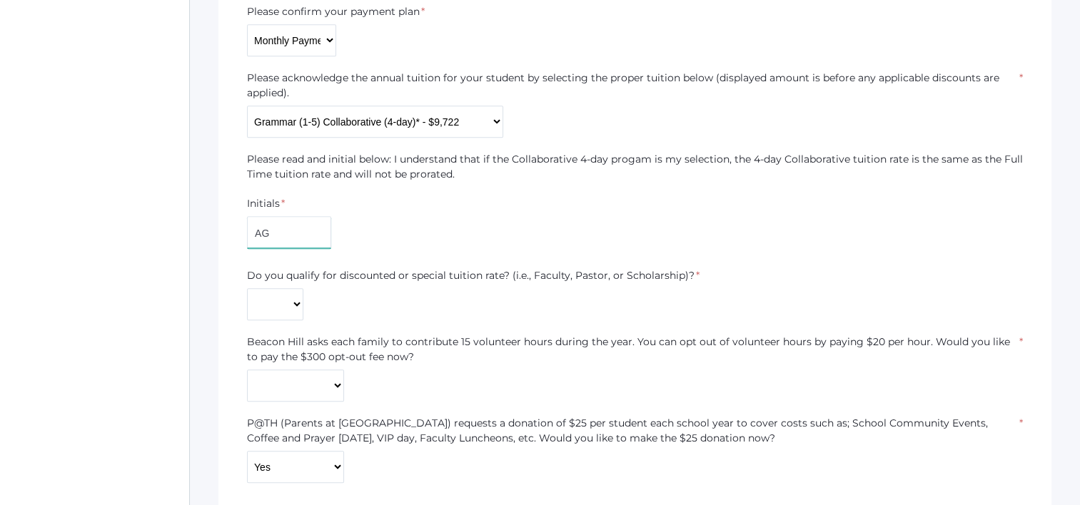
scroll to position [999, 0]
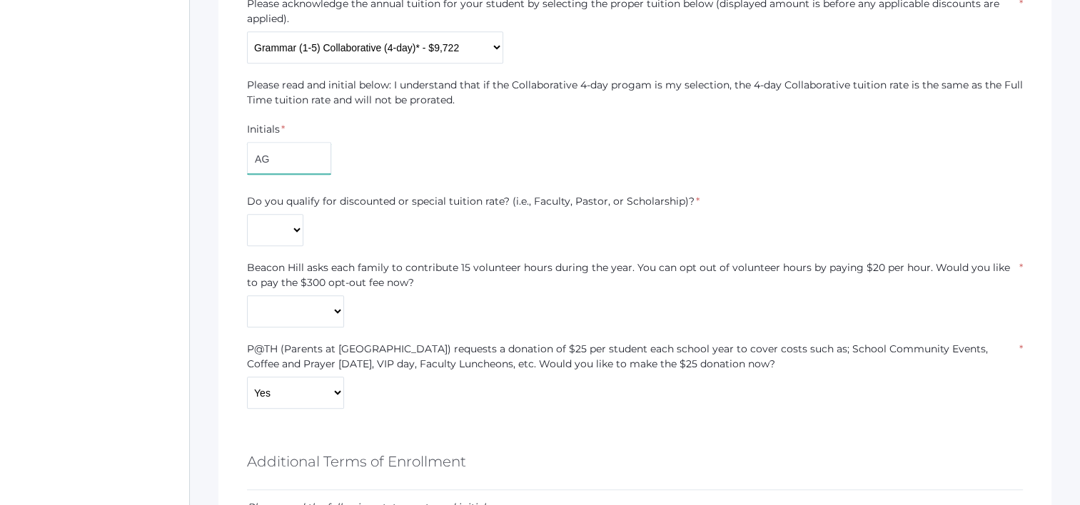
type input "AG"
click at [282, 228] on select "Yes No" at bounding box center [275, 230] width 56 height 32
select select "Yes"
click at [247, 214] on select "Yes No" at bounding box center [275, 230] width 56 height 32
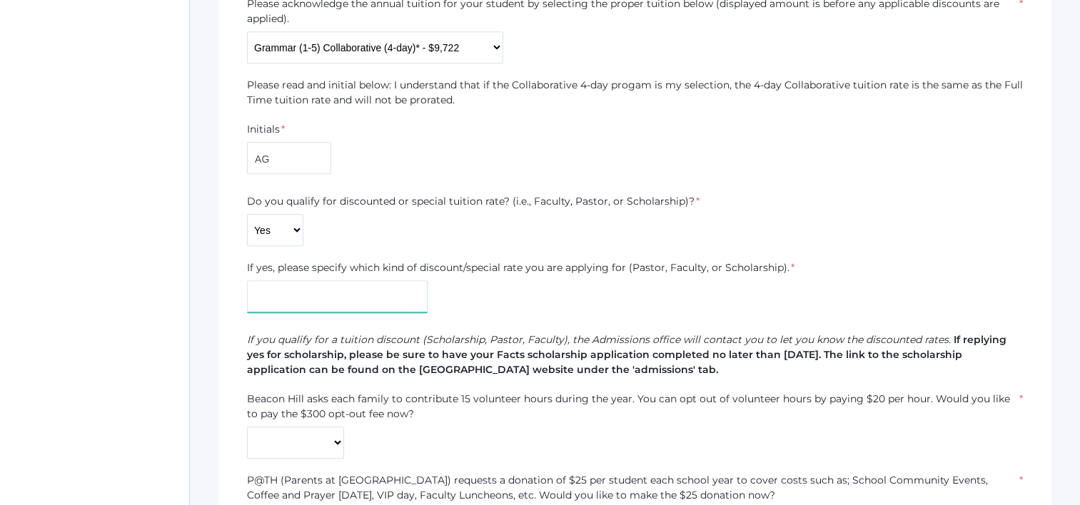
click at [379, 294] on input "text" at bounding box center [337, 296] width 181 height 32
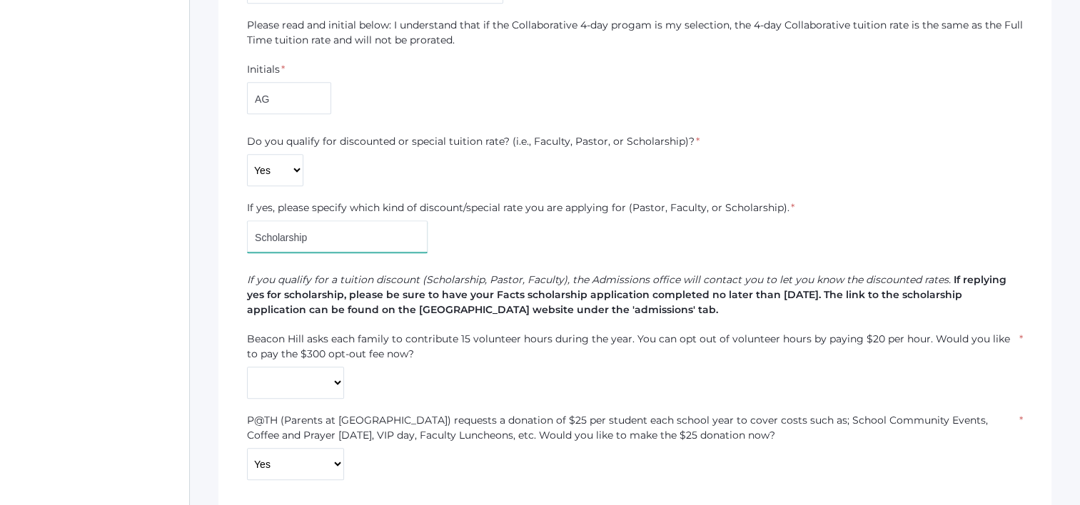
scroll to position [1142, 0]
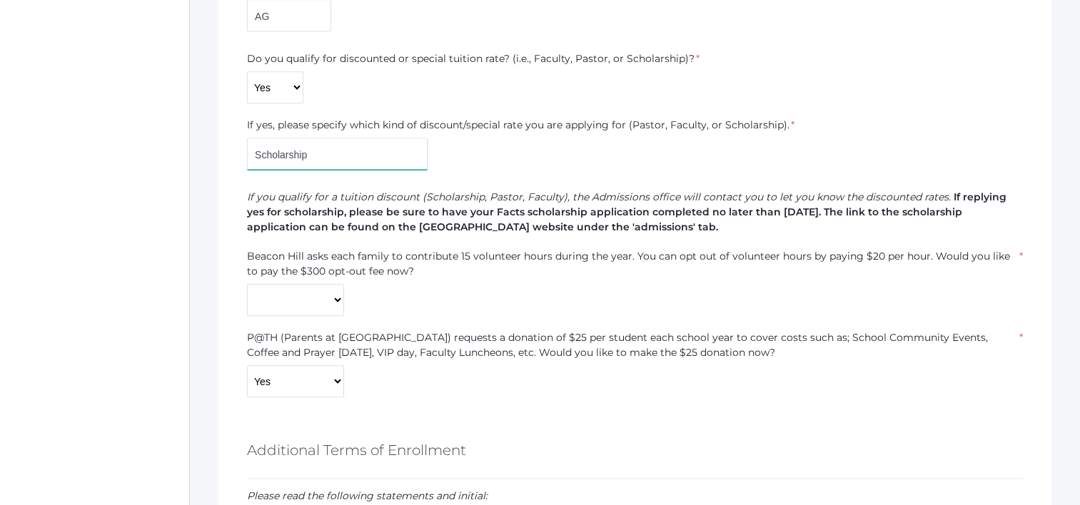
type input "Scholarship"
click at [293, 291] on select "Yes No" at bounding box center [295, 300] width 97 height 32
select select "No"
click at [247, 284] on select "Yes No" at bounding box center [295, 300] width 97 height 32
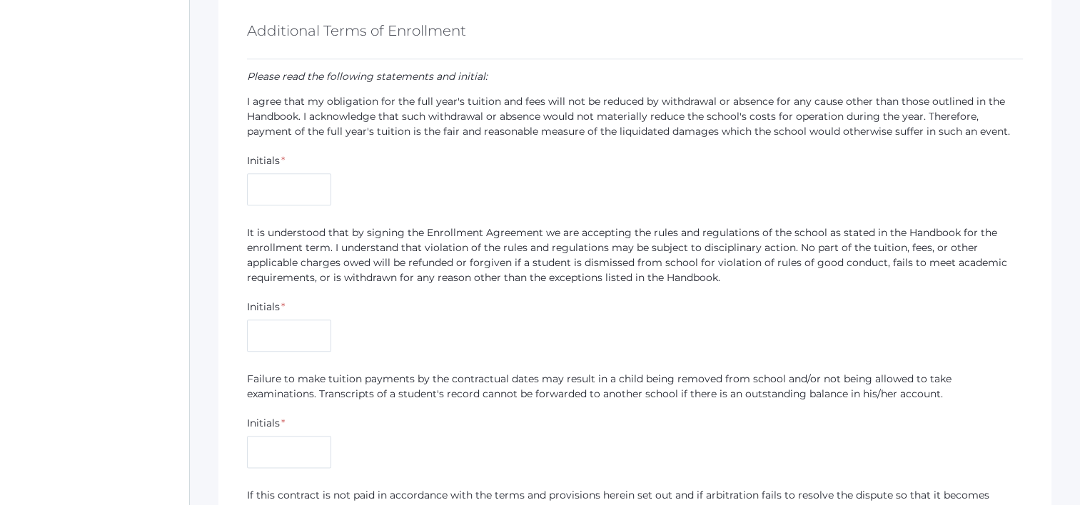
scroll to position [1570, 0]
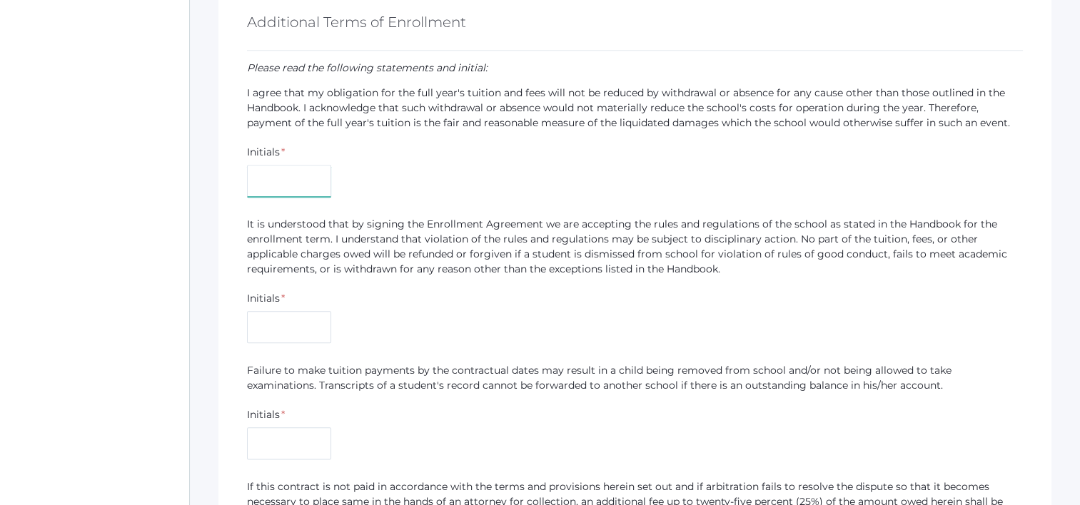
click at [272, 183] on input "text" at bounding box center [289, 181] width 84 height 32
type input "AG"
click at [290, 340] on input "text" at bounding box center [289, 327] width 84 height 32
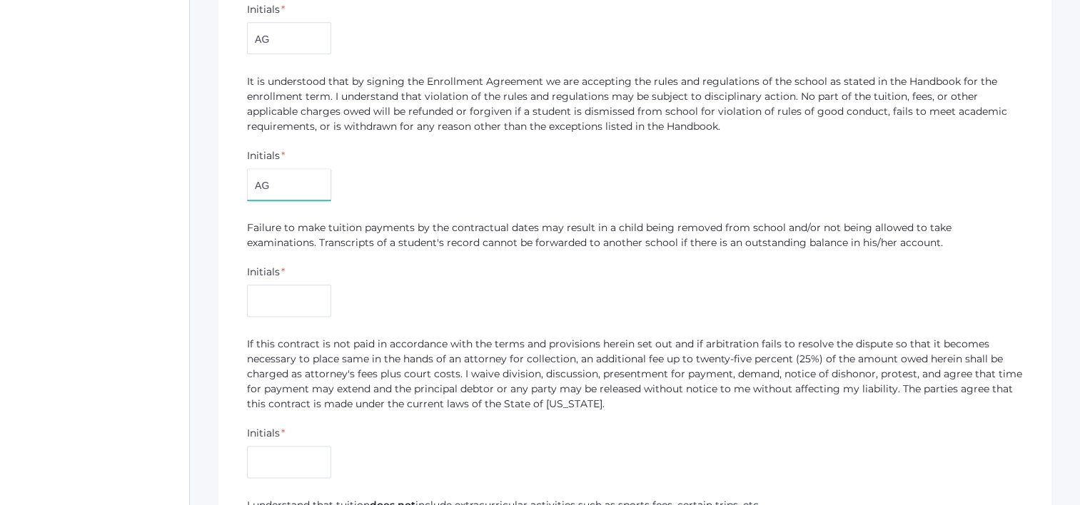
type input "AG"
click at [304, 297] on input "text" at bounding box center [289, 301] width 84 height 32
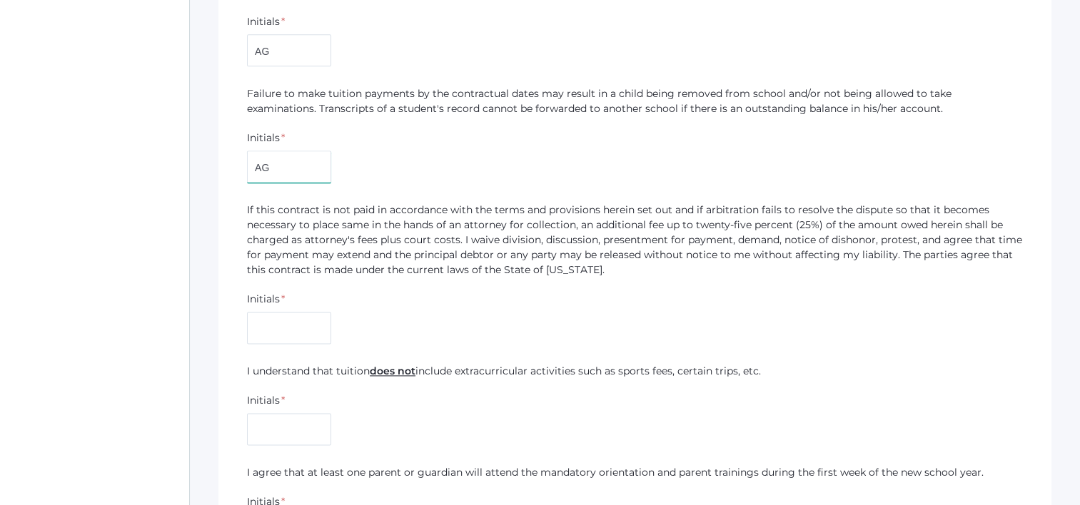
scroll to position [1855, 0]
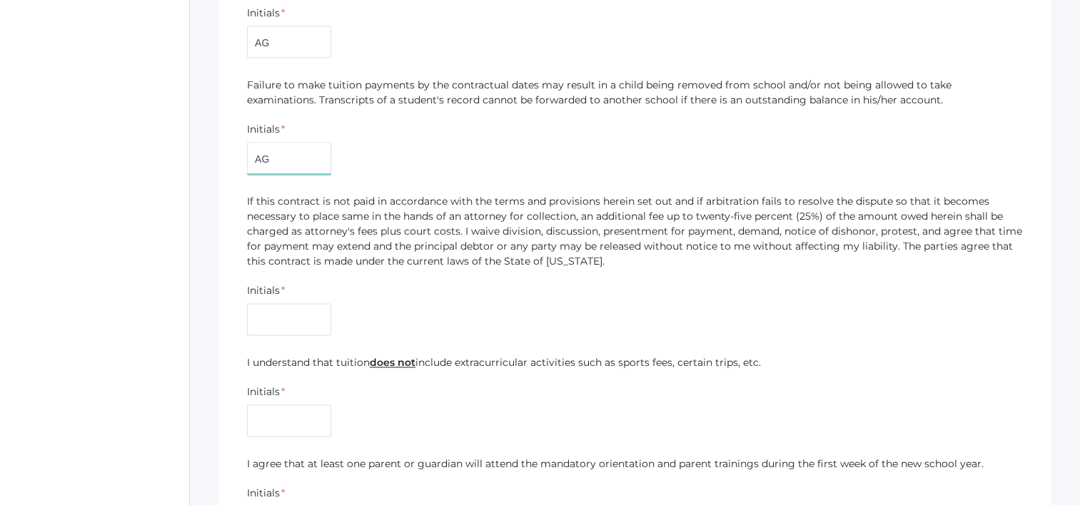
type input "AG"
click at [303, 325] on input "text" at bounding box center [289, 319] width 84 height 32
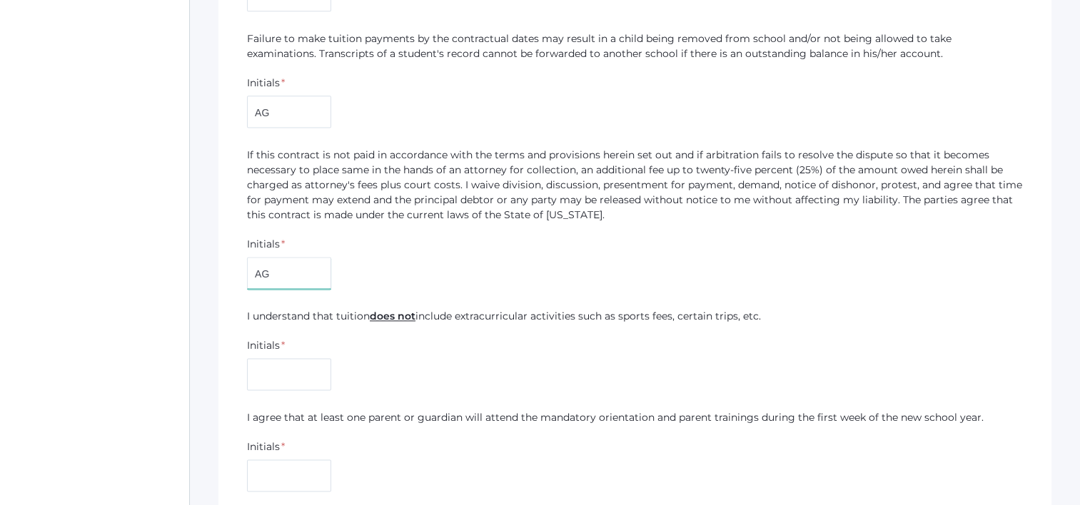
scroll to position [1927, 0]
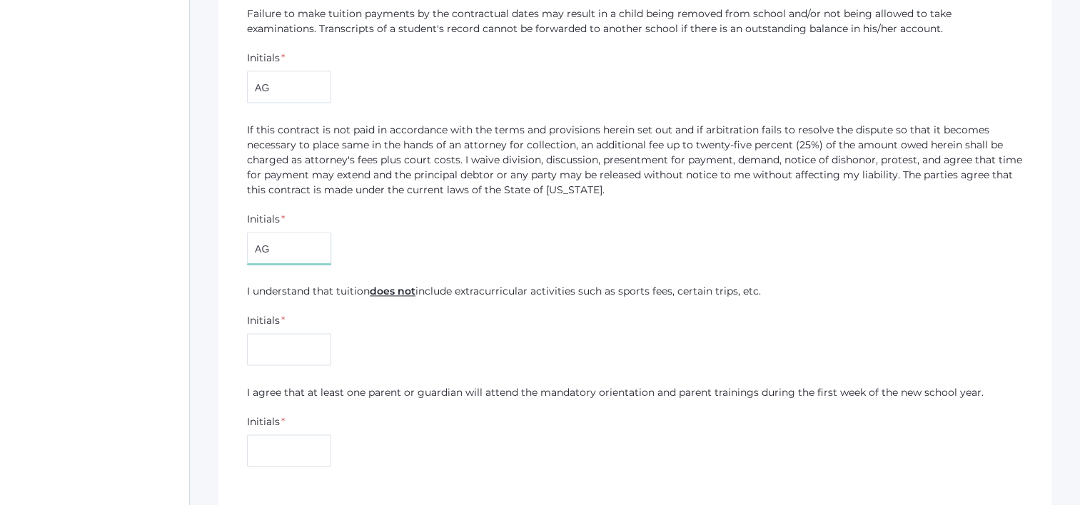
type input "AG"
click at [310, 351] on input "text" at bounding box center [289, 349] width 84 height 32
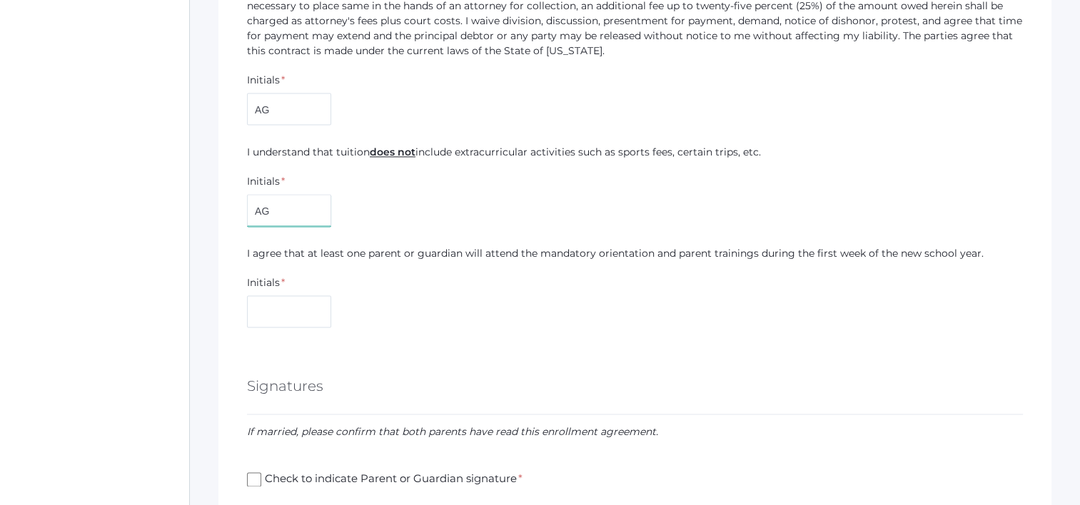
scroll to position [2069, 0]
type input "AG"
click at [290, 292] on input "text" at bounding box center [289, 308] width 84 height 32
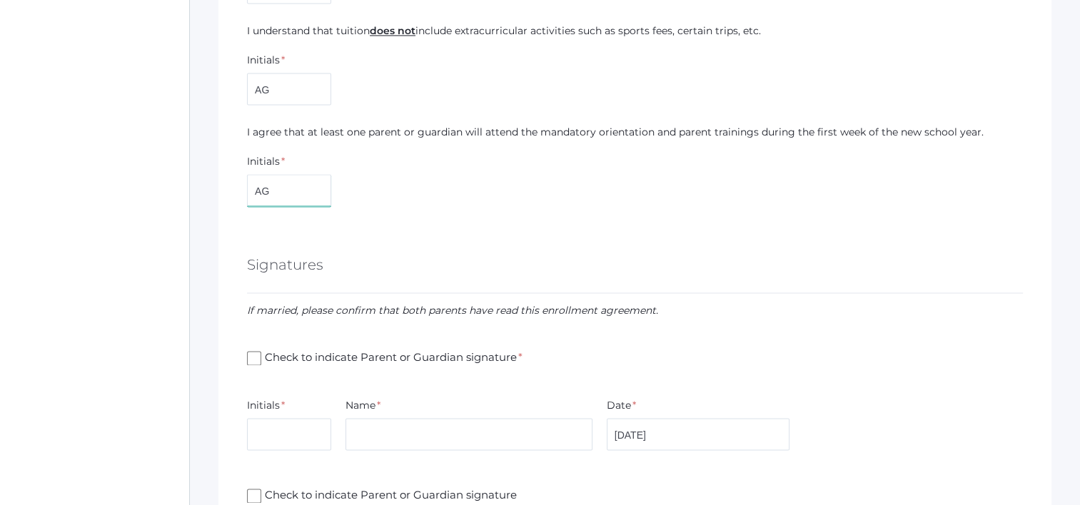
scroll to position [2212, 0]
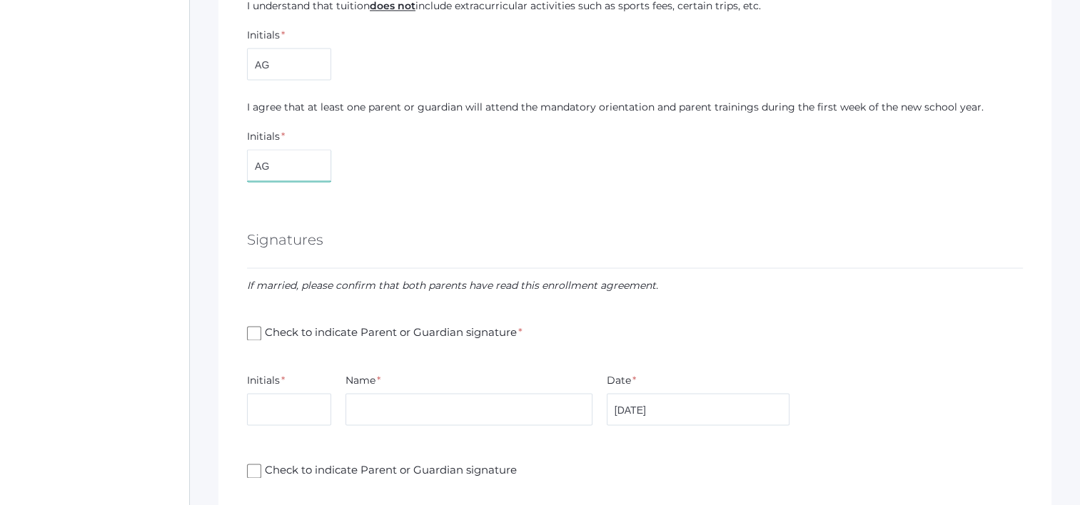
type input "AG"
click at [249, 334] on input "Check to indicate Parent or Guardian signature *" at bounding box center [254, 333] width 14 height 14
checkbox input "true"
click at [280, 405] on input "text" at bounding box center [289, 409] width 84 height 32
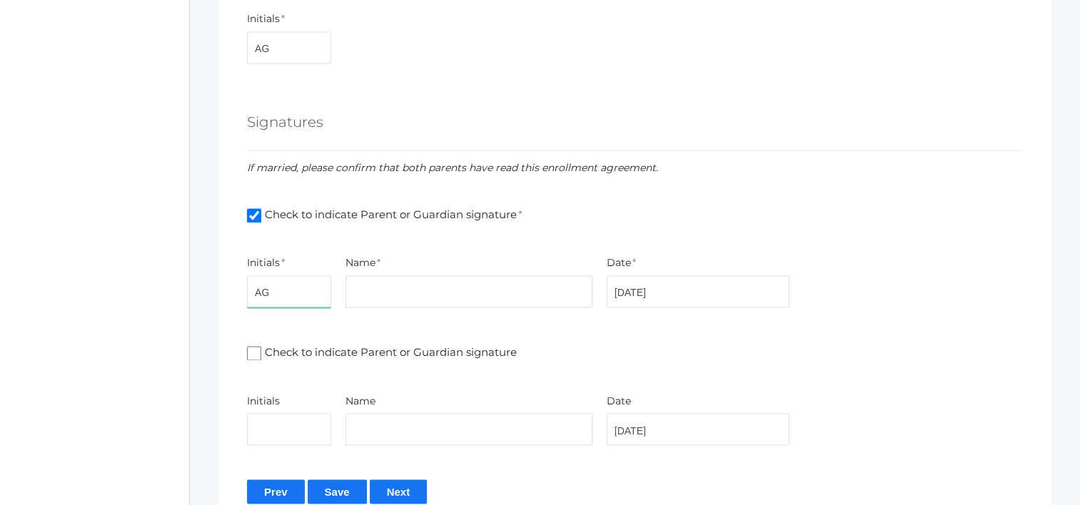
scroll to position [2355, 0]
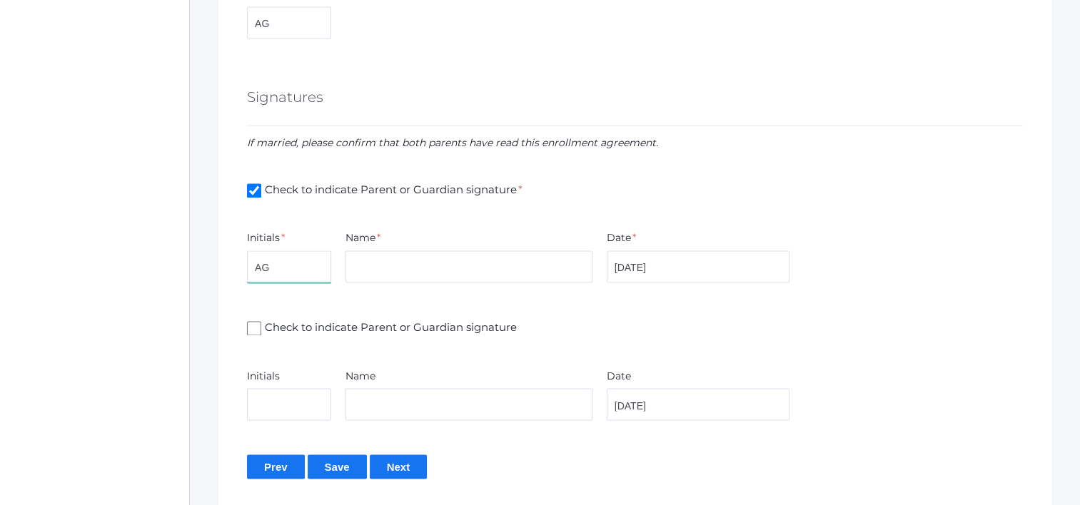
type input "AG"
click at [441, 253] on input "text" at bounding box center [468, 266] width 246 height 32
type input "[PERSON_NAME]"
click at [261, 325] on span "Check to indicate Parent or Guardian signature" at bounding box center [389, 329] width 257 height 18
click at [260, 325] on input "Check to indicate Parent or Guardian signature" at bounding box center [254, 328] width 14 height 14
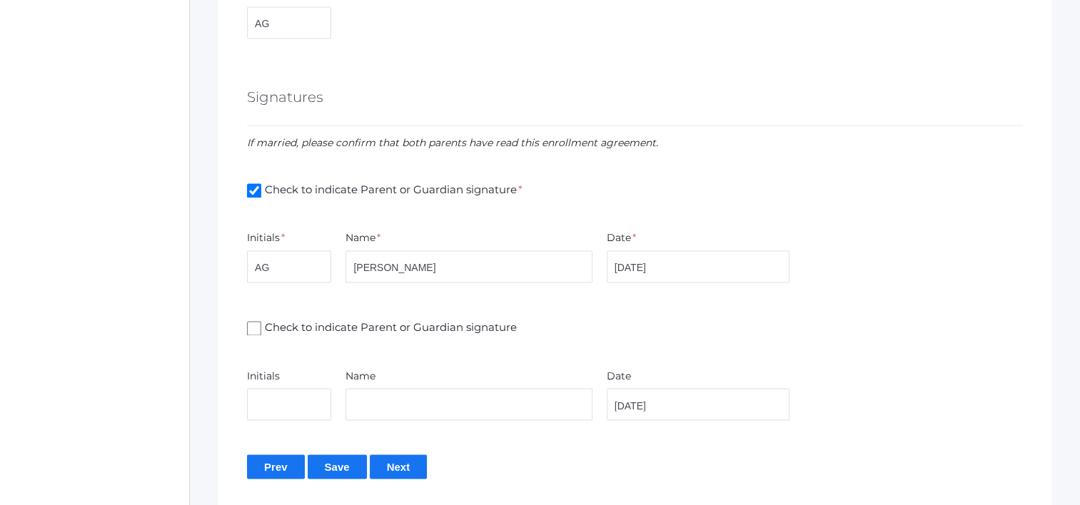
checkbox input "true"
click at [293, 402] on input "text" at bounding box center [289, 404] width 84 height 32
type input "SH"
click at [412, 410] on input "text" at bounding box center [468, 404] width 246 height 32
type input "Sean Harris"
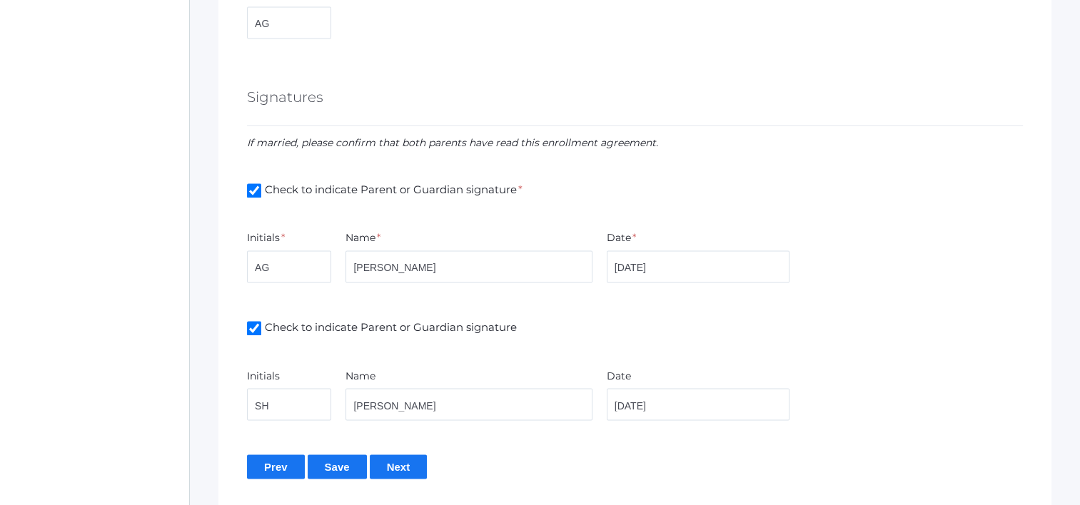
click at [331, 470] on input "Save" at bounding box center [337, 467] width 59 height 24
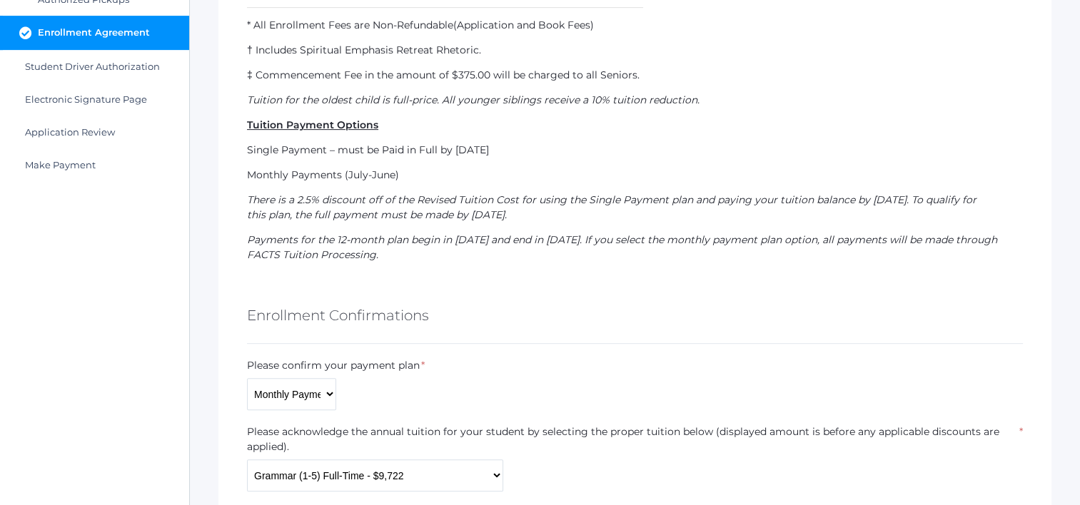
scroll to position [714, 0]
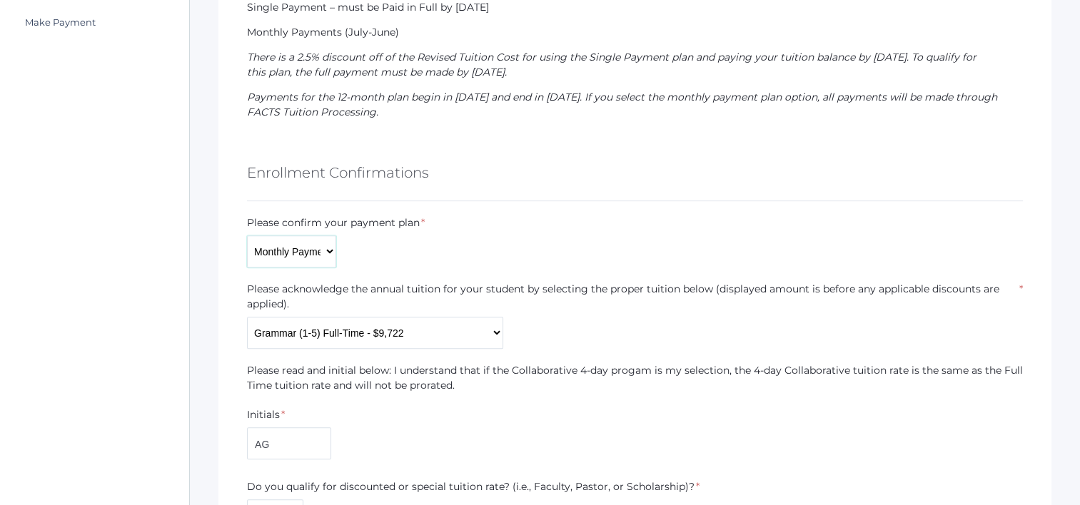
click at [303, 259] on select "Monthly Payments (July-June) Single Payment Due July" at bounding box center [291, 251] width 89 height 32
click at [402, 226] on label "Please confirm your payment plan" at bounding box center [333, 223] width 173 height 15
click at [470, 330] on select "Kindergarten Collaborative (3-day) - $7,409 Kindergarten Collaborative (4-day)*…" at bounding box center [375, 333] width 256 height 32
select select "$9,722"
click at [247, 317] on select "Kindergarten Collaborative (3-day) - $7,409 Kindergarten Collaborative (4-day)*…" at bounding box center [375, 333] width 256 height 32
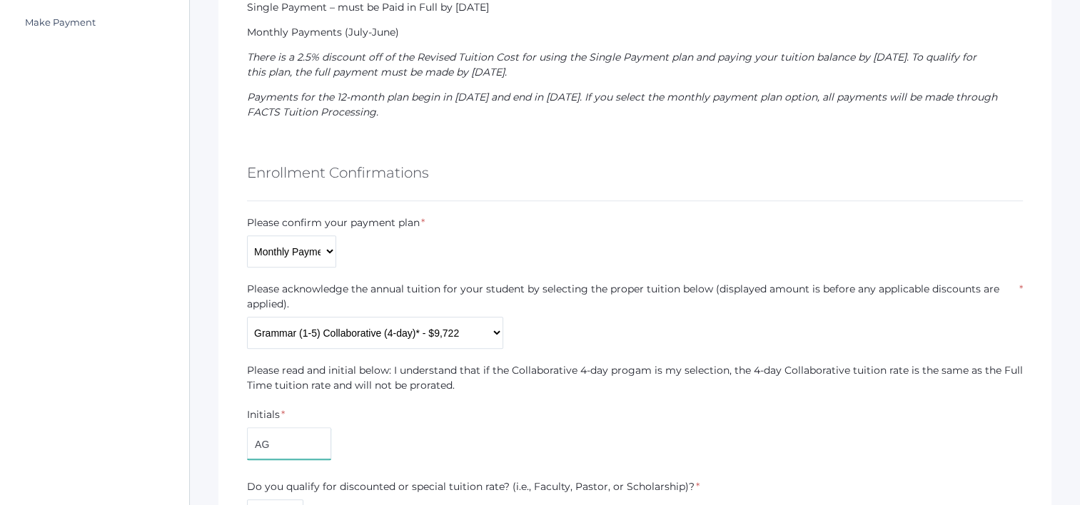
click at [404, 337] on select "Kindergarten Collaborative (3-day) - $7,409 Kindergarten Collaborative (4-day)*…" at bounding box center [375, 333] width 256 height 32
click at [247, 317] on select "Kindergarten Collaborative (3-day) - $7,409 Kindergarten Collaborative (4-day)*…" at bounding box center [375, 333] width 256 height 32
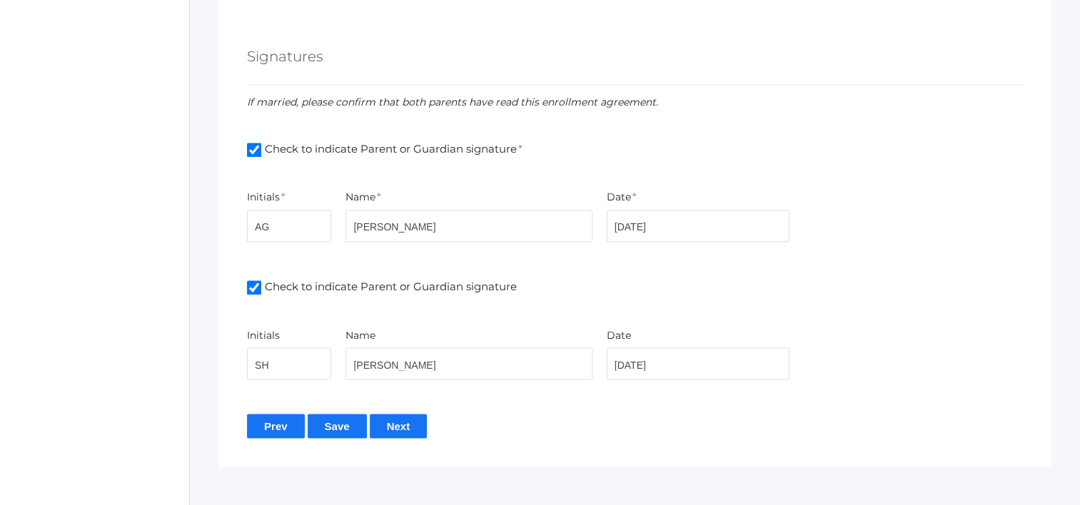
scroll to position [2416, 0]
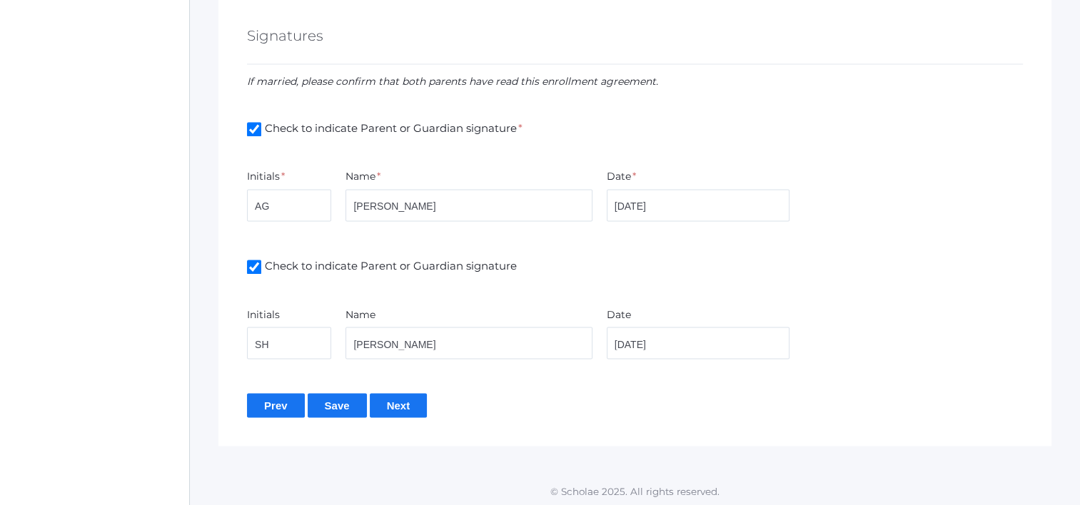
click at [331, 404] on input "Save" at bounding box center [337, 405] width 59 height 24
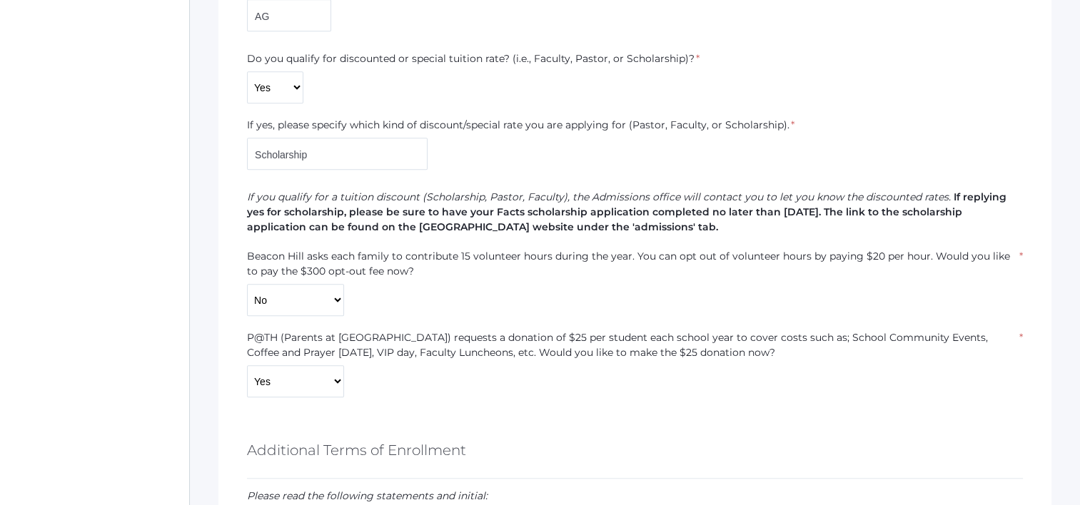
scroll to position [856, 0]
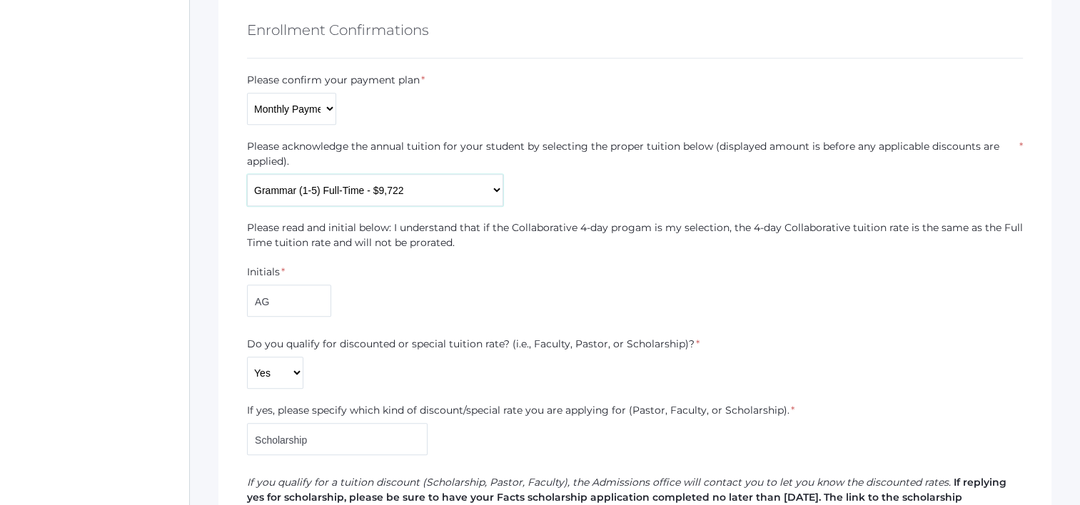
click at [398, 196] on select "Kindergarten Collaborative (3-day) - $7,409 Kindergarten Collaborative (4-day)*…" at bounding box center [375, 190] width 256 height 32
select select "$8,577"
click at [247, 174] on select "Kindergarten Collaborative (3-day) - $7,409 Kindergarten Collaborative (4-day)*…" at bounding box center [375, 190] width 256 height 32
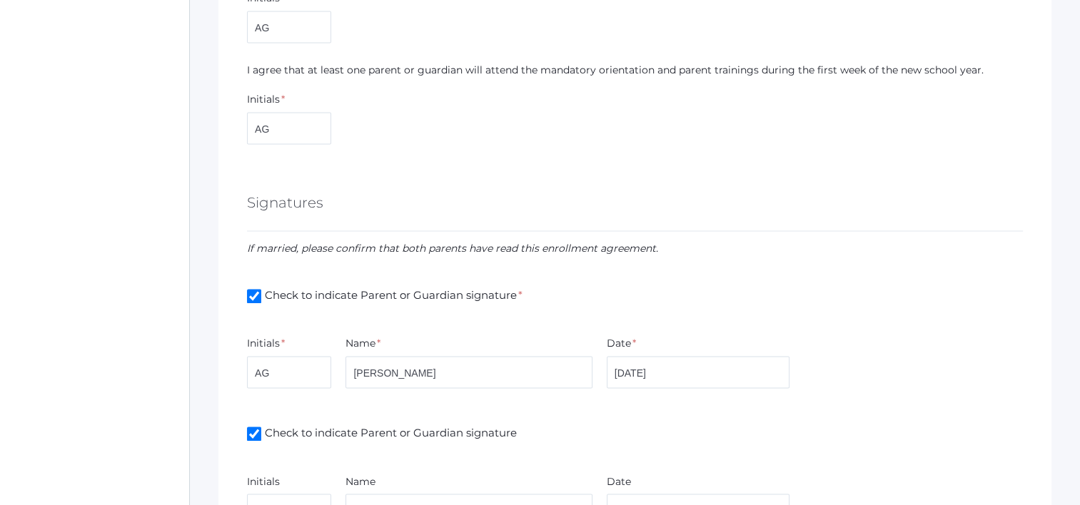
scroll to position [2416, 0]
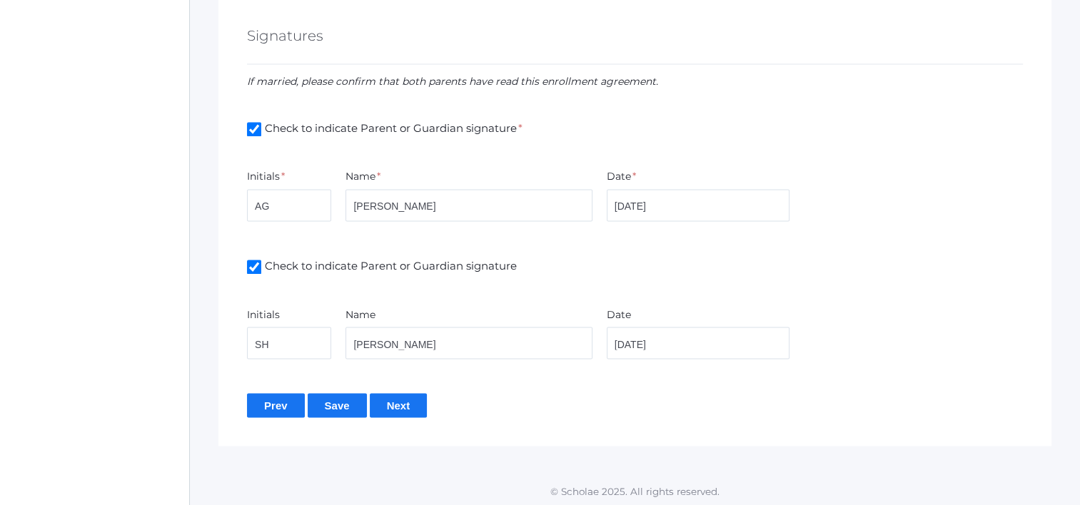
click at [330, 400] on input "Save" at bounding box center [337, 405] width 59 height 24
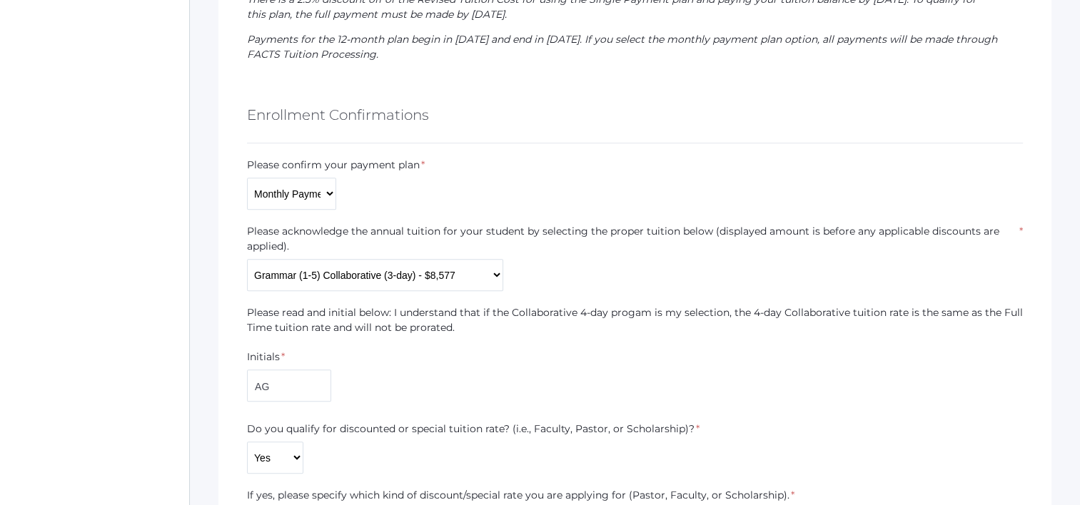
scroll to position [785, 0]
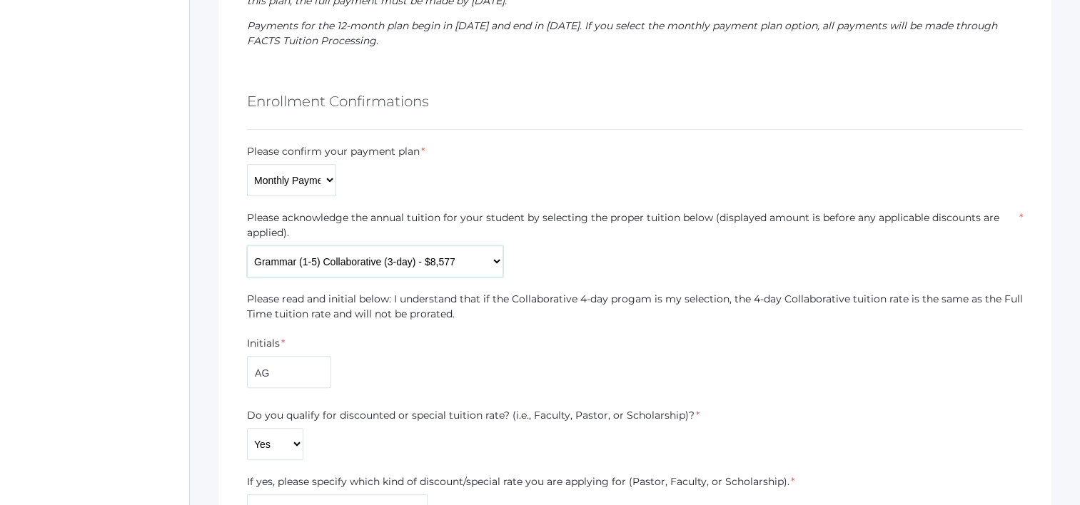
click at [406, 253] on select "Kindergarten Collaborative (3-day) - $7,409 Kindergarten Collaborative (4-day)*…" at bounding box center [375, 261] width 256 height 32
select select "$9,722"
click at [247, 245] on select "Kindergarten Collaborative (3-day) - $7,409 Kindergarten Collaborative (4-day)*…" at bounding box center [375, 261] width 256 height 32
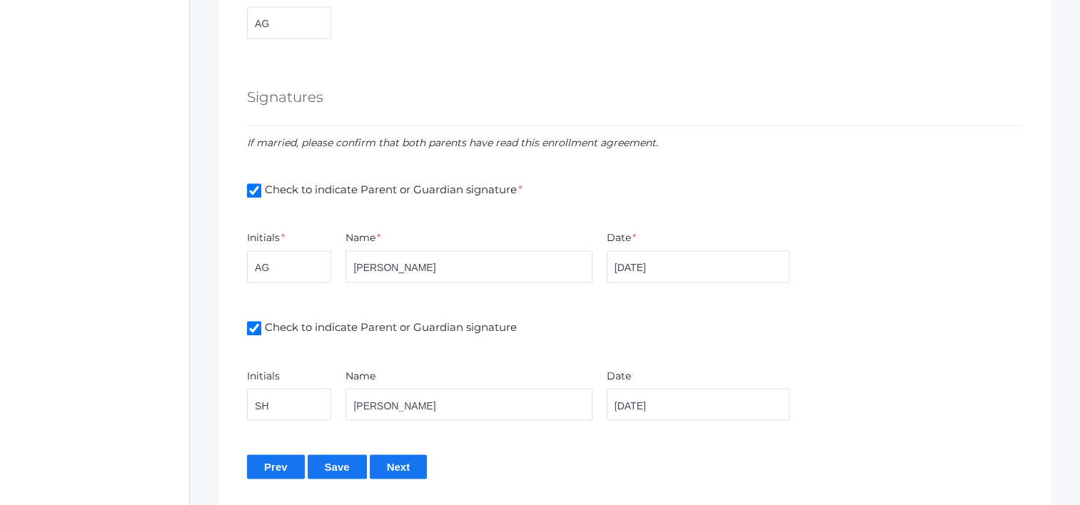
scroll to position [2416, 0]
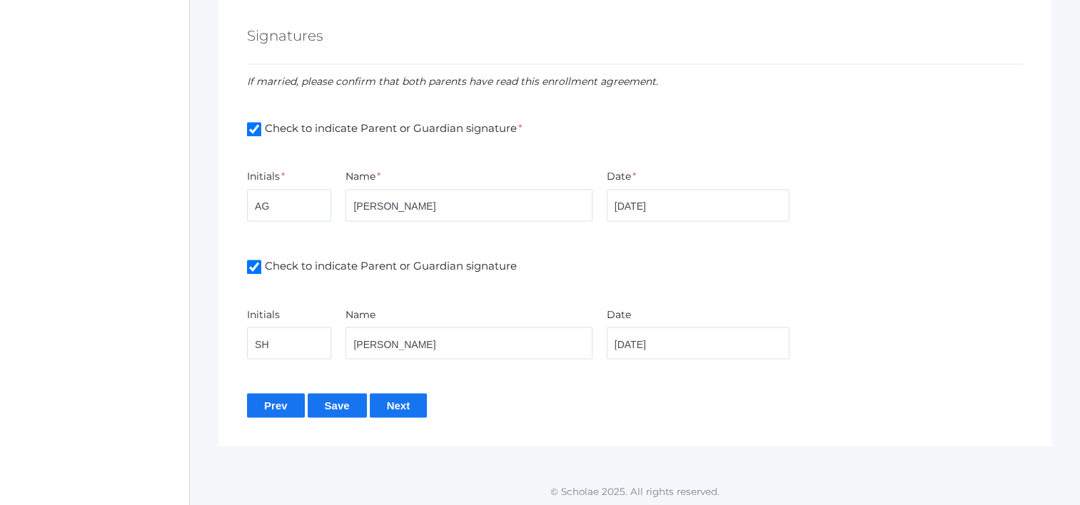
click at [326, 400] on input "Save" at bounding box center [337, 405] width 59 height 24
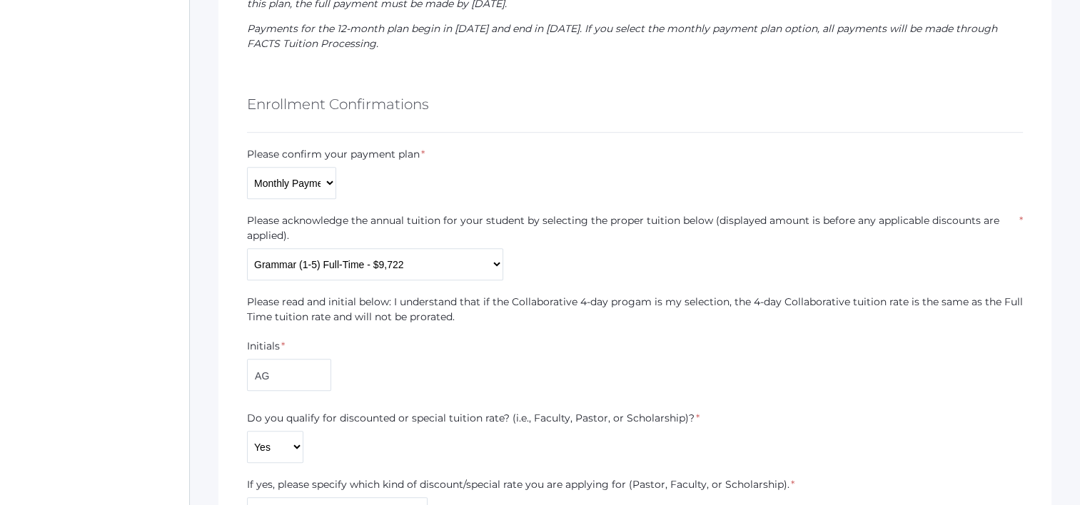
scroll to position [785, 0]
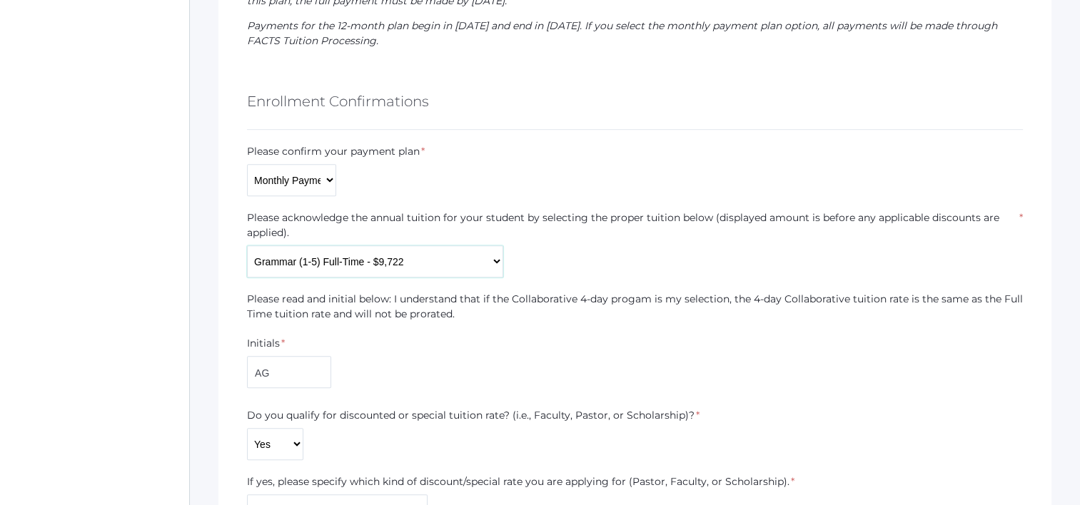
click at [399, 271] on select "Kindergarten Collaborative (3-day) - $7,409 Kindergarten Collaborative (4-day)*…" at bounding box center [375, 261] width 256 height 32
click at [425, 274] on select "Kindergarten Collaborative (3-day) - $7,409 Kindergarten Collaborative (4-day)*…" at bounding box center [375, 261] width 256 height 32
select select "$9,722"
click at [247, 245] on select "Kindergarten Collaborative (3-day) - $7,409 Kindergarten Collaborative (4-day)*…" at bounding box center [375, 261] width 256 height 32
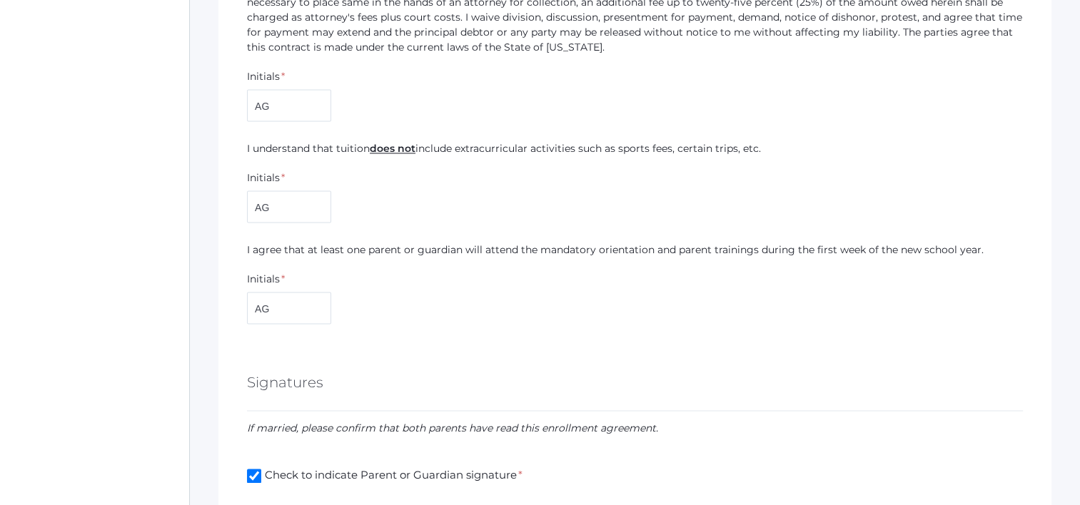
scroll to position [2355, 0]
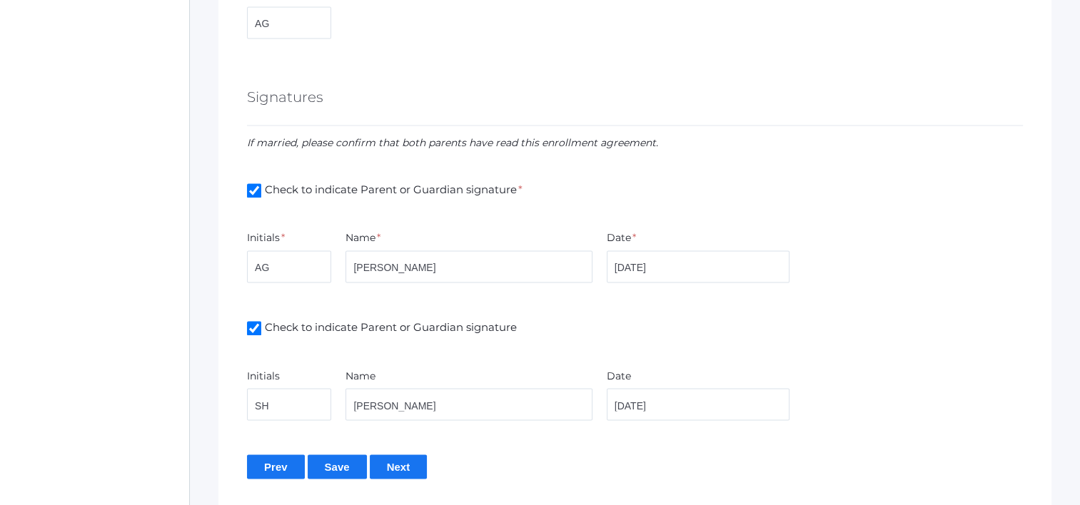
click at [408, 462] on input "Next" at bounding box center [399, 467] width 58 height 24
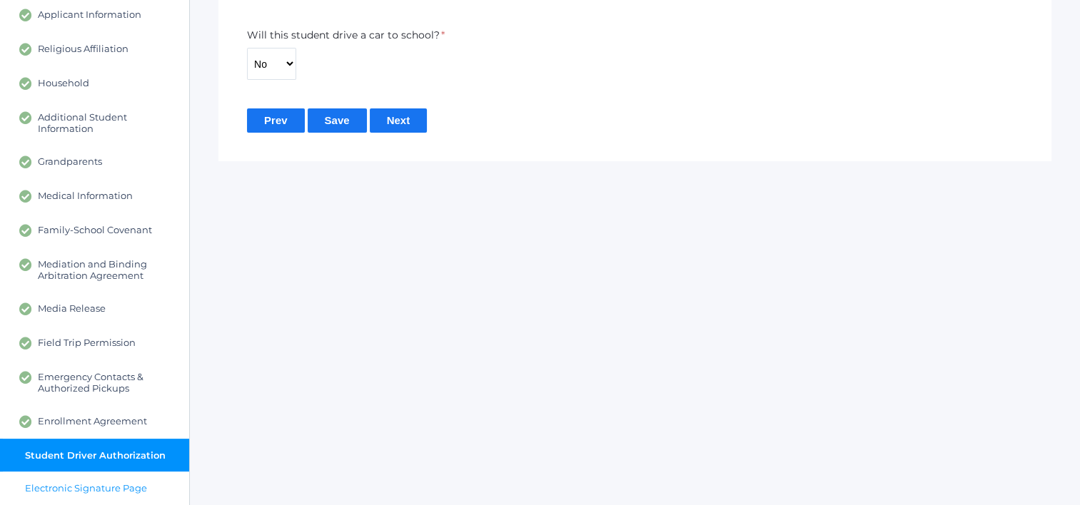
scroll to position [260, 0]
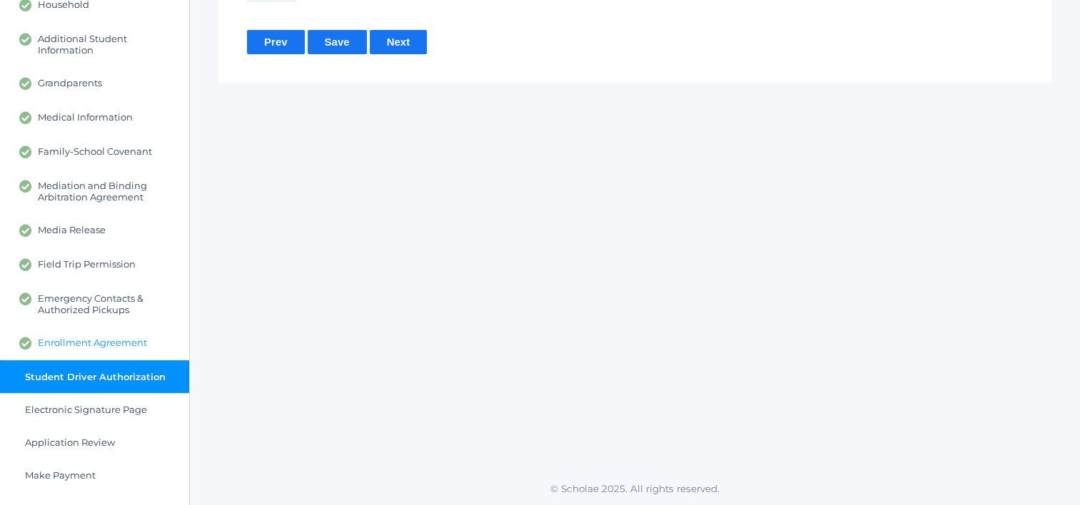
click at [126, 340] on span "Enrollment Agreement" at bounding box center [92, 343] width 109 height 13
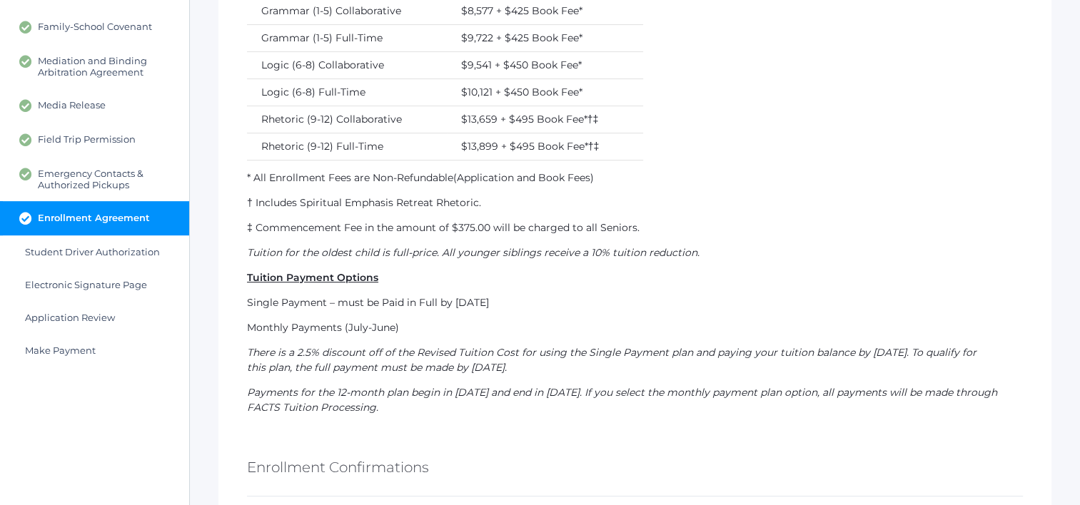
scroll to position [599, 0]
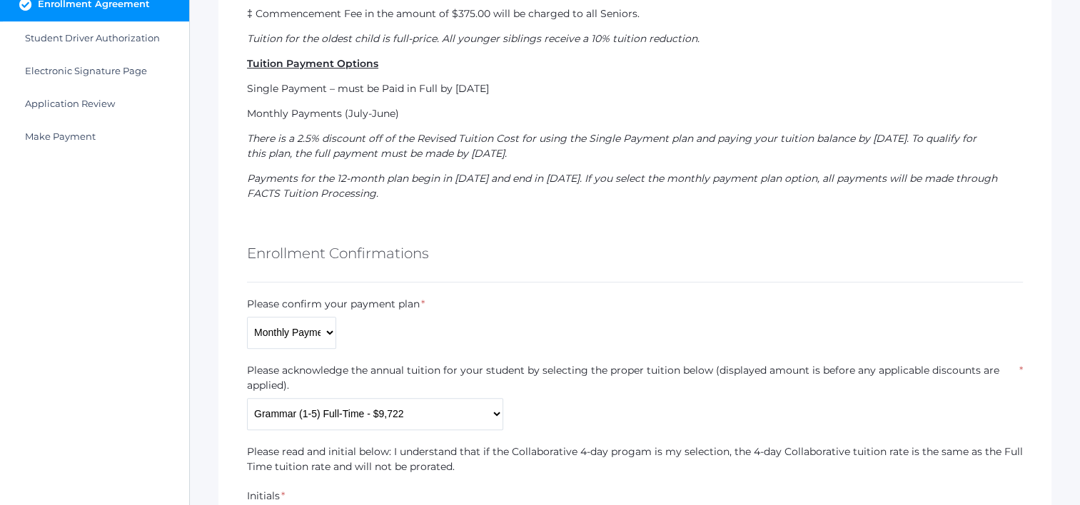
click at [345, 394] on div "Please acknowledge the annual tuition for your student by selecting the proper …" at bounding box center [635, 380] width 776 height 35
click at [302, 331] on select "Monthly Payments (July-June) Single Payment Due July" at bounding box center [291, 333] width 89 height 32
click at [247, 317] on select "Monthly Payments (July-June) Single Payment Due July" at bounding box center [291, 333] width 89 height 32
click at [303, 324] on select "Monthly Payments (July-June) Single Payment Due July" at bounding box center [291, 333] width 89 height 32
click at [310, 331] on select "Monthly Payments (July-June) Single Payment Due July" at bounding box center [291, 333] width 89 height 32
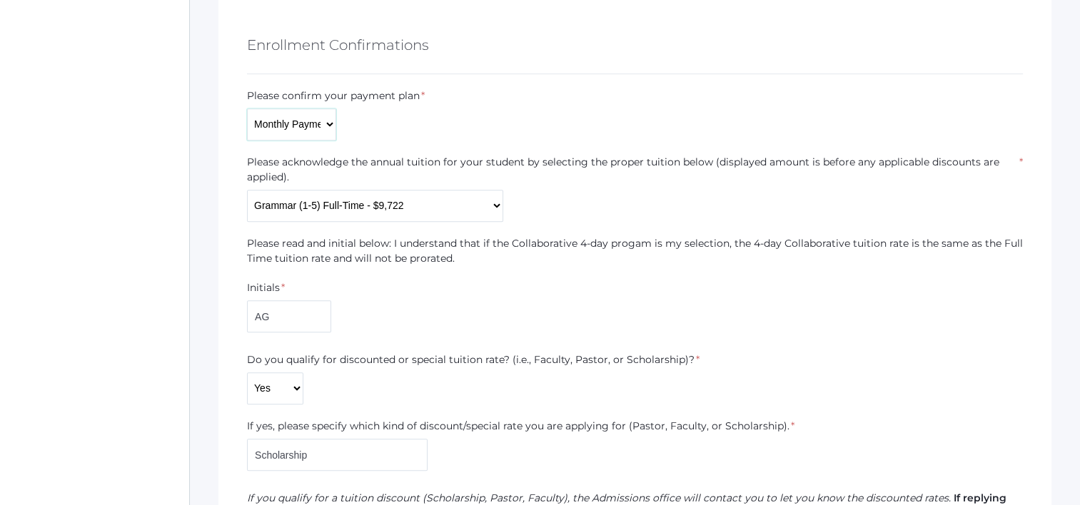
scroll to position [814, 0]
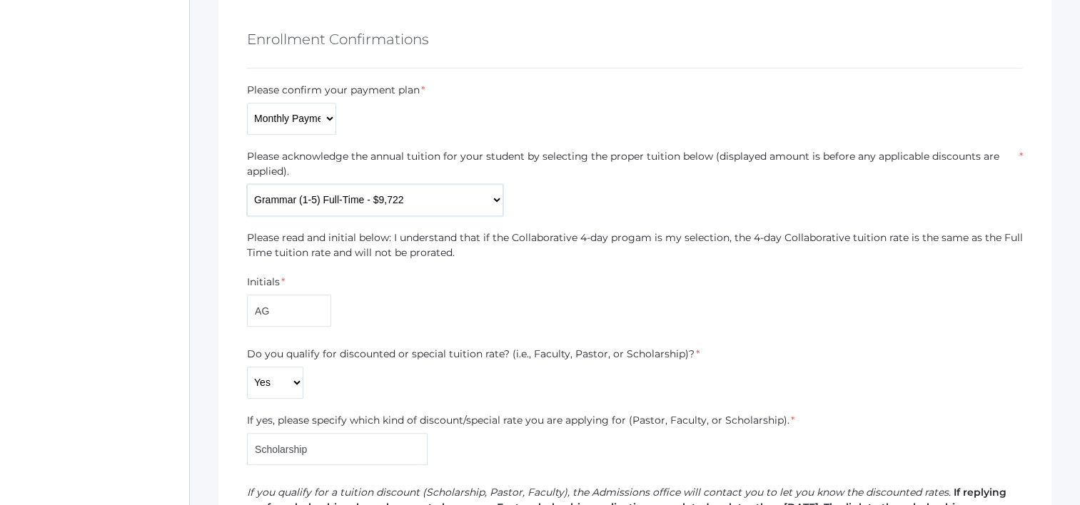
click at [425, 206] on select "Kindergarten Collaborative (3-day) - $7,409 Kindergarten Collaborative (4-day)*…" at bounding box center [375, 200] width 256 height 32
select select "$9,722"
click at [247, 184] on select "Kindergarten Collaborative (3-day) - $7,409 Kindergarten Collaborative (4-day)*…" at bounding box center [375, 200] width 256 height 32
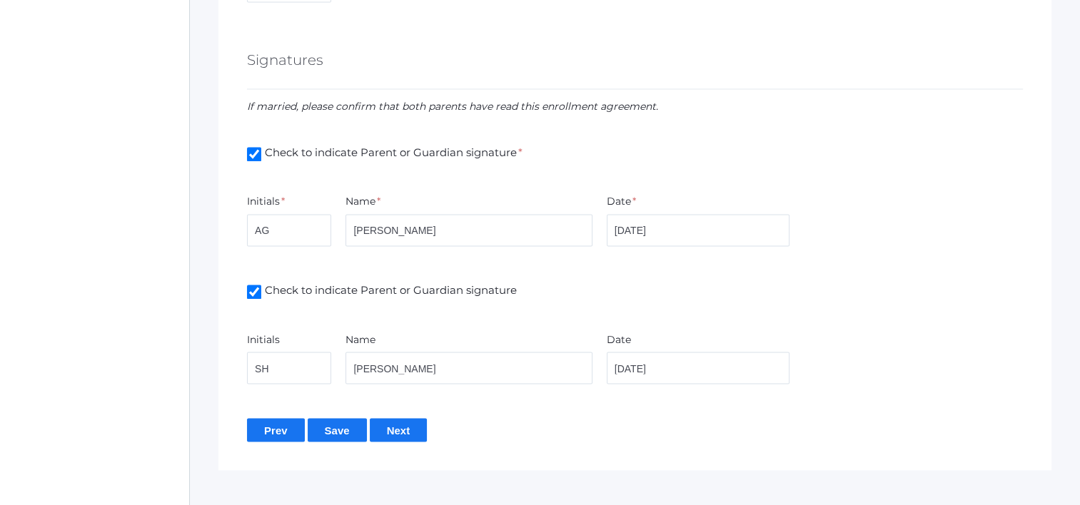
scroll to position [2383, 0]
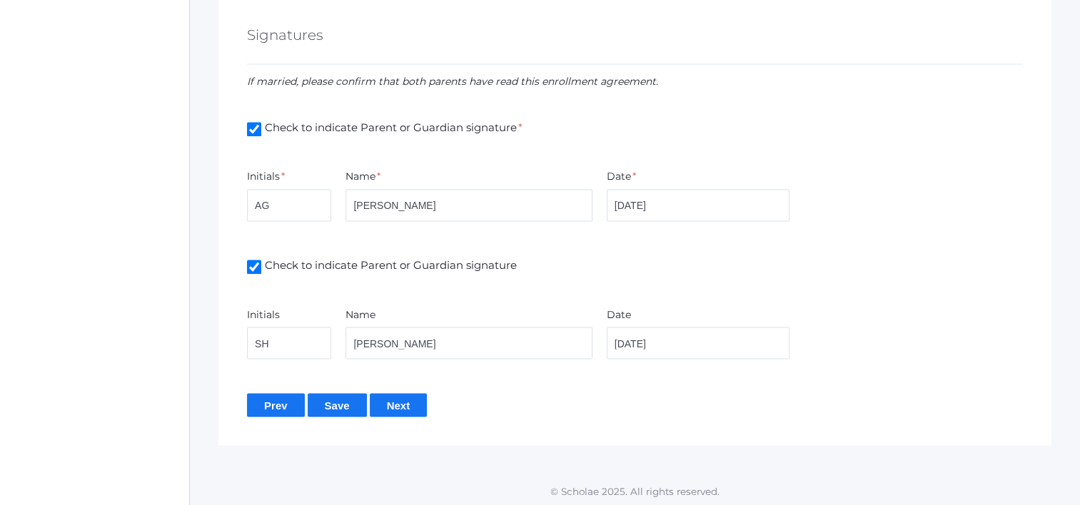
click at [328, 404] on input "Save" at bounding box center [337, 405] width 59 height 24
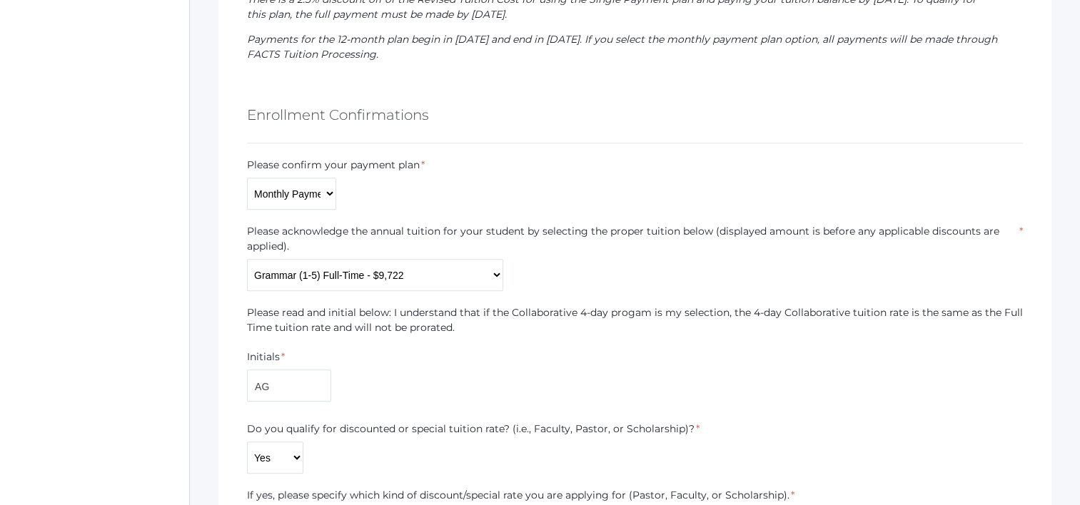
scroll to position [785, 0]
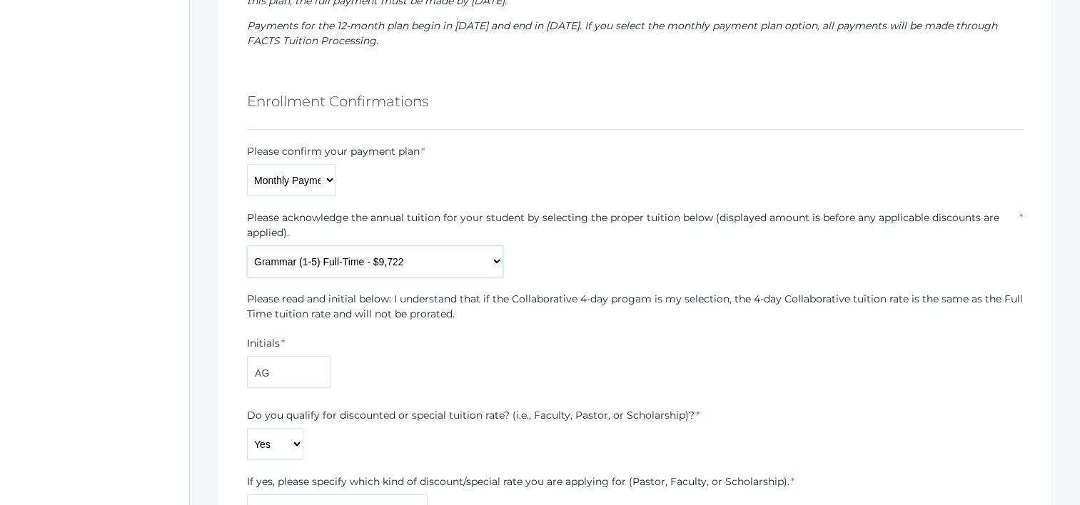
click at [397, 268] on select "Kindergarten Collaborative (3-day) - $7,409 Kindergarten Collaborative (4-day)*…" at bounding box center [375, 261] width 256 height 32
select select "$8,577"
click at [247, 245] on select "Kindergarten Collaborative (3-day) - $7,409 Kindergarten Collaborative (4-day)*…" at bounding box center [375, 261] width 256 height 32
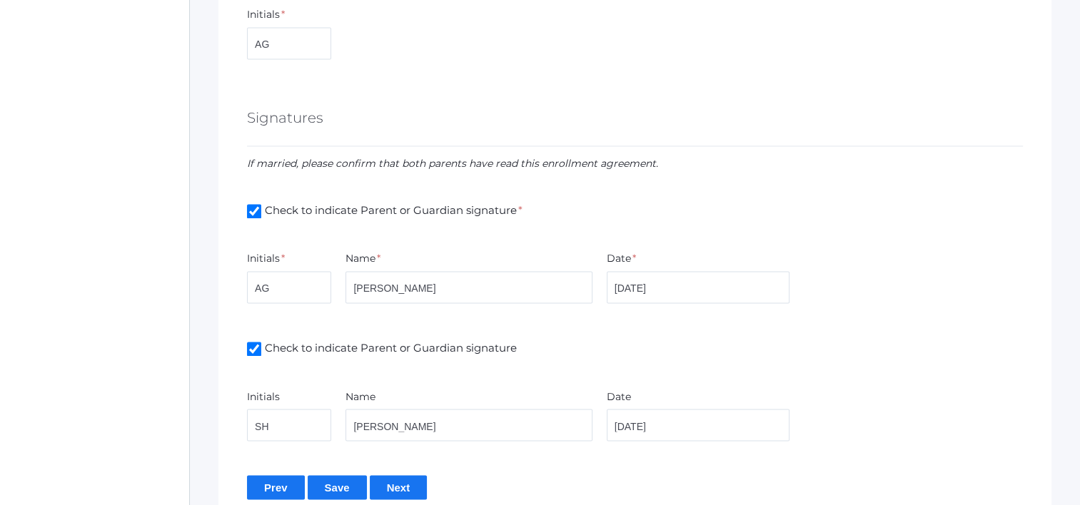
scroll to position [2416, 0]
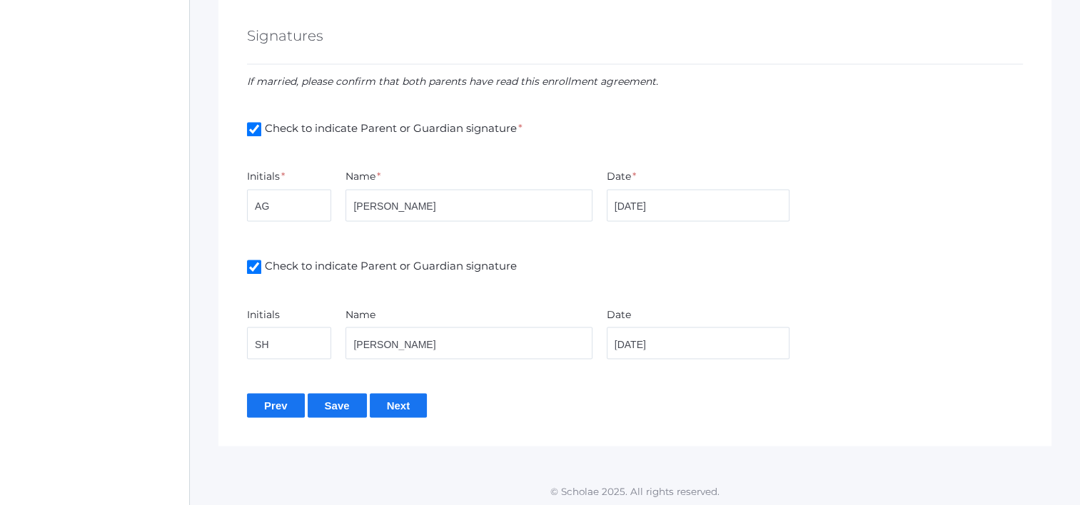
click at [329, 399] on input "Save" at bounding box center [337, 405] width 59 height 24
click at [386, 397] on input "Next" at bounding box center [399, 405] width 58 height 24
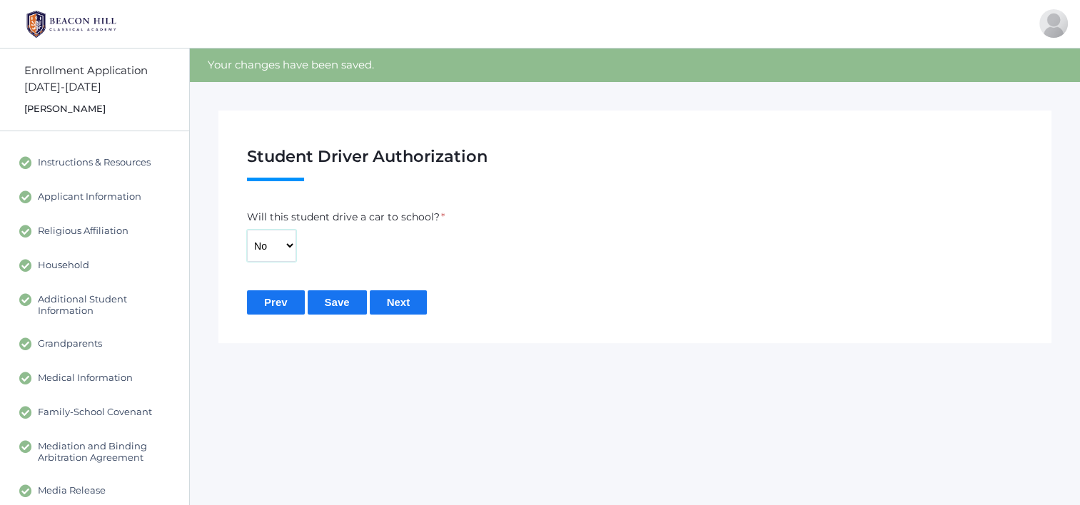
click at [273, 245] on select "Yes No" at bounding box center [271, 246] width 49 height 32
click at [247, 230] on select "Yes No" at bounding box center [271, 246] width 49 height 32
click at [341, 298] on input "Save" at bounding box center [337, 302] width 59 height 24
click at [402, 303] on input "Next" at bounding box center [399, 302] width 58 height 24
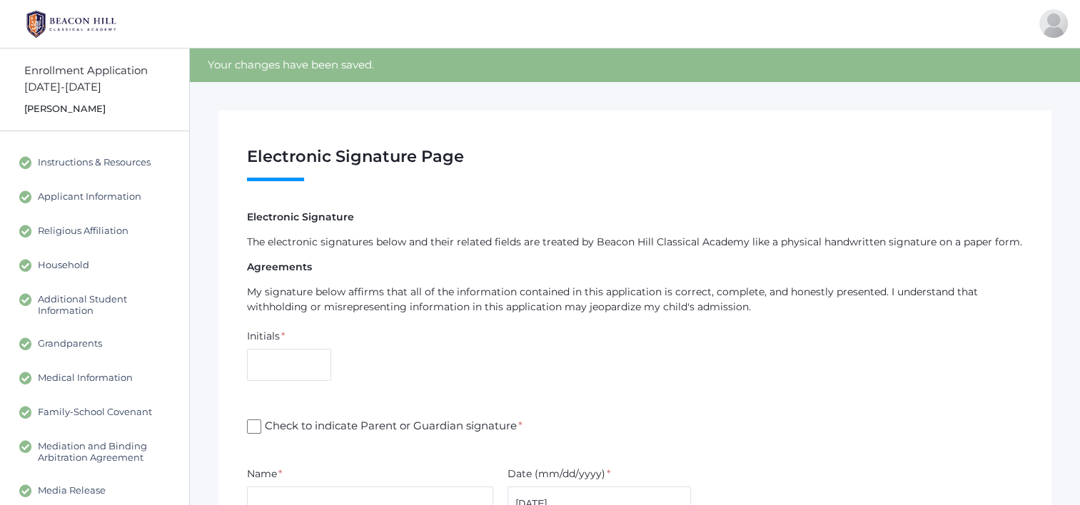
scroll to position [214, 0]
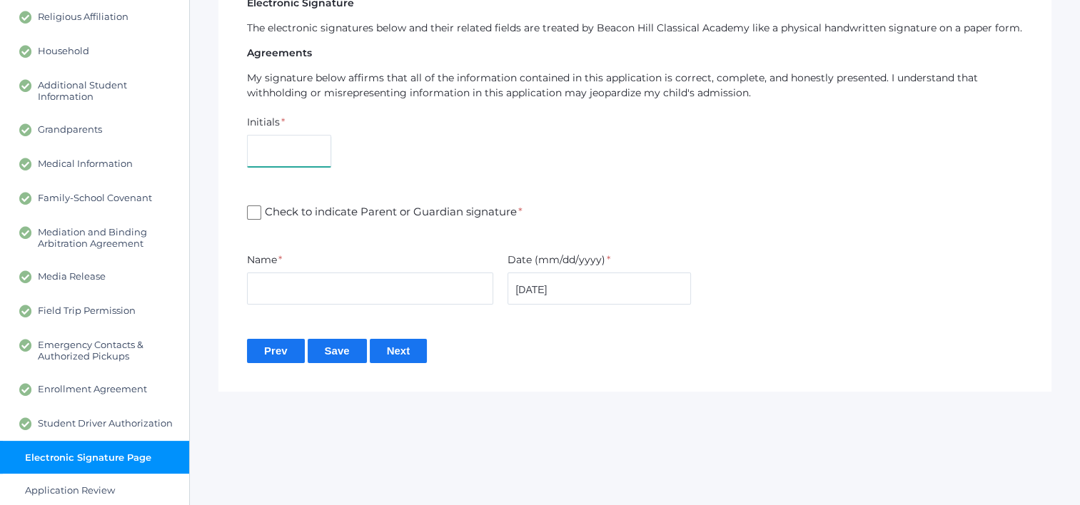
click at [271, 163] on input "text" at bounding box center [289, 151] width 84 height 32
type input "AG"
type input "[PERSON_NAME]"
click at [256, 208] on input "Check to indicate Parent or Guardian signature *" at bounding box center [254, 213] width 14 height 14
checkbox input "true"
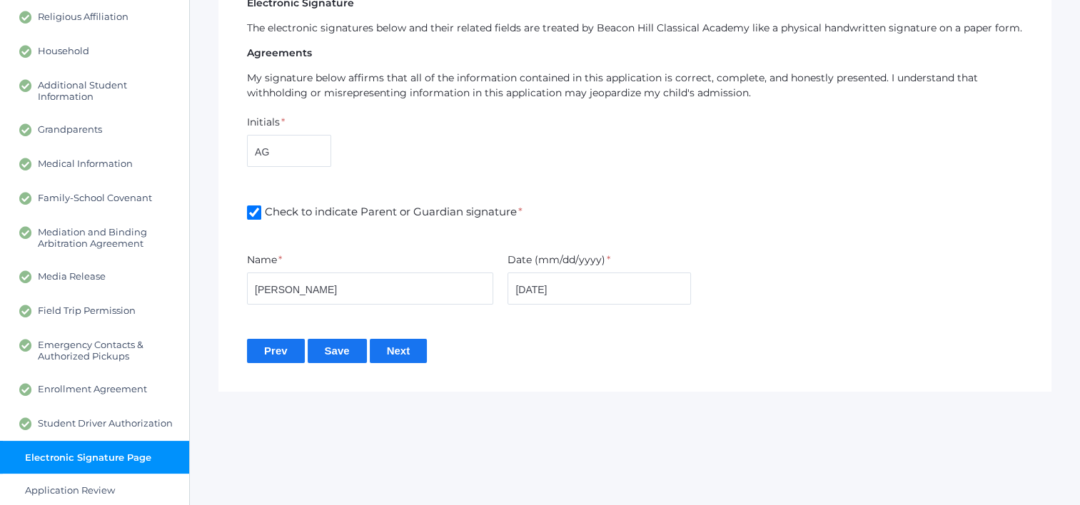
click at [396, 346] on input "Next" at bounding box center [399, 351] width 58 height 24
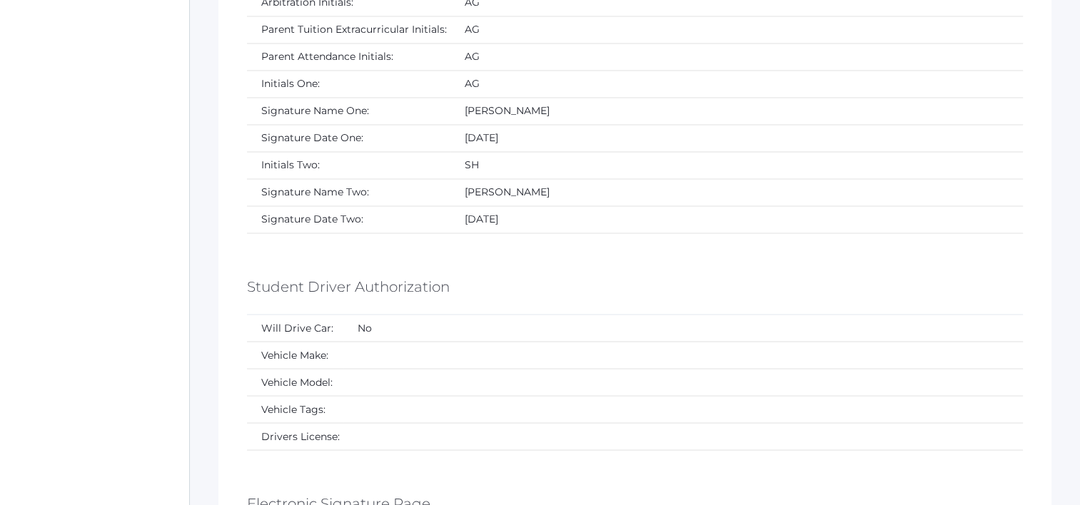
scroll to position [8062, 0]
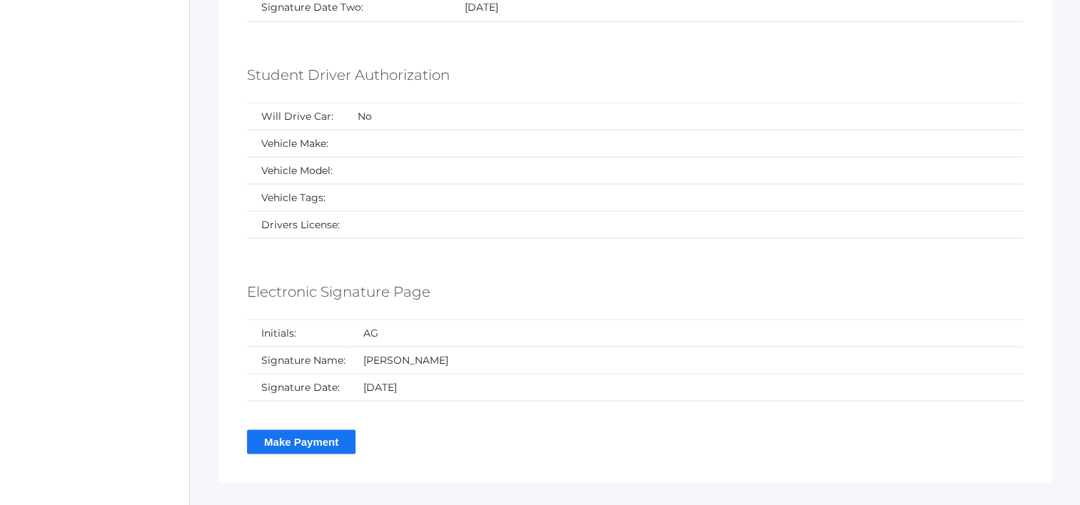
click at [298, 430] on input "Make Payment" at bounding box center [301, 442] width 108 height 24
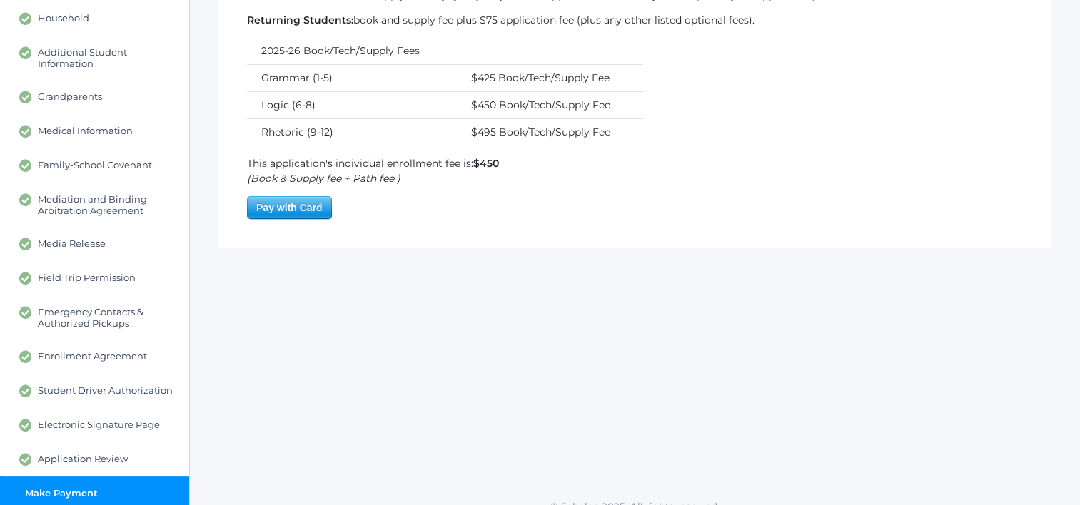
scroll to position [265, 0]
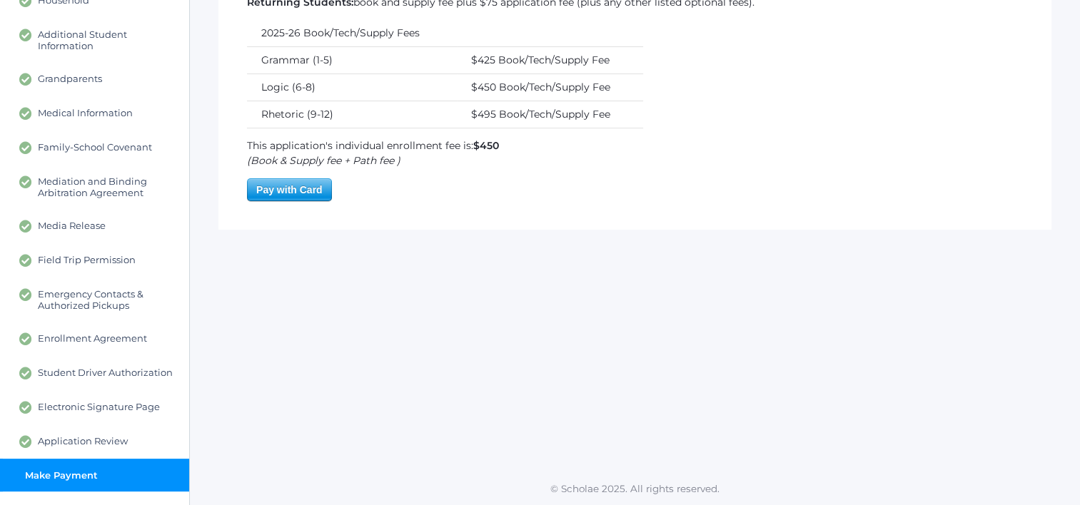
click at [309, 198] on span "Pay with Card" at bounding box center [289, 189] width 83 height 21
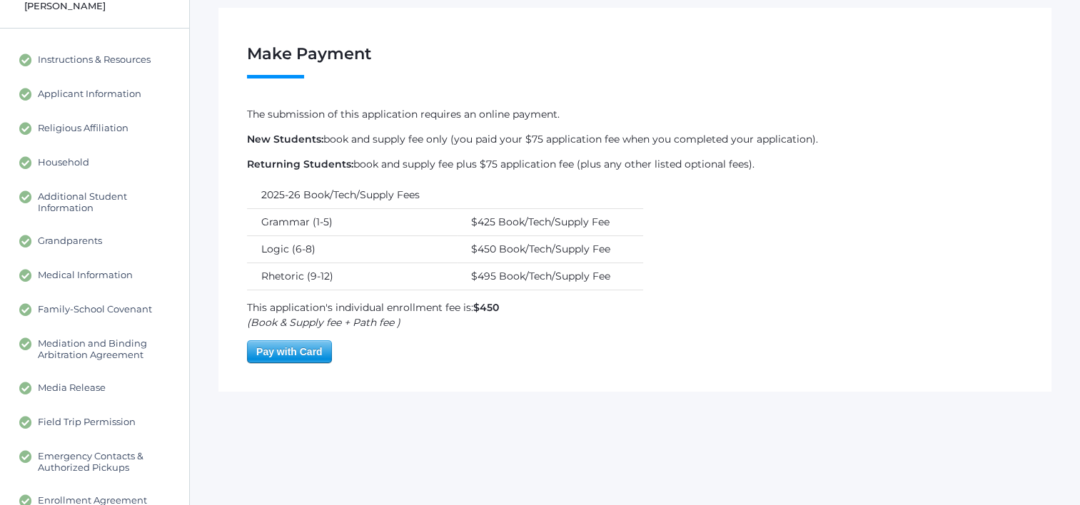
scroll to position [0, 0]
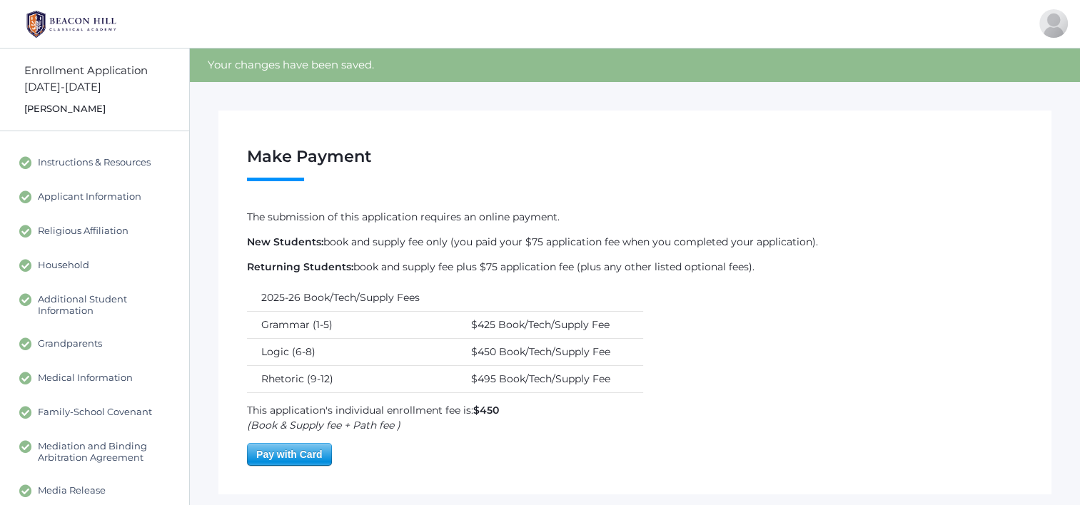
click at [85, 20] on img at bounding box center [71, 24] width 107 height 36
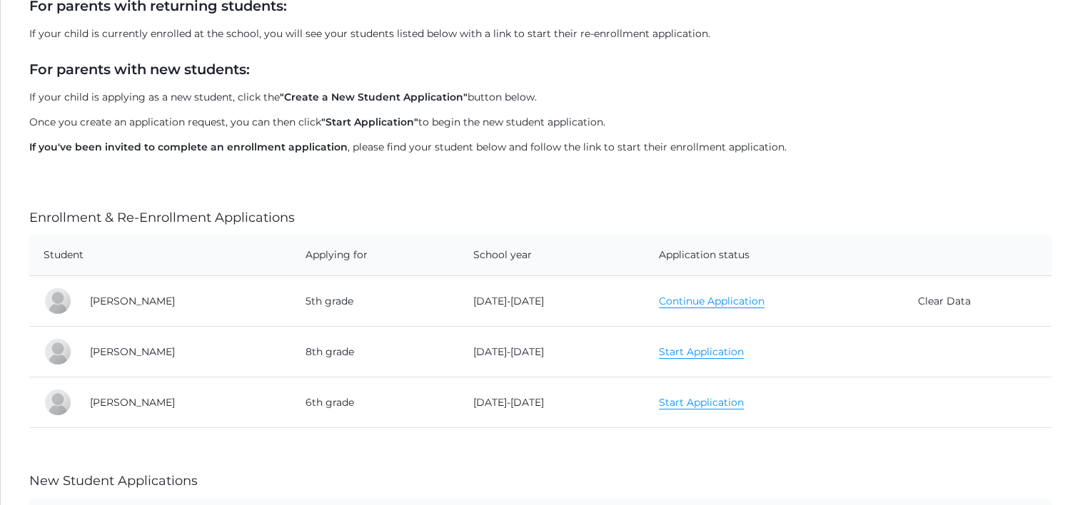
scroll to position [214, 0]
click at [664, 300] on link "Continue Application" at bounding box center [712, 302] width 106 height 14
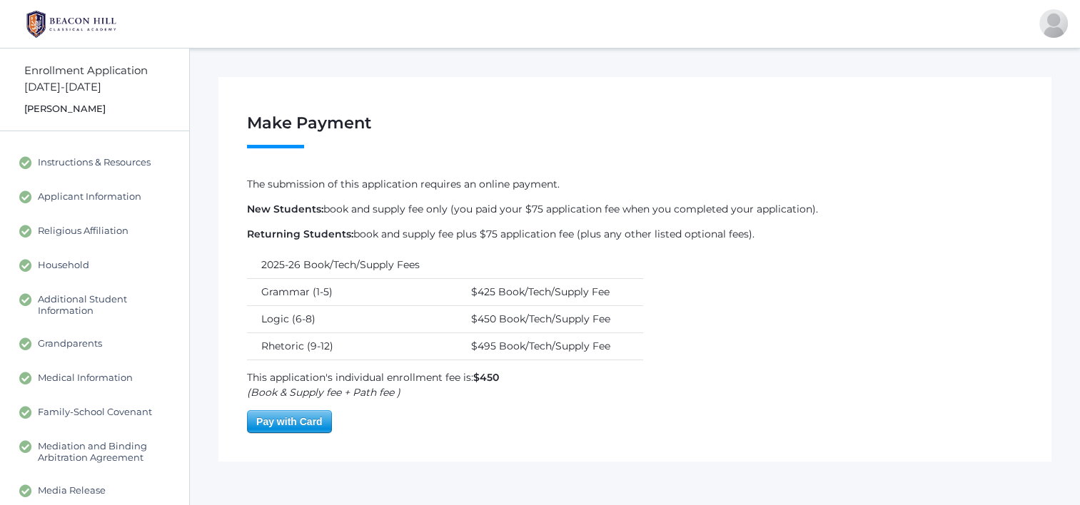
click at [101, 19] on img at bounding box center [71, 24] width 107 height 36
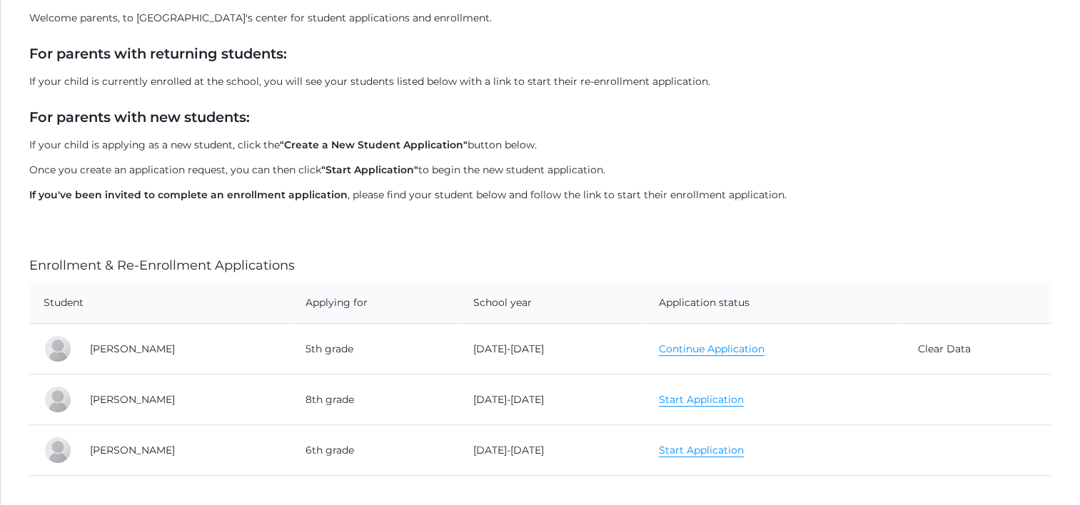
scroll to position [357, 0]
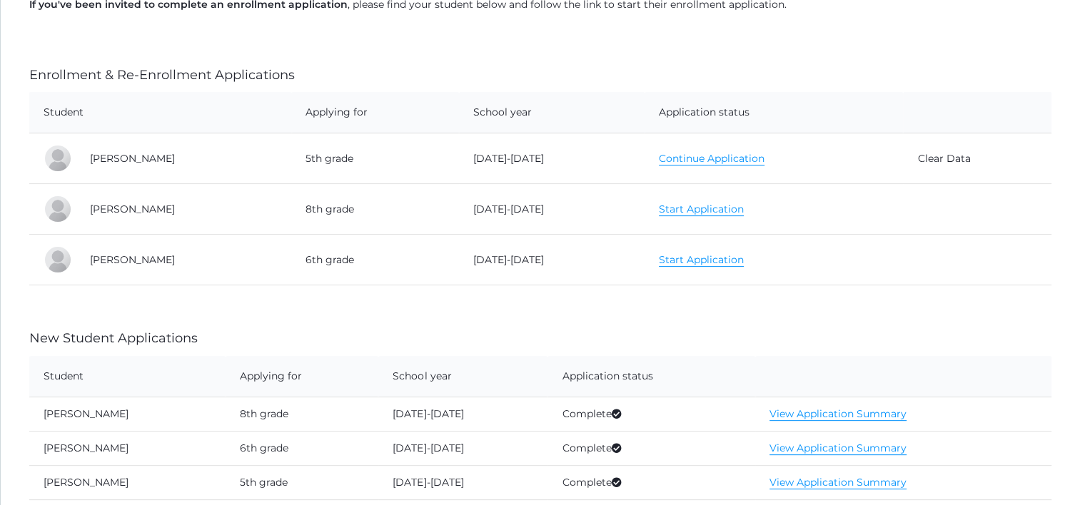
click at [664, 203] on link "Start Application" at bounding box center [701, 210] width 85 height 14
